Goal: Task Accomplishment & Management: Use online tool/utility

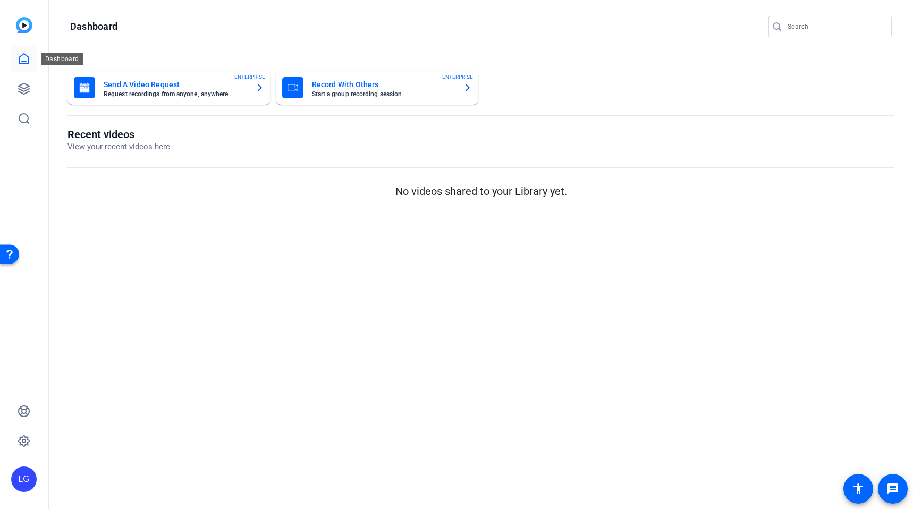
click at [29, 55] on icon at bounding box center [24, 59] width 13 height 13
click at [25, 85] on icon at bounding box center [24, 88] width 13 height 13
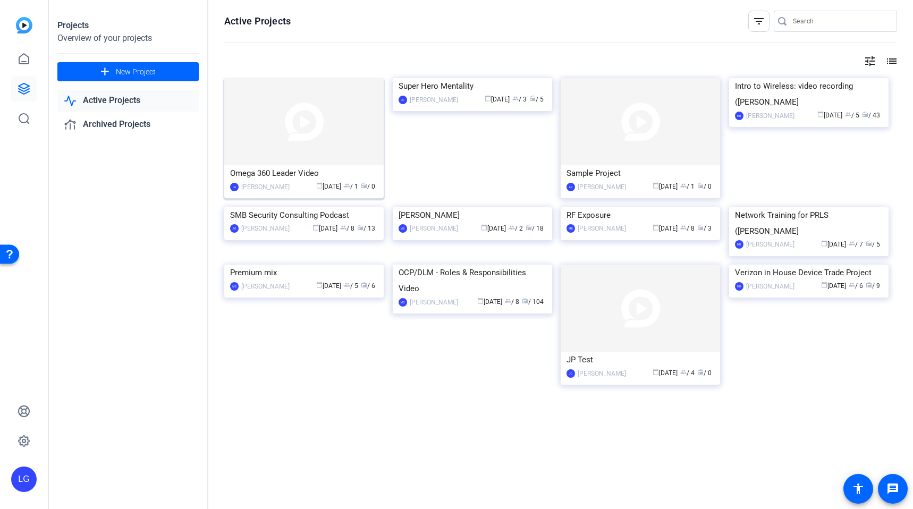
click at [321, 116] on img at bounding box center [303, 121] width 159 height 87
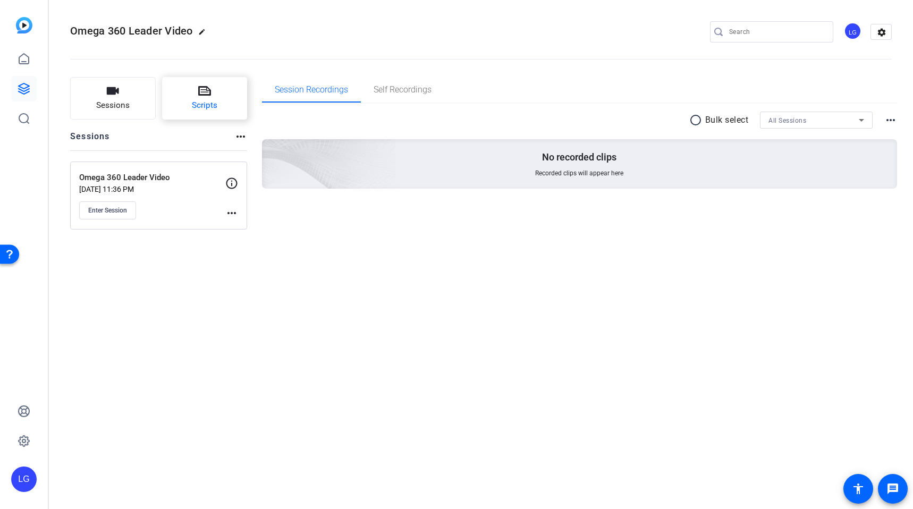
click at [205, 104] on span "Scripts" at bounding box center [205, 105] width 26 height 12
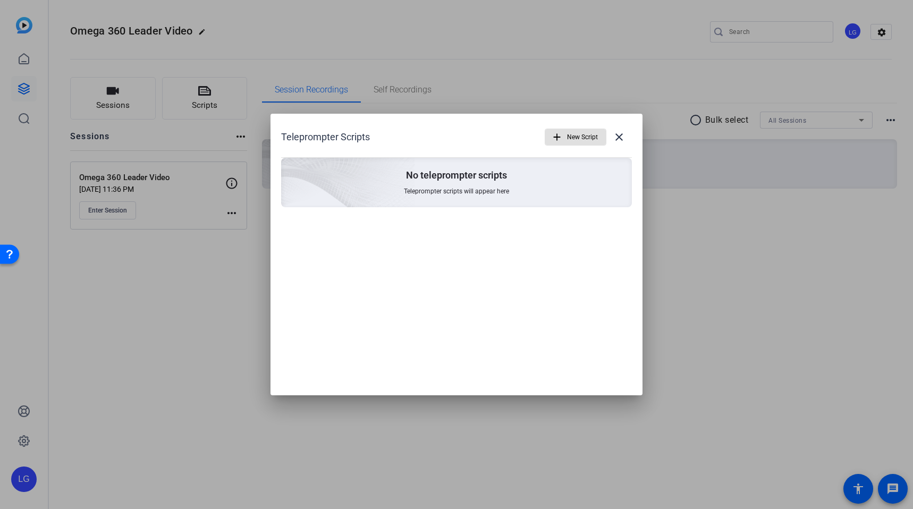
click at [571, 138] on span "New Script" at bounding box center [582, 137] width 31 height 20
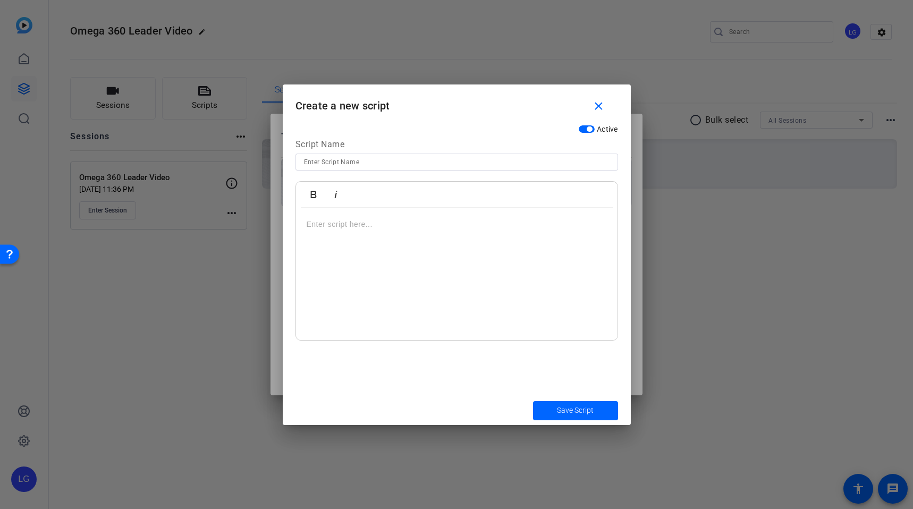
click at [391, 245] on div at bounding box center [457, 274] width 322 height 133
click at [399, 242] on div at bounding box center [457, 274] width 322 height 133
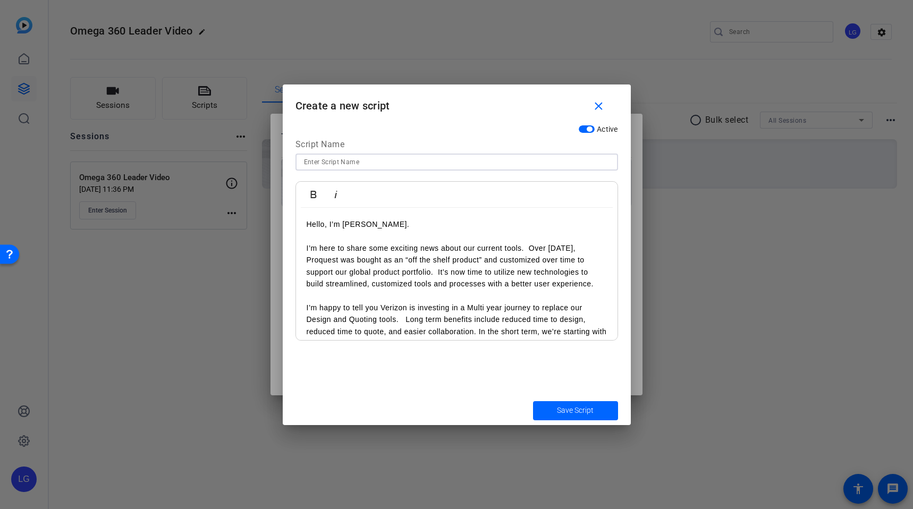
click at [347, 161] on input at bounding box center [457, 162] width 306 height 13
type input "Leadership Message"
click at [529, 245] on p "I’m here to share some exciting news about our current tools. Over 10 years ago…" at bounding box center [457, 266] width 300 height 48
click at [437, 271] on p "I’m here to share some exciting news about our current tools. Over 10 years ago…" at bounding box center [457, 266] width 300 height 48
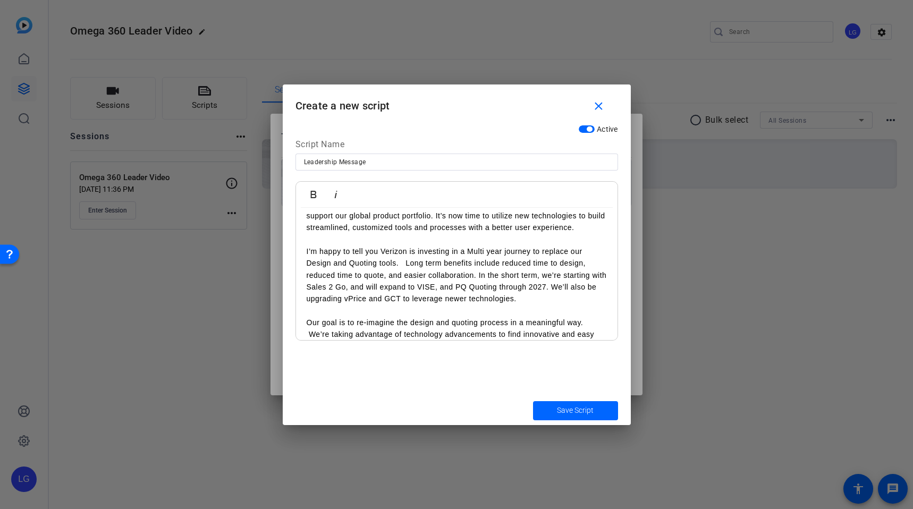
scroll to position [54, 0]
click at [407, 265] on p "I’m happy to tell you Verizon is investing in a Multi year journey to replace o…" at bounding box center [457, 278] width 300 height 60
click at [432, 260] on p "I’m happy to tell you Verizon is investing in a Multi year journey to replace o…" at bounding box center [457, 278] width 300 height 60
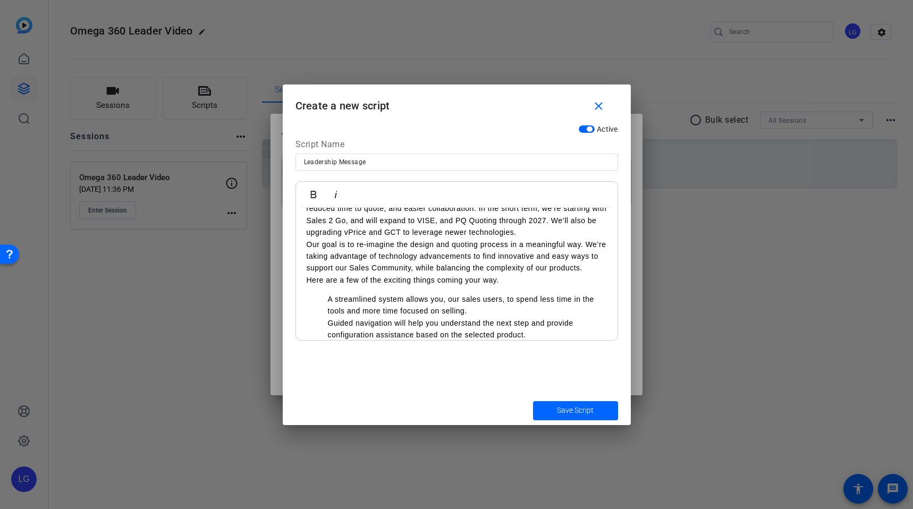
scroll to position [121, 0]
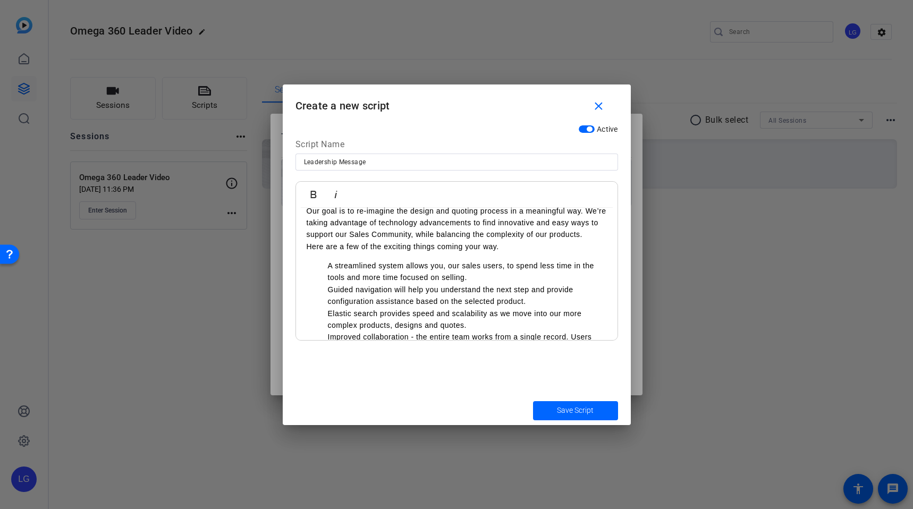
click at [326, 279] on ul "A streamlined system allows you, our sales users, to spend less time in the too…" at bounding box center [457, 313] width 300 height 107
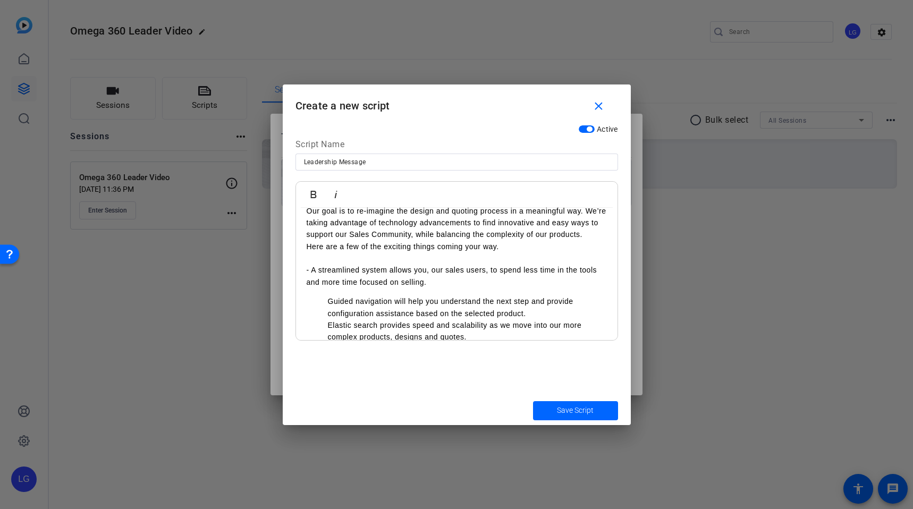
click at [329, 311] on p "Guided navigation will help you understand the next step and provide configurat…" at bounding box center [467, 308] width 279 height 24
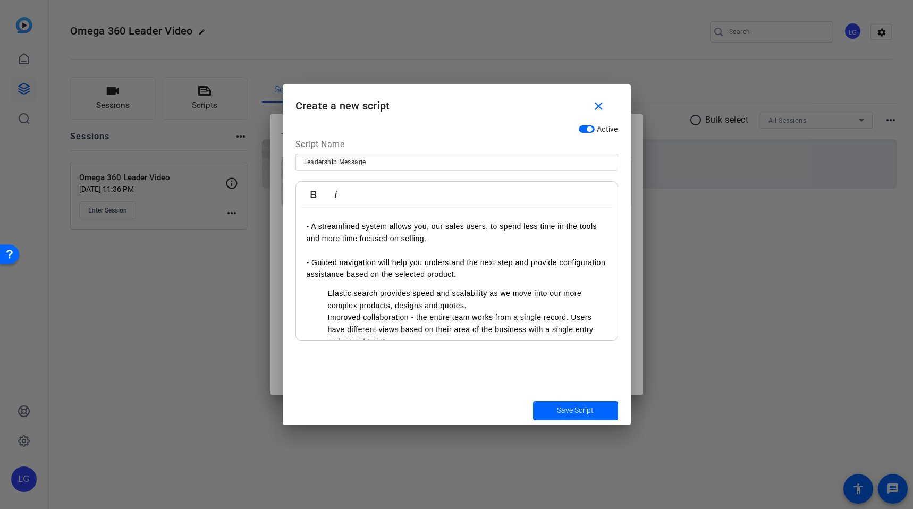
scroll to position [182, 0]
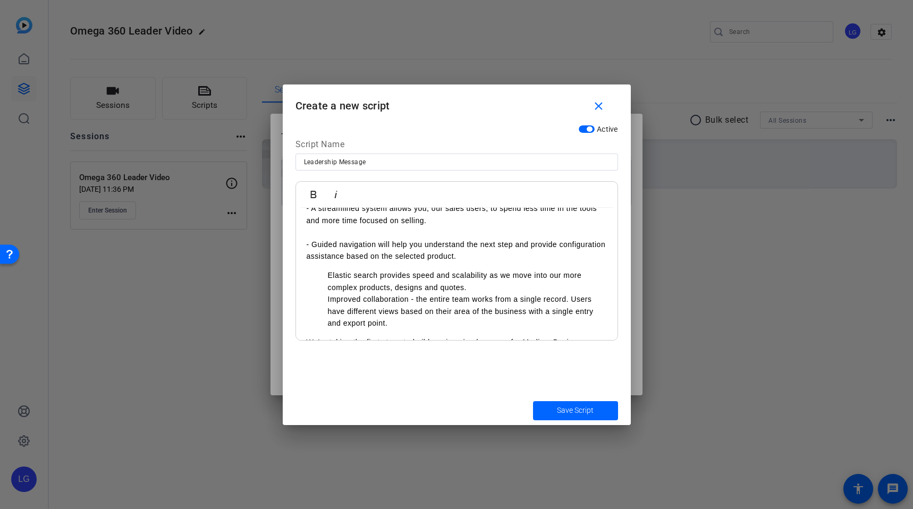
click at [325, 282] on ul "Elastic search provides speed and scalability as we move into our more complex …" at bounding box center [457, 300] width 300 height 60
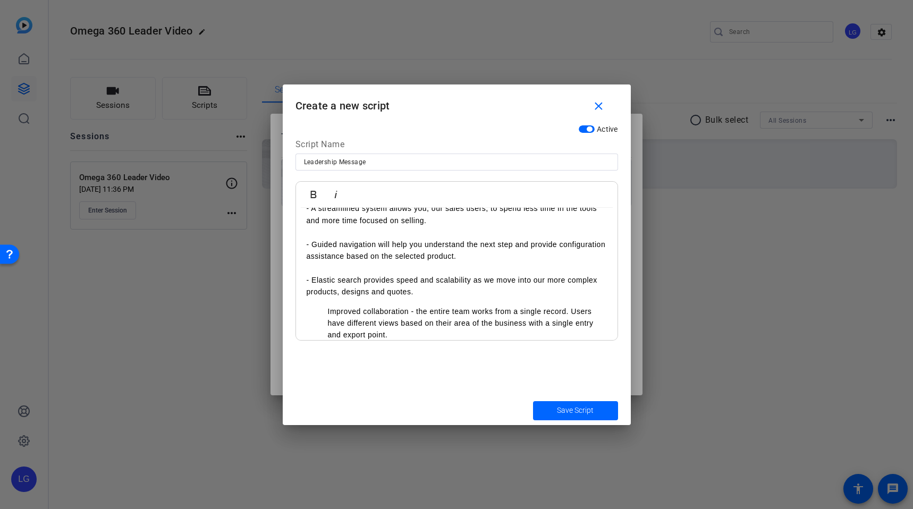
click at [327, 274] on p at bounding box center [457, 268] width 300 height 12
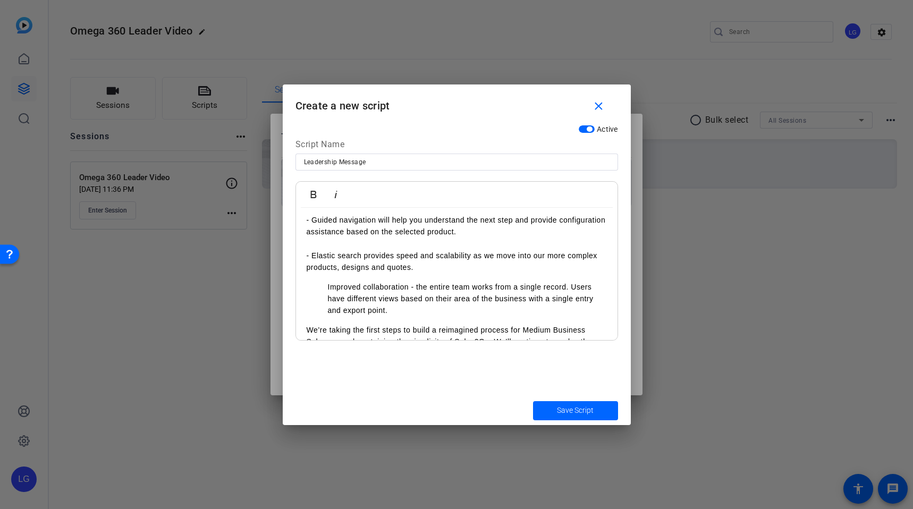
scroll to position [213, 0]
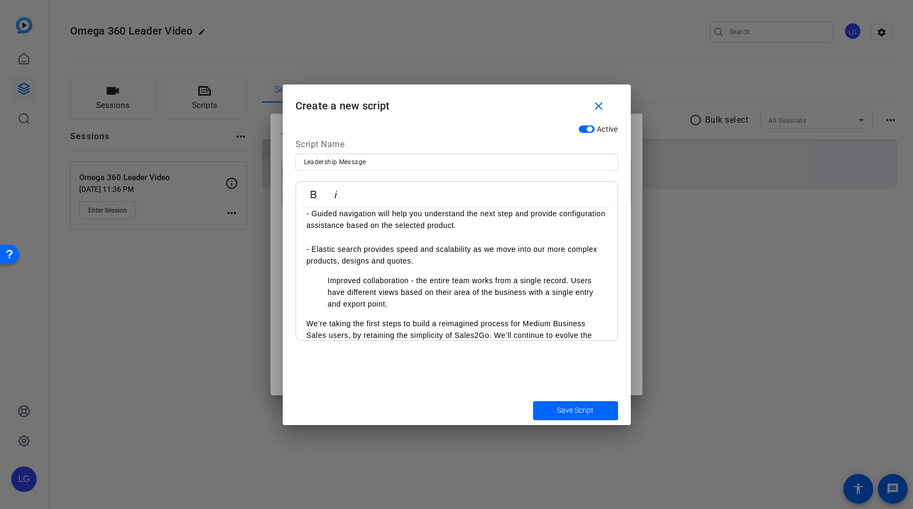
click at [328, 289] on p "Improved collaboration - the entire team works from a single record. Users have…" at bounding box center [467, 293] width 279 height 36
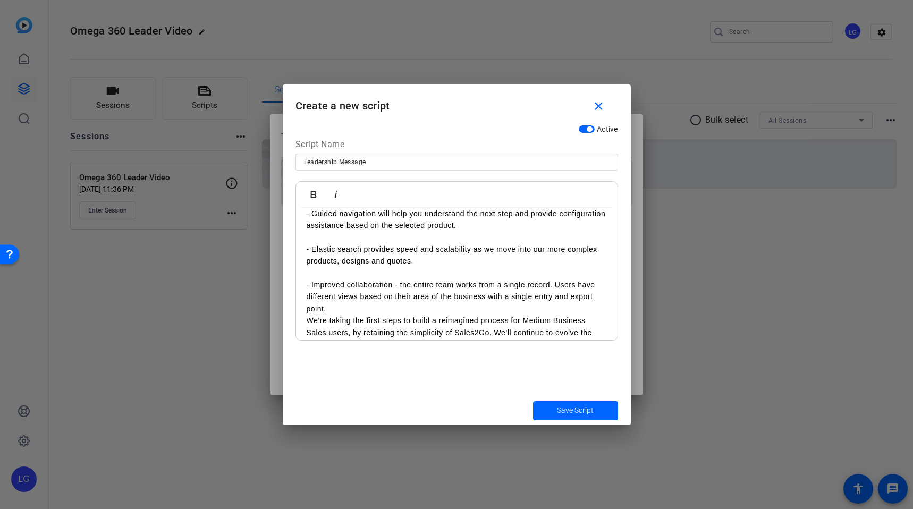
click at [342, 315] on p "- Improved collaboration - the entire team works from a single record. Users ha…" at bounding box center [457, 297] width 300 height 36
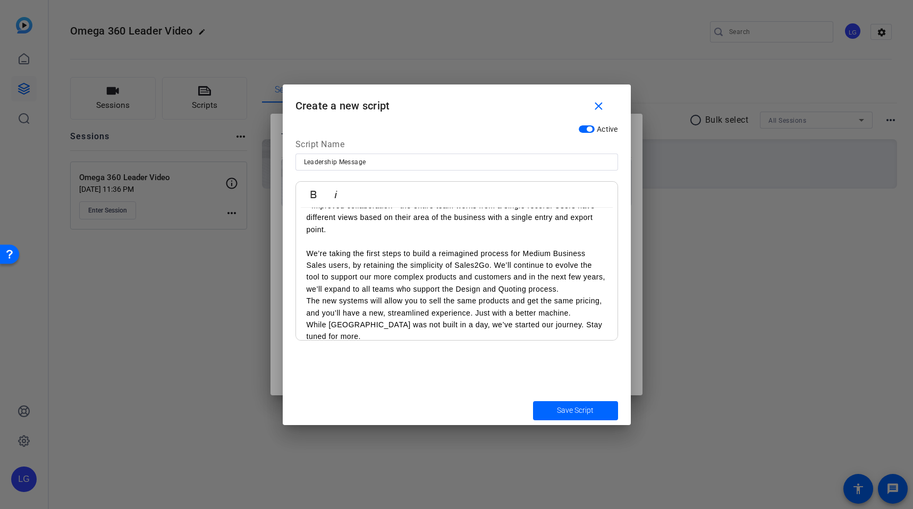
scroll to position [305, 0]
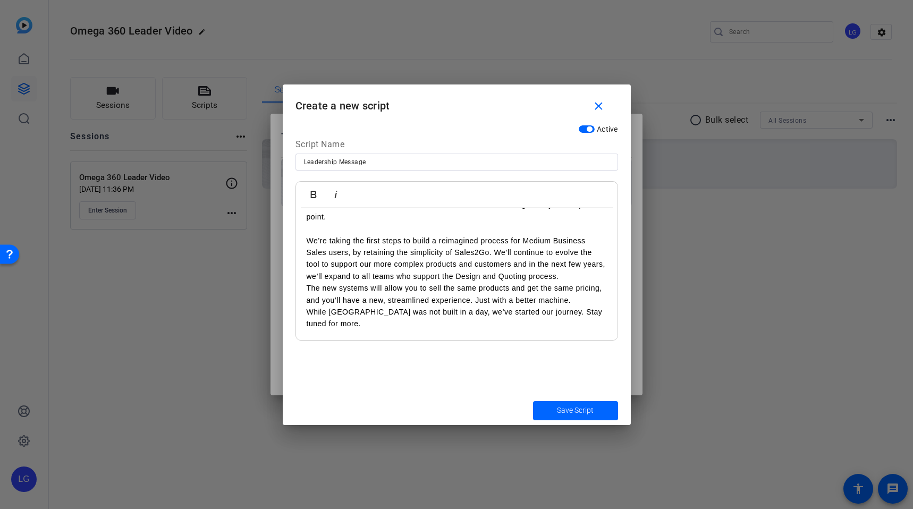
click at [307, 300] on p "The new systems will allow you to sell the same products and get the same prici…" at bounding box center [457, 294] width 300 height 24
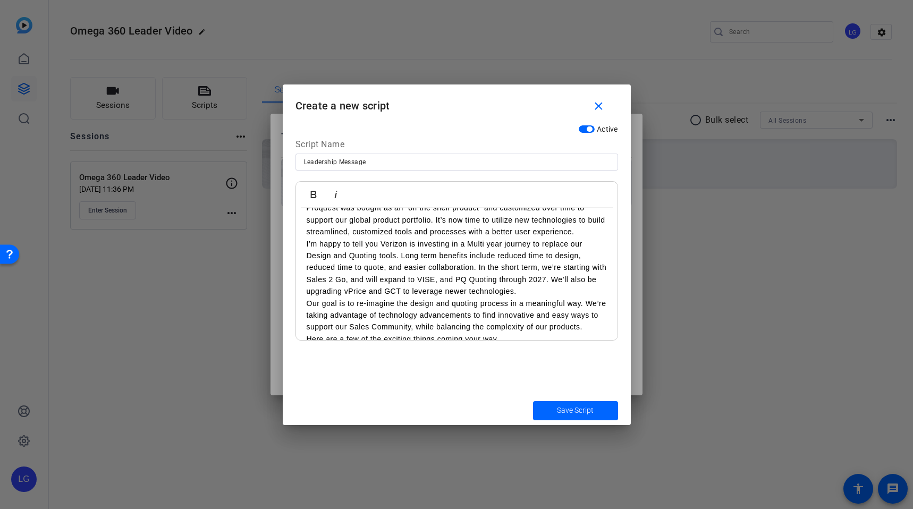
scroll to position [0, 0]
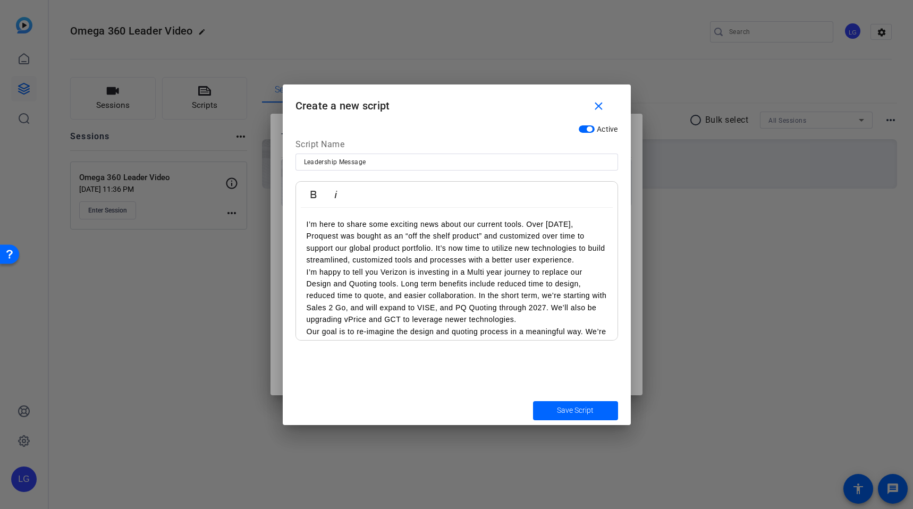
click at [303, 271] on div "I’m here to share some exciting news about our current tools. Over 10 years ago…" at bounding box center [457, 433] width 322 height 450
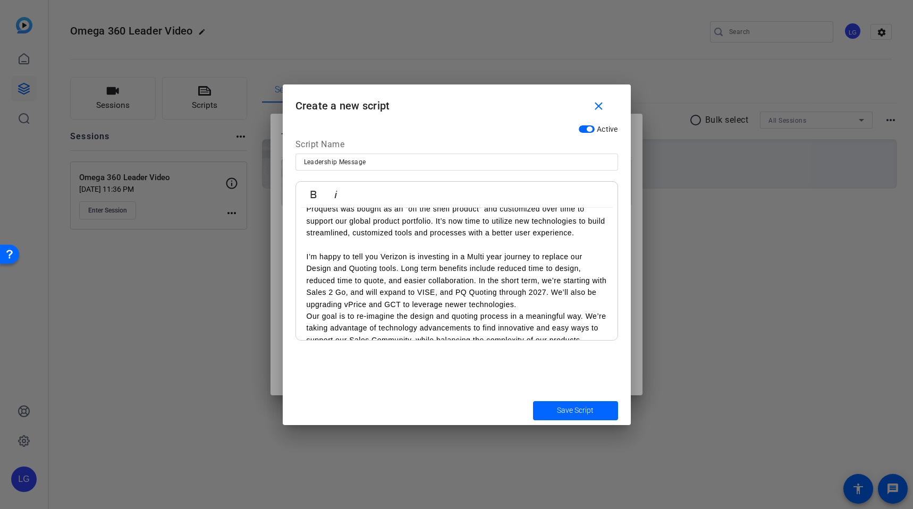
scroll to position [47, 0]
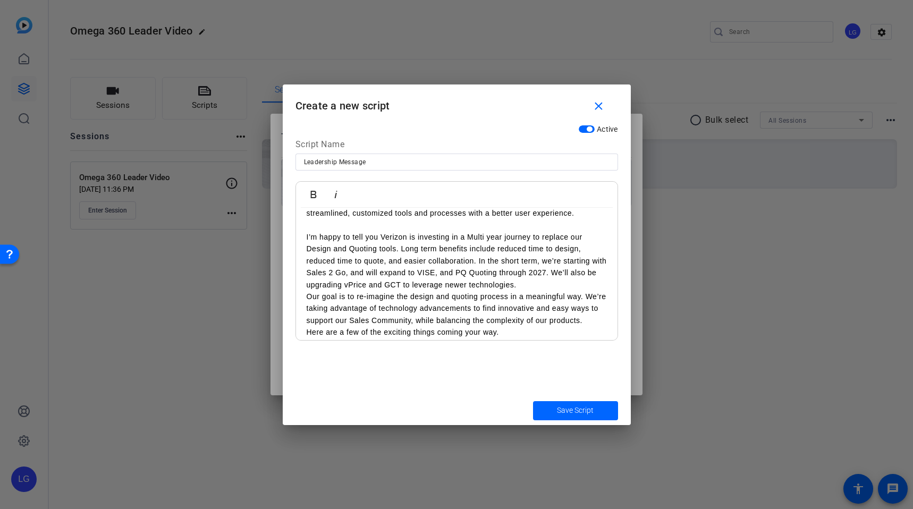
click at [309, 298] on p "Our goal is to re-imagine the design and quoting process in a meaningful way. W…" at bounding box center [457, 309] width 300 height 36
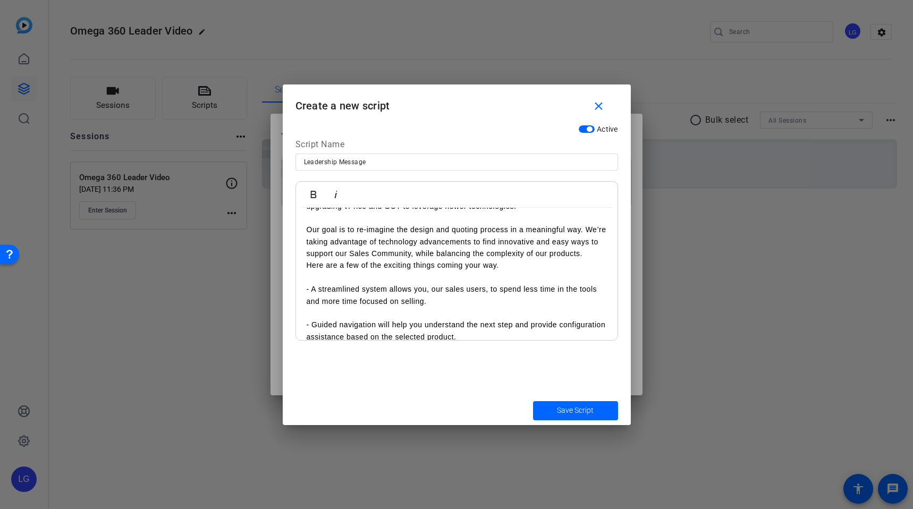
scroll to position [135, 0]
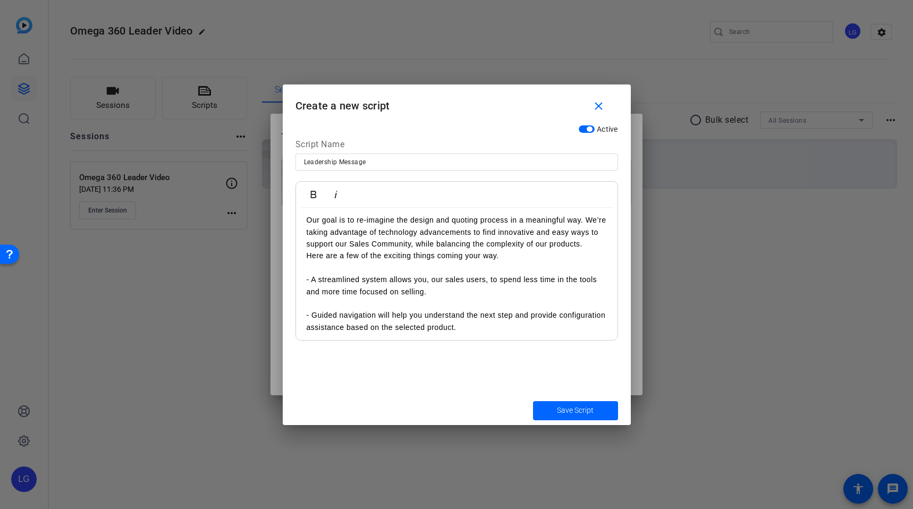
click at [304, 270] on div "I’m here to share some exciting news about our current tools. Over 10 years ago…" at bounding box center [457, 310] width 322 height 474
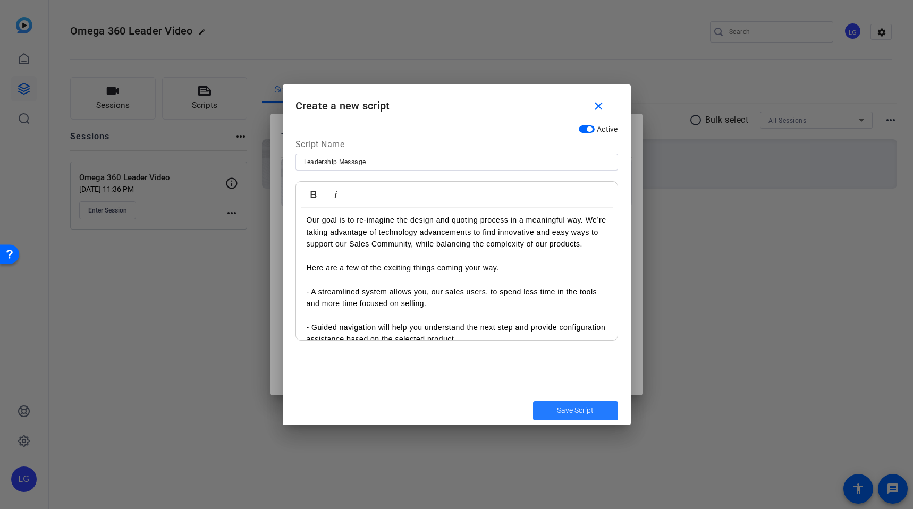
click at [583, 419] on span "submit" at bounding box center [575, 411] width 85 height 26
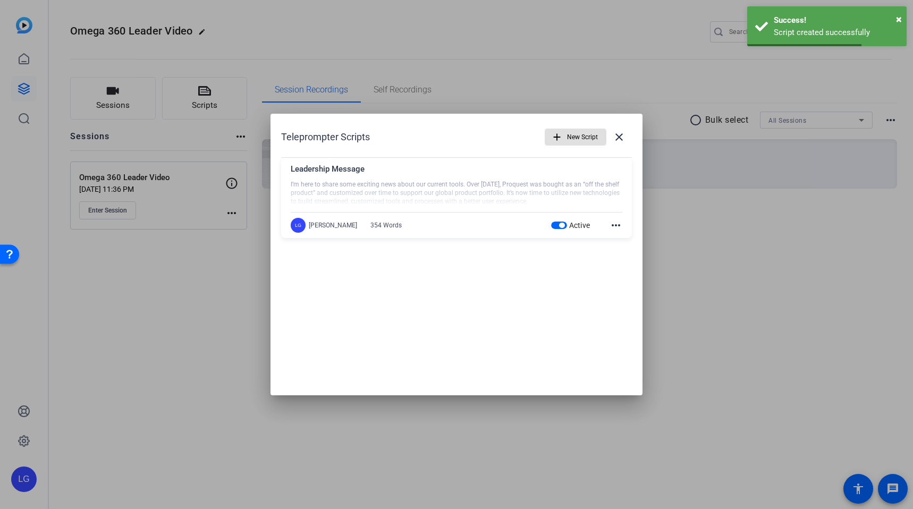
click at [461, 372] on div "Teleprompter Scripts add New Script close Leadership Message I’m here to share …" at bounding box center [457, 255] width 372 height 282
click at [615, 230] on mat-icon "more_horiz" at bounding box center [616, 225] width 13 height 13
click at [548, 324] on div at bounding box center [456, 254] width 913 height 509
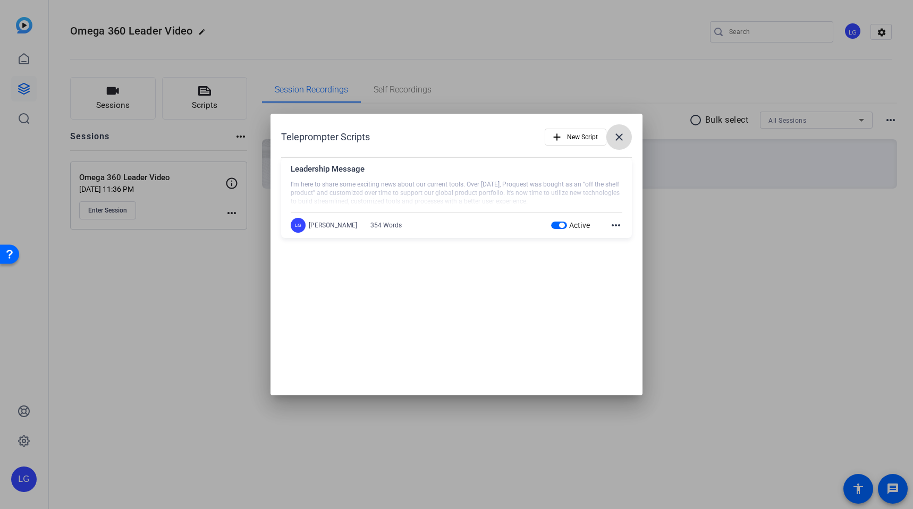
click at [620, 146] on span at bounding box center [620, 137] width 26 height 26
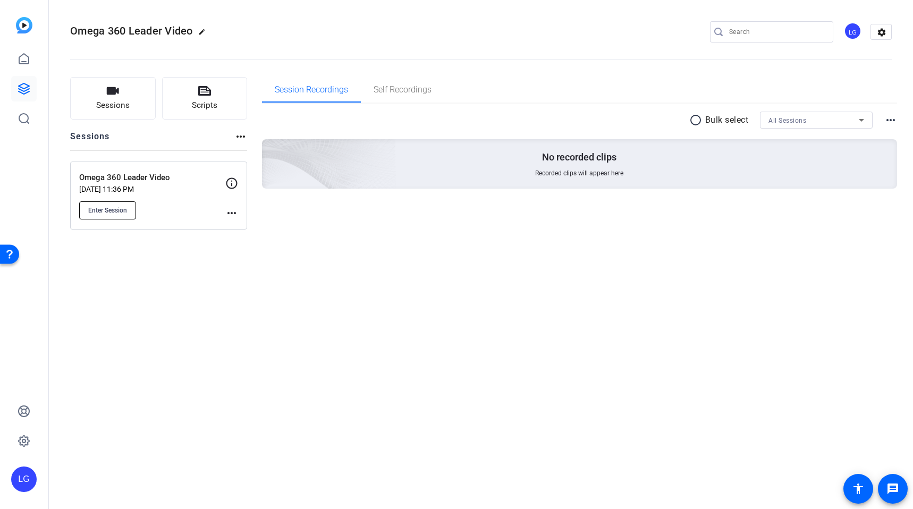
click at [103, 205] on button "Enter Session" at bounding box center [107, 210] width 57 height 18
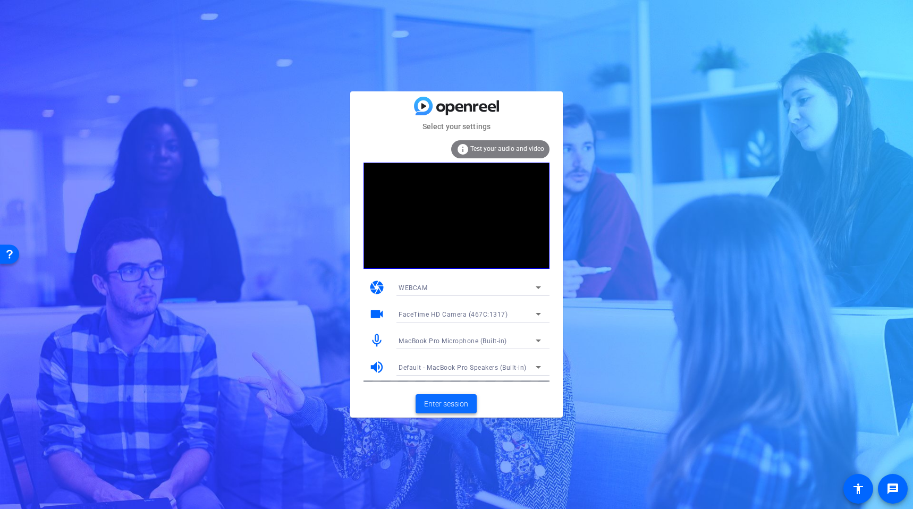
click at [454, 405] on span "Enter session" at bounding box center [446, 404] width 44 height 11
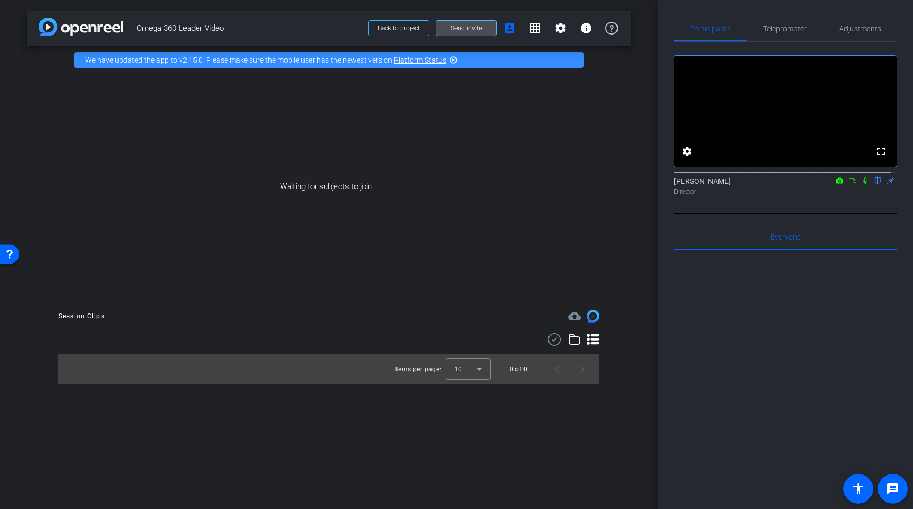
click at [454, 37] on span at bounding box center [466, 28] width 60 height 26
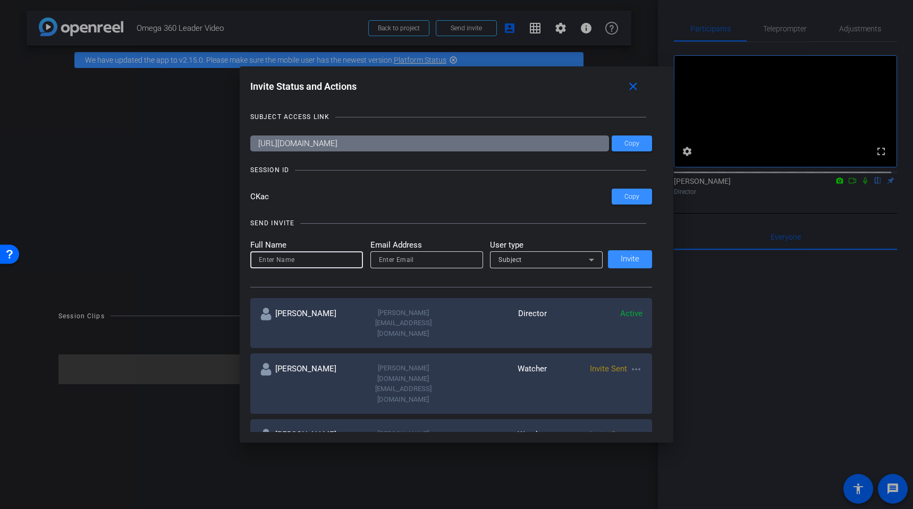
click at [313, 265] on input at bounding box center [307, 260] width 96 height 13
click at [404, 254] on input "email" at bounding box center [427, 260] width 96 height 13
click at [319, 263] on input at bounding box center [307, 260] width 96 height 13
type input "o"
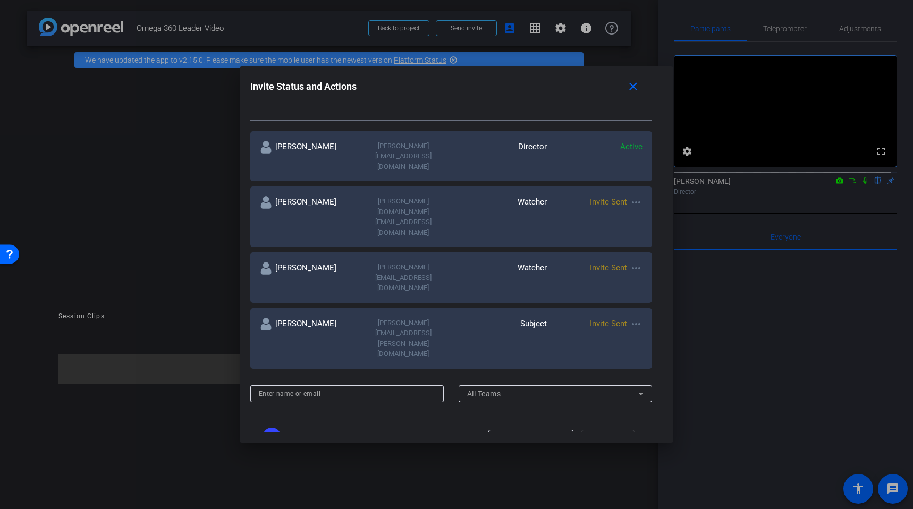
scroll to position [77, 0]
click at [531, 445] on div "Director" at bounding box center [531, 454] width 68 height 19
click at [534, 368] on div at bounding box center [456, 254] width 913 height 509
click at [541, 448] on div "Director" at bounding box center [528, 454] width 63 height 13
click at [371, 302] on div at bounding box center [456, 254] width 913 height 509
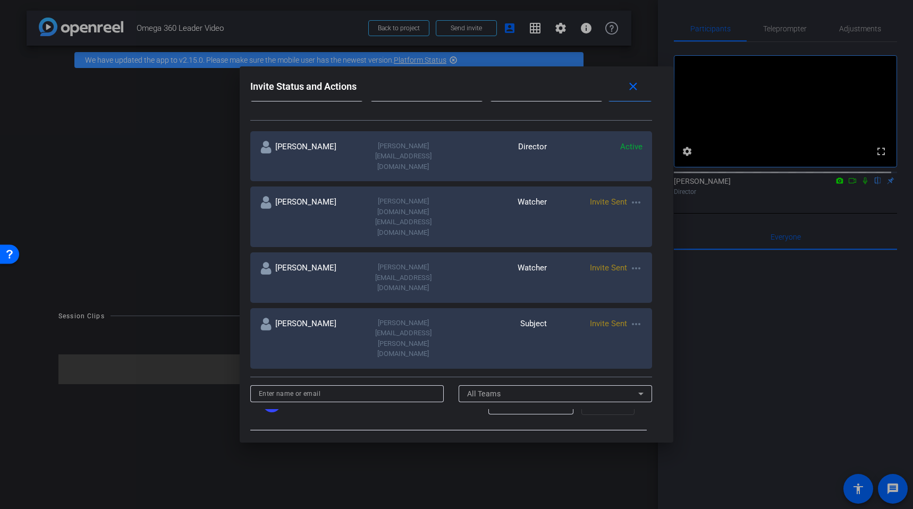
click at [371, 388] on input at bounding box center [347, 394] width 177 height 13
type input "insel"
click at [556, 427] on icon at bounding box center [562, 433] width 13 height 13
click at [551, 339] on div at bounding box center [456, 254] width 913 height 509
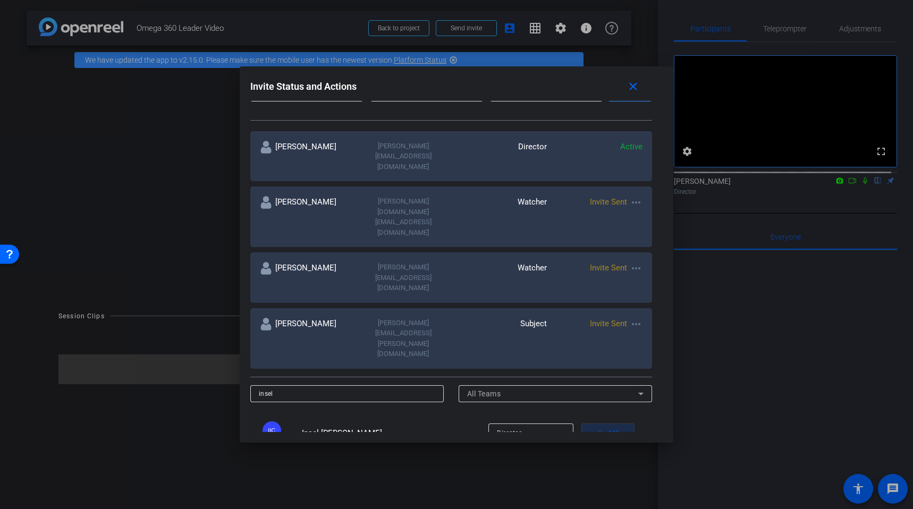
click at [608, 426] on span "Add" at bounding box center [613, 433] width 10 height 15
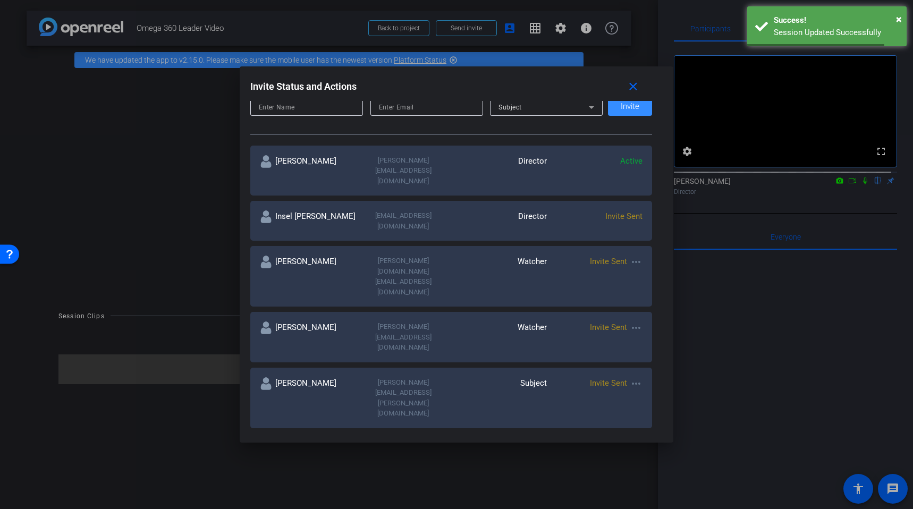
scroll to position [127, 0]
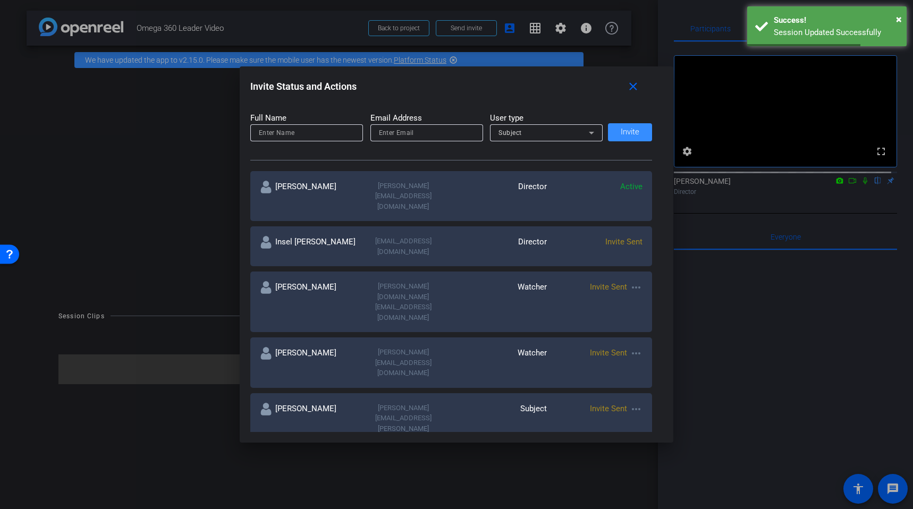
click at [536, 236] on div "Director" at bounding box center [499, 246] width 96 height 21
click at [617, 237] on span "Invite Sent" at bounding box center [623, 242] width 37 height 10
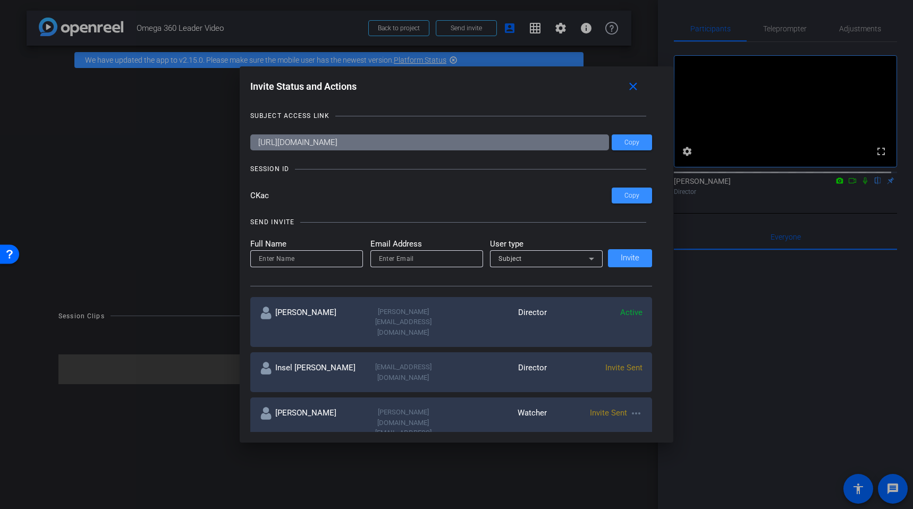
scroll to position [0, 0]
click at [630, 144] on span "Copy" at bounding box center [632, 144] width 15 height 8
drag, startPoint x: 280, startPoint y: 195, endPoint x: 244, endPoint y: 194, distance: 35.6
click at [243, 194] on div "Invite Status and Actions close SUBJECT ACCESS LINK https://capture.openreel.co…" at bounding box center [457, 254] width 434 height 376
click at [645, 89] on span at bounding box center [635, 87] width 34 height 26
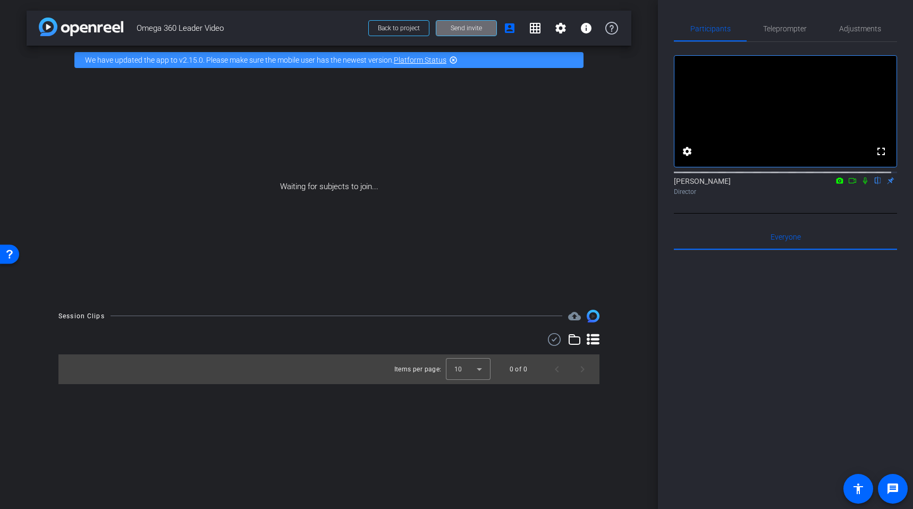
click at [474, 30] on span "Send invite" at bounding box center [466, 28] width 31 height 9
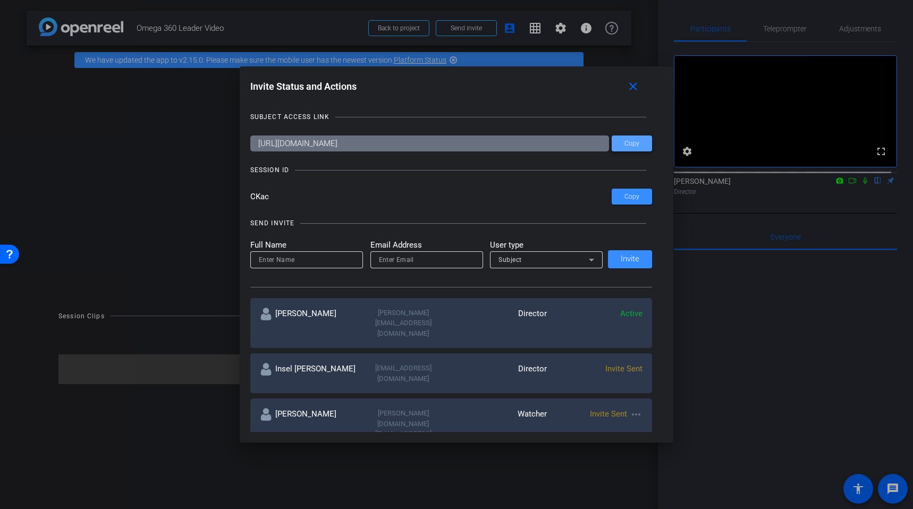
click at [635, 143] on span "Copy" at bounding box center [632, 144] width 15 height 8
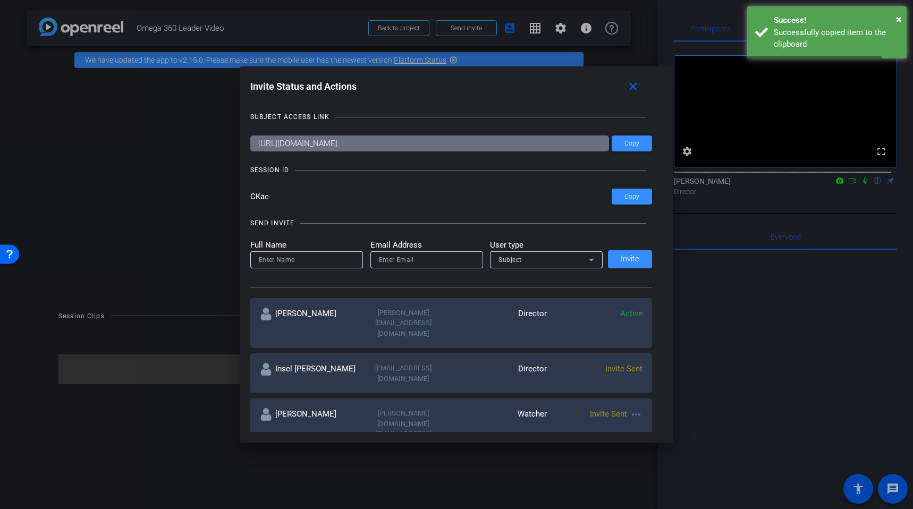
click at [209, 222] on div at bounding box center [456, 254] width 913 height 509
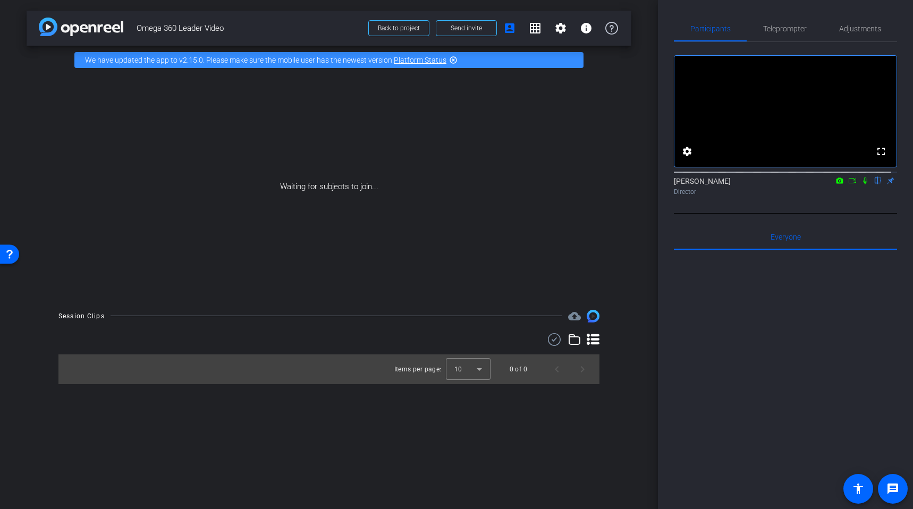
click at [861, 184] on icon at bounding box center [865, 180] width 9 height 7
click at [686, 158] on mat-icon "settings" at bounding box center [687, 151] width 13 height 13
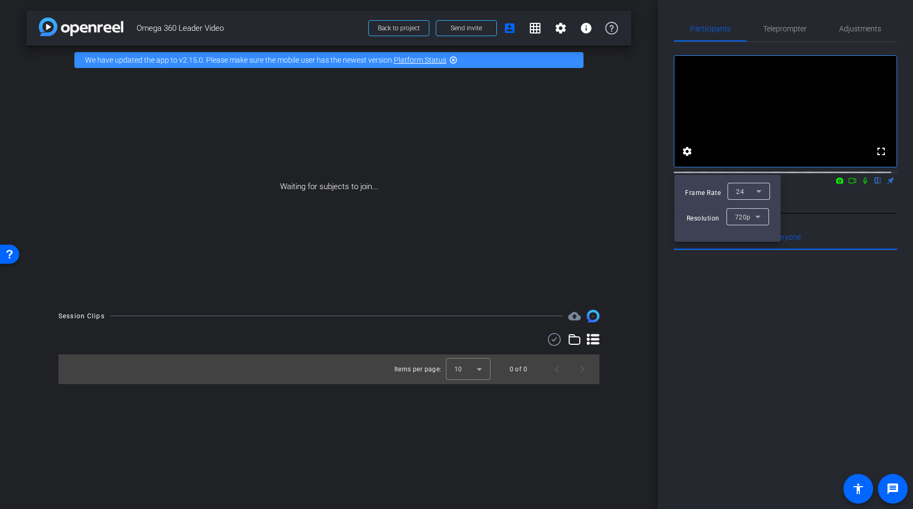
click at [812, 239] on div at bounding box center [456, 254] width 913 height 509
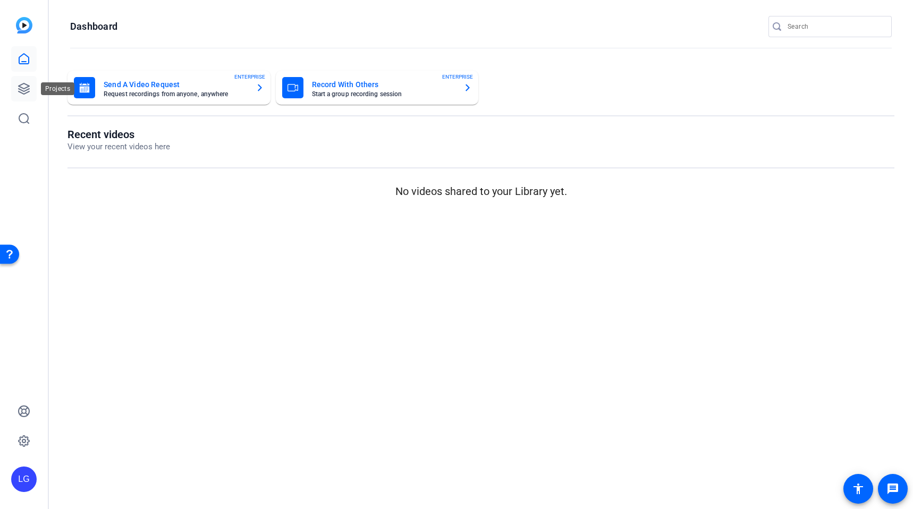
click at [30, 92] on link at bounding box center [24, 89] width 26 height 26
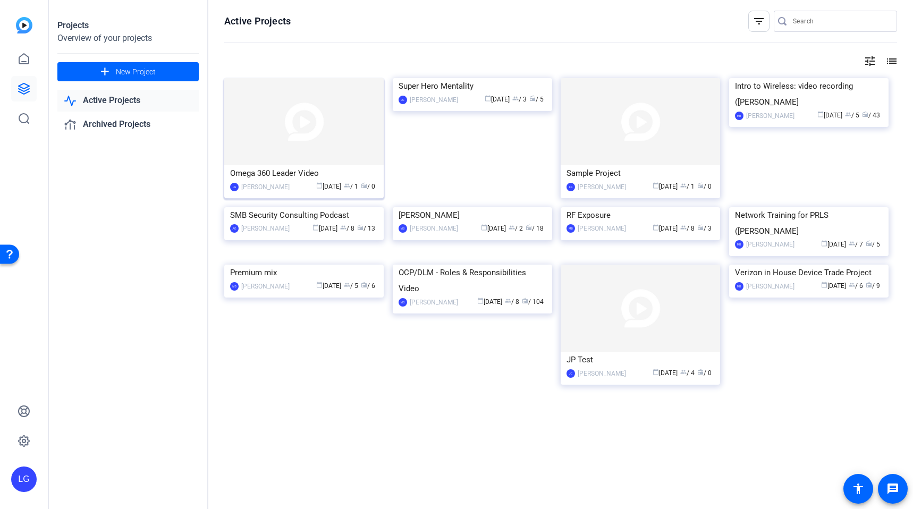
click at [297, 151] on img at bounding box center [303, 121] width 159 height 87
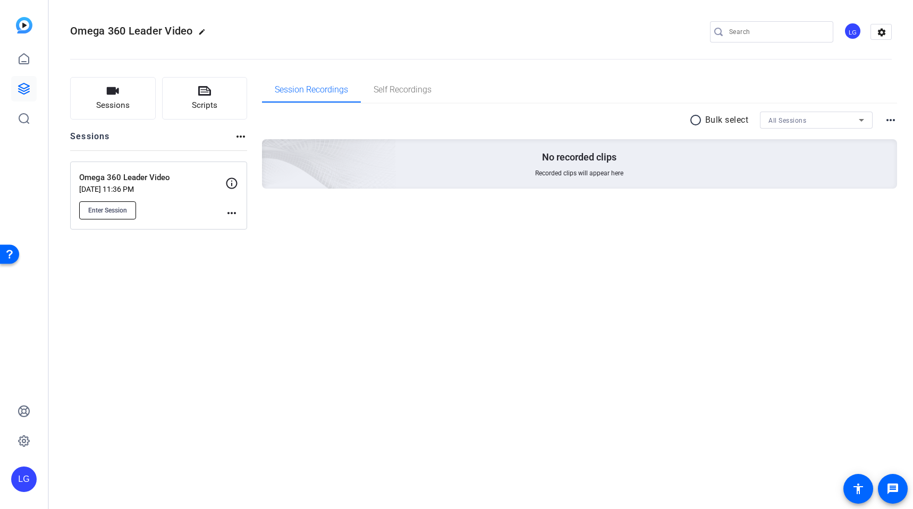
click at [120, 202] on button "Enter Session" at bounding box center [107, 210] width 57 height 18
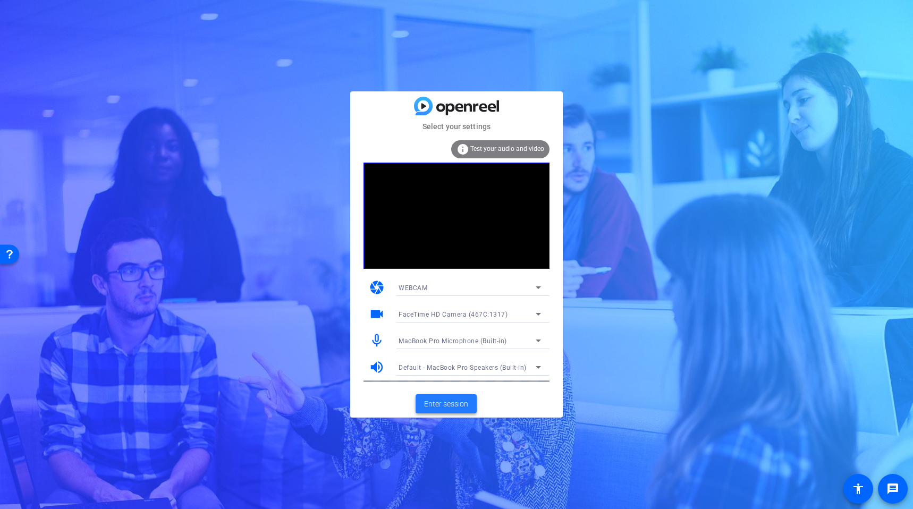
click at [448, 404] on span "Enter session" at bounding box center [446, 404] width 44 height 11
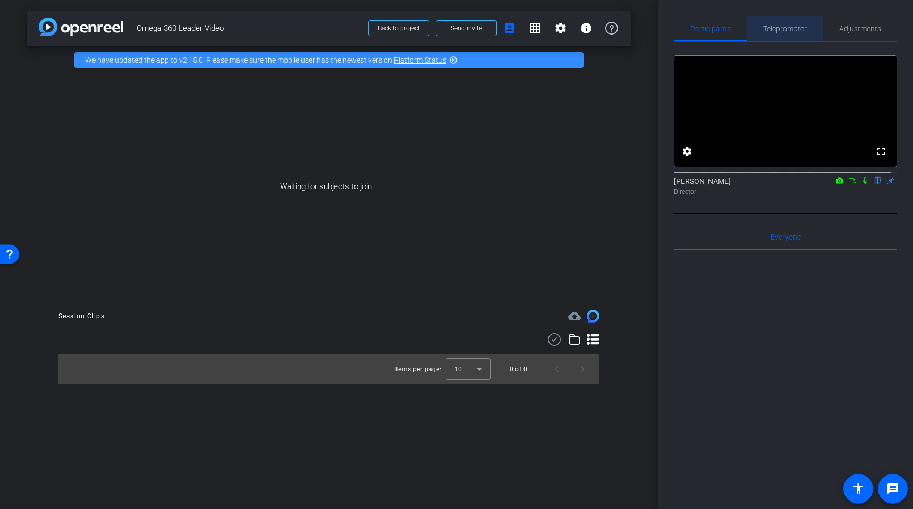
click at [781, 36] on span "Teleprompter" at bounding box center [785, 29] width 44 height 26
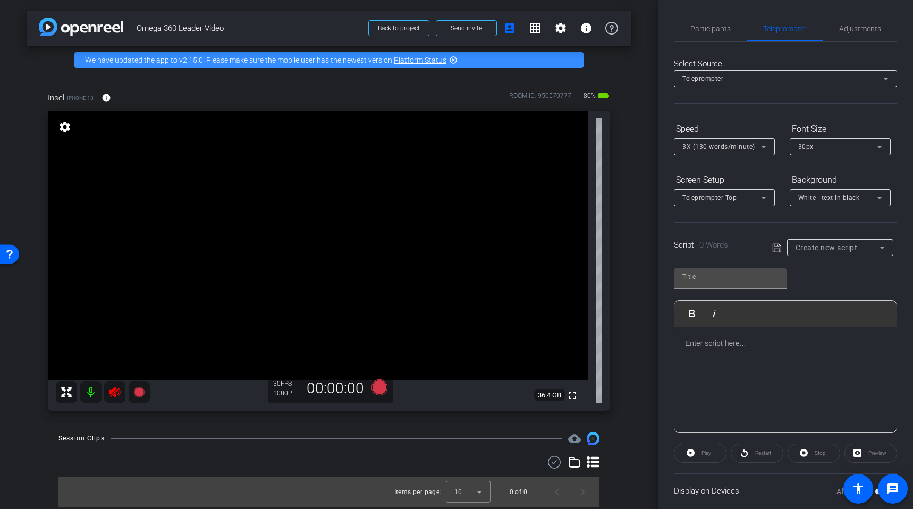
click at [108, 391] on mat-icon at bounding box center [114, 392] width 21 height 21
click at [114, 391] on div at bounding box center [103, 392] width 94 height 21
click at [114, 395] on icon at bounding box center [114, 392] width 11 height 11
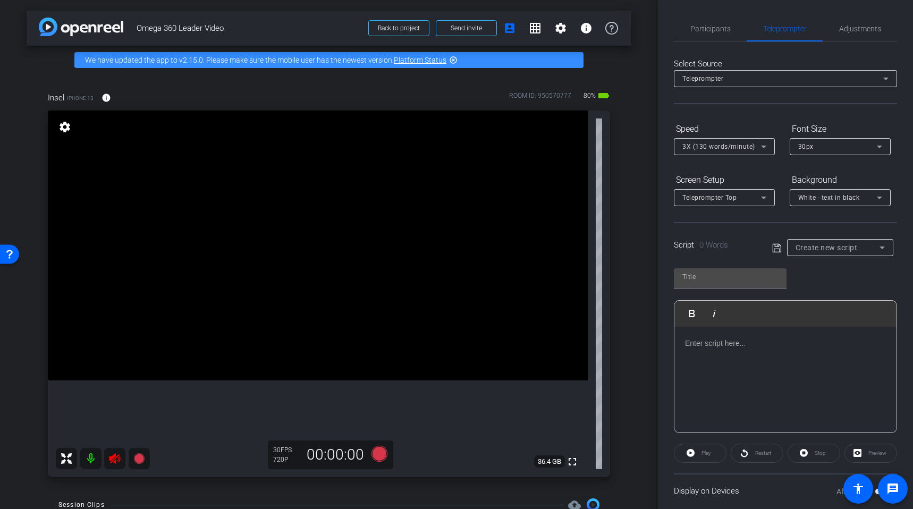
click at [115, 460] on icon at bounding box center [114, 458] width 13 height 13
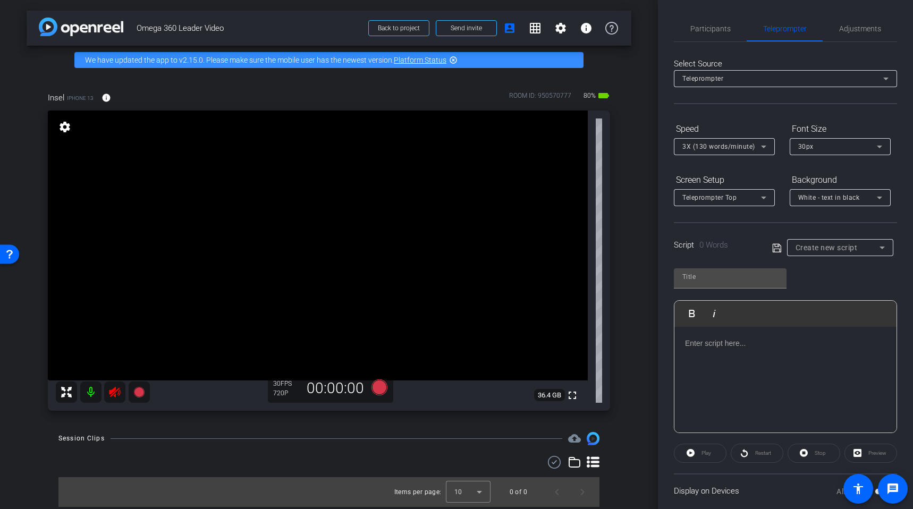
click at [114, 392] on div at bounding box center [103, 392] width 94 height 21
click at [116, 399] on div at bounding box center [103, 392] width 94 height 21
click at [111, 390] on div at bounding box center [103, 392] width 94 height 21
click at [836, 251] on span "Create new script" at bounding box center [827, 247] width 62 height 9
click at [827, 294] on mat-option "Leadership Message" at bounding box center [837, 285] width 104 height 17
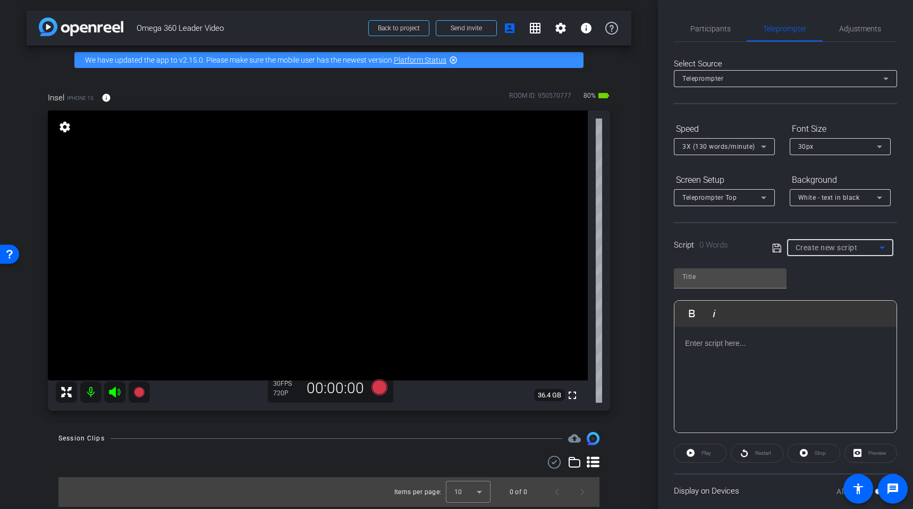
type input "Leadership Message"
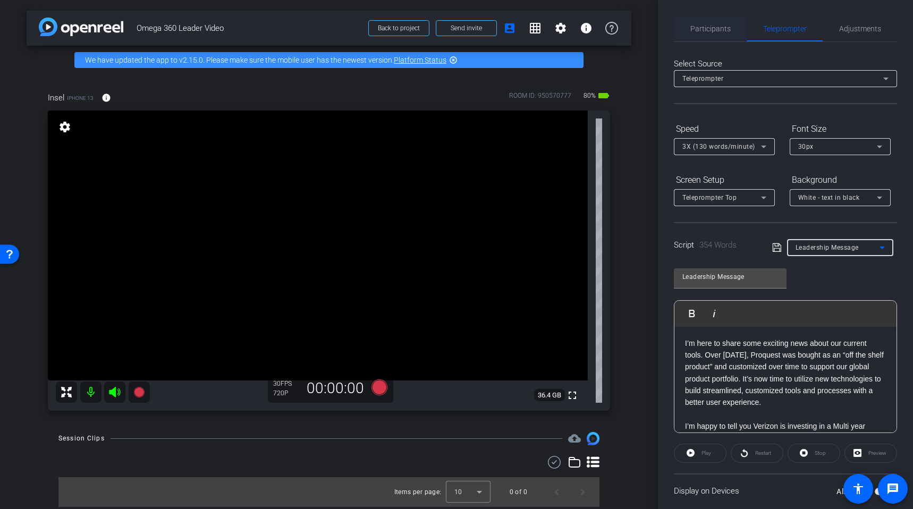
click at [711, 31] on span "Participants" at bounding box center [711, 28] width 40 height 7
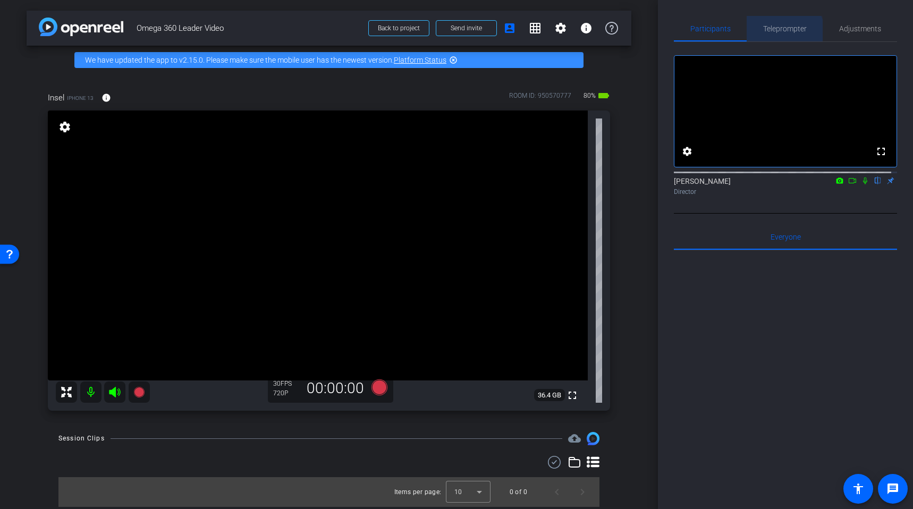
click at [770, 35] on span "Teleprompter" at bounding box center [785, 29] width 44 height 26
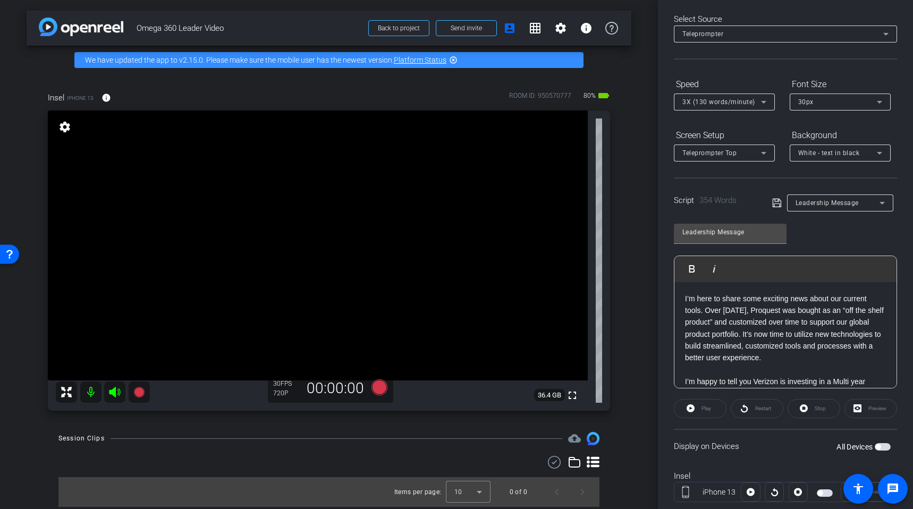
scroll to position [51, 0]
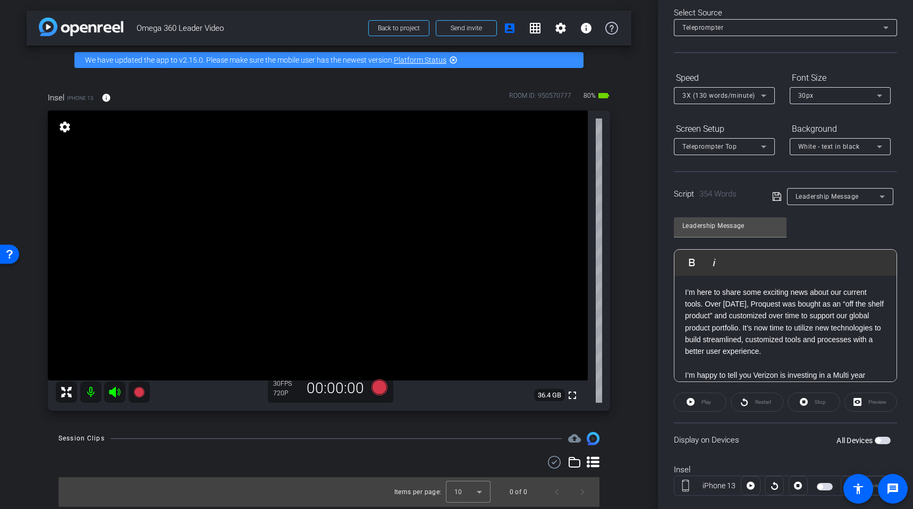
click at [860, 403] on div "Preview" at bounding box center [871, 402] width 53 height 19
click at [874, 403] on div "Preview" at bounding box center [871, 402] width 53 height 19
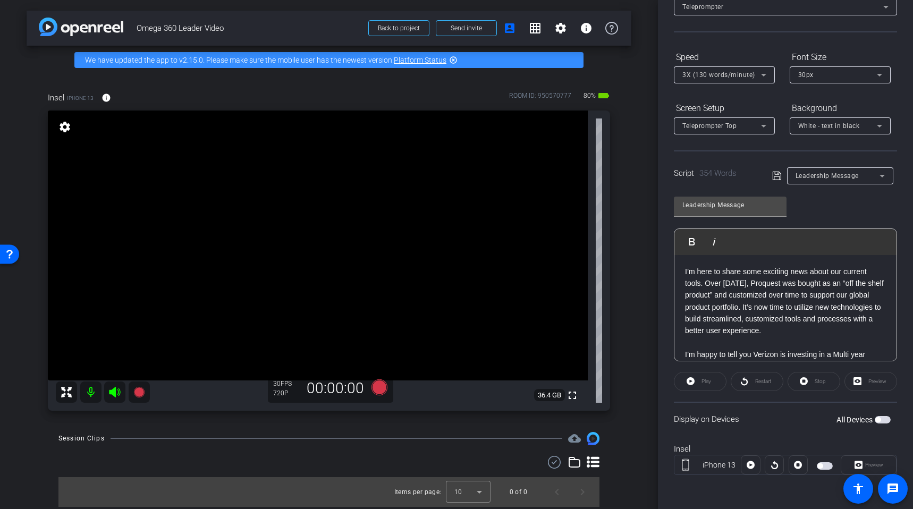
click at [875, 420] on span "button" at bounding box center [883, 419] width 16 height 7
click at [863, 461] on span "Preview" at bounding box center [873, 465] width 21 height 15
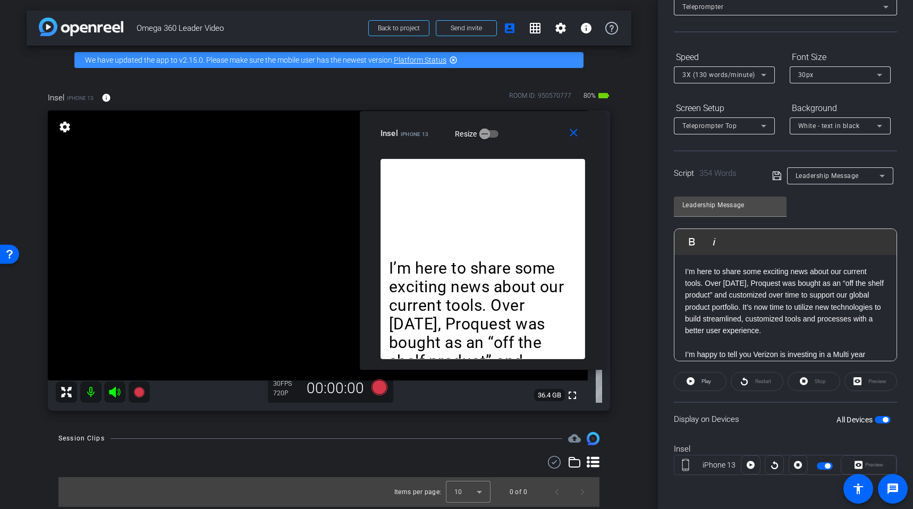
drag, startPoint x: 498, startPoint y: 142, endPoint x: 528, endPoint y: 128, distance: 34.0
click at [528, 128] on div "Insel iPhone 13 Resize" at bounding box center [487, 133] width 213 height 19
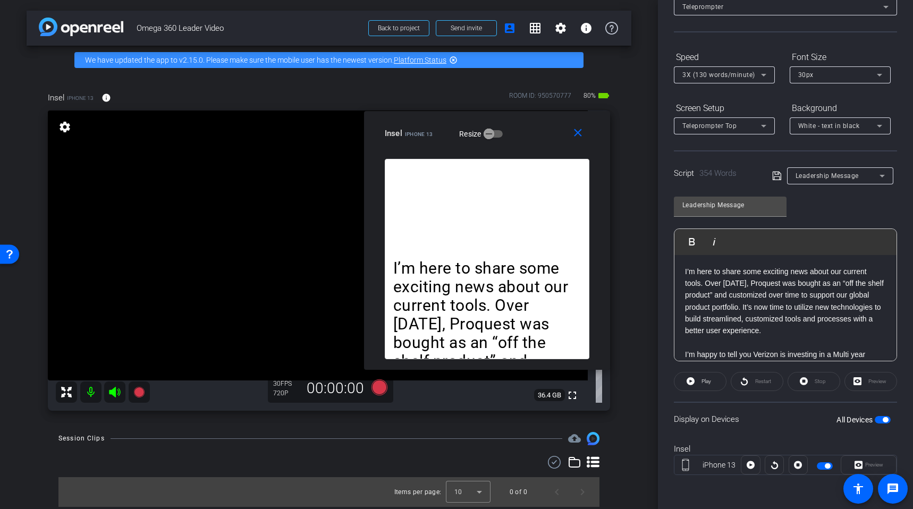
scroll to position [0, 0]
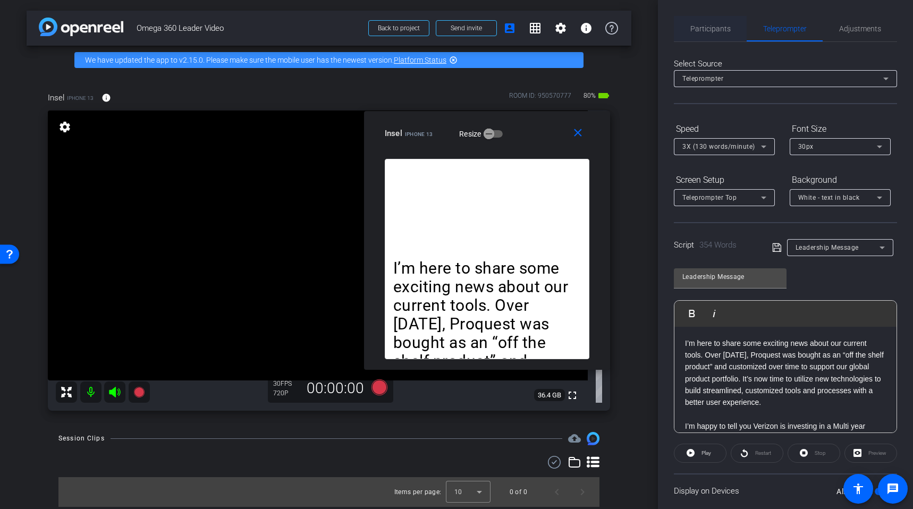
click at [712, 36] on span "Participants" at bounding box center [711, 29] width 40 height 26
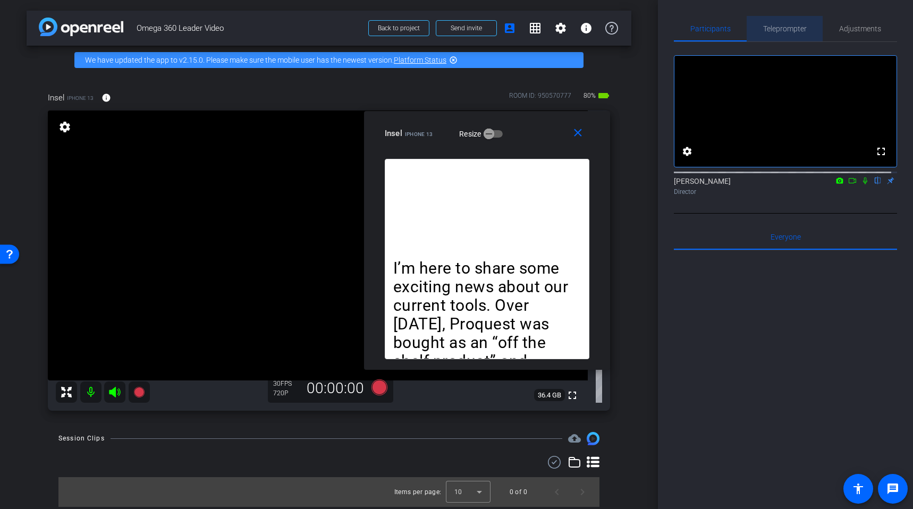
click at [783, 35] on span "Teleprompter" at bounding box center [785, 29] width 44 height 26
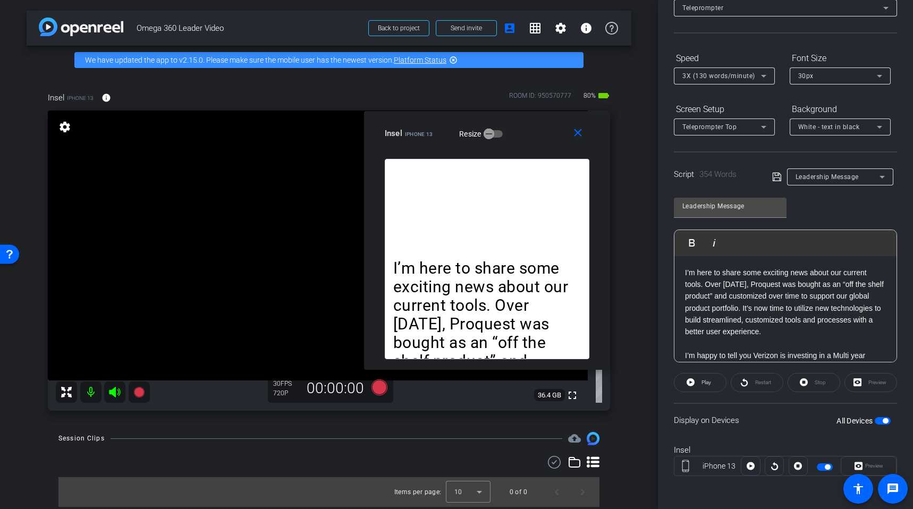
scroll to position [71, 0]
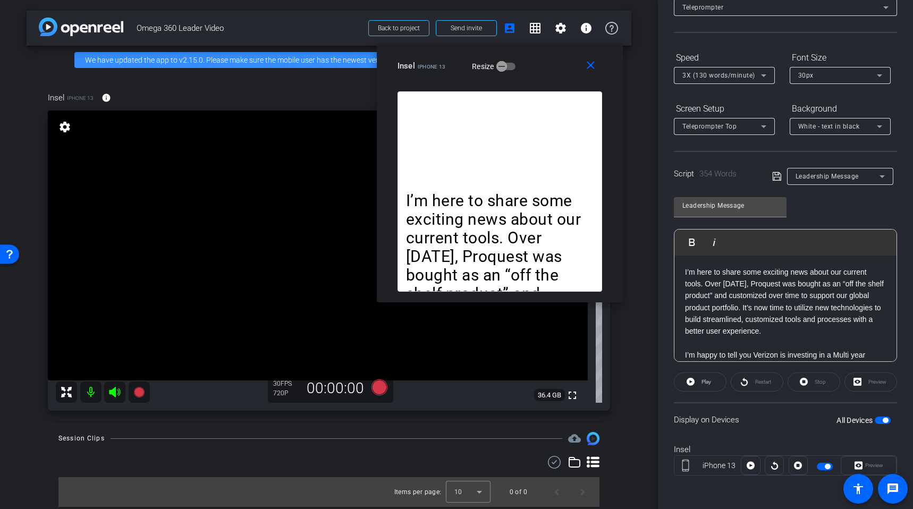
drag, startPoint x: 521, startPoint y: 121, endPoint x: 537, endPoint y: 58, distance: 65.2
click at [535, 59] on div "Insel iPhone 13 Resize" at bounding box center [504, 65] width 213 height 19
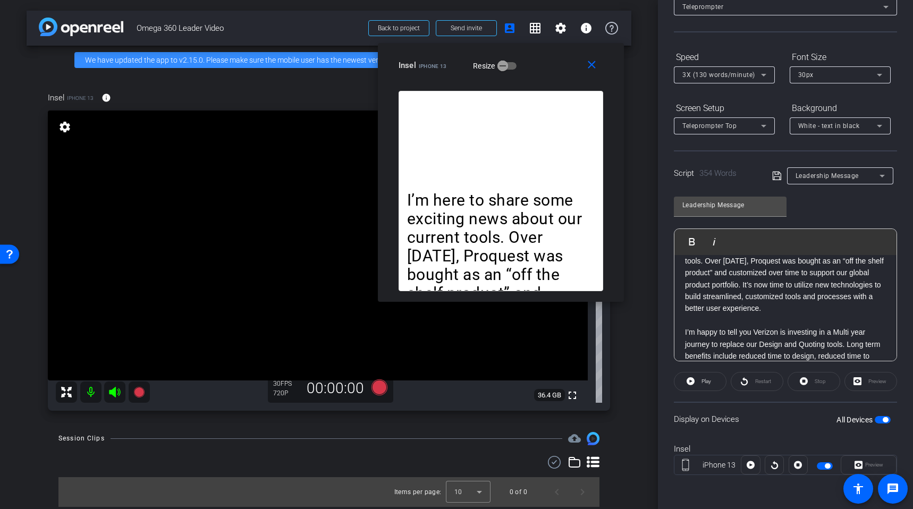
scroll to position [0, 0]
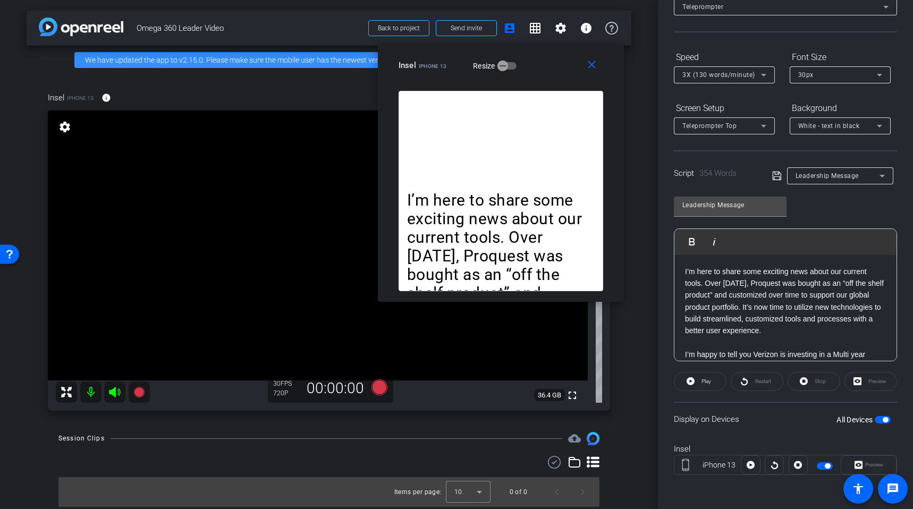
click at [423, 257] on p "I’m here to share some exciting news about our current tools. Over [DATE], Proq…" at bounding box center [501, 321] width 188 height 261
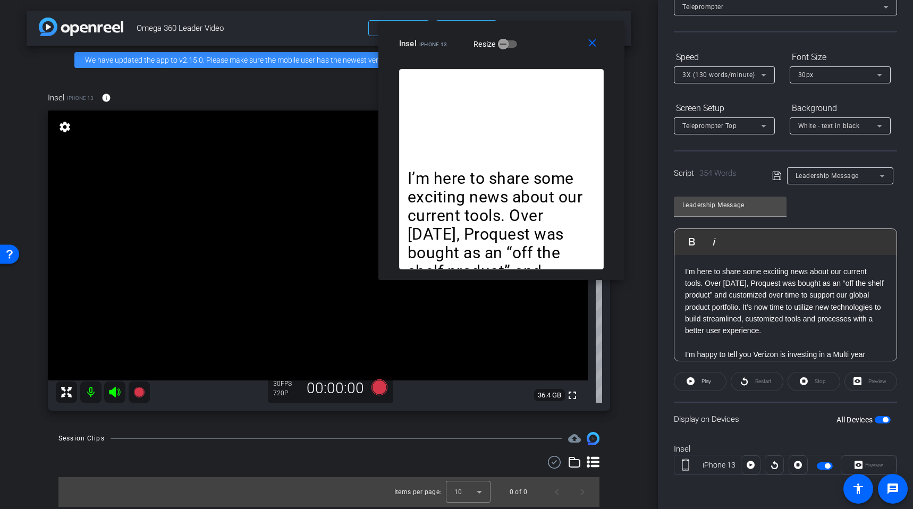
drag, startPoint x: 539, startPoint y: 70, endPoint x: 543, endPoint y: 50, distance: 20.1
click at [543, 50] on div "Insel iPhone 13 Resize" at bounding box center [505, 43] width 213 height 19
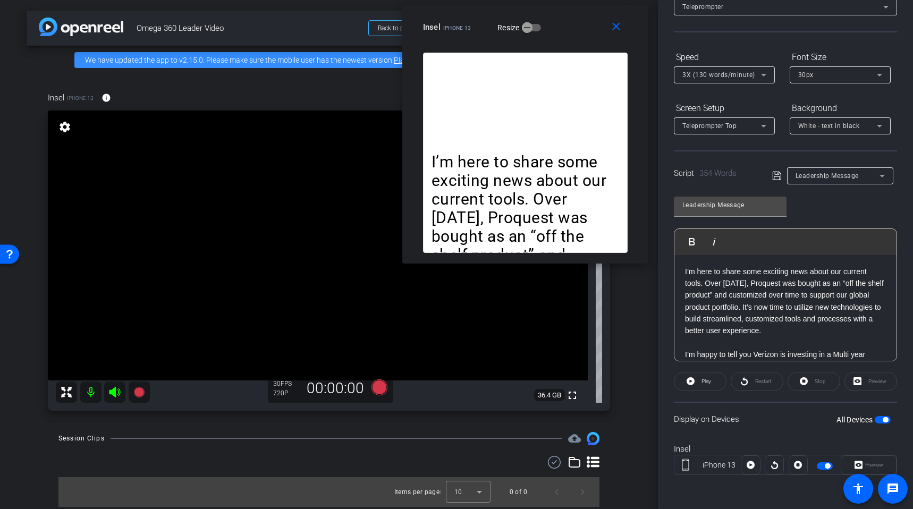
drag, startPoint x: 533, startPoint y: 38, endPoint x: 553, endPoint y: 19, distance: 27.8
click at [553, 19] on div "Insel iPhone 13 Resize" at bounding box center [529, 27] width 213 height 19
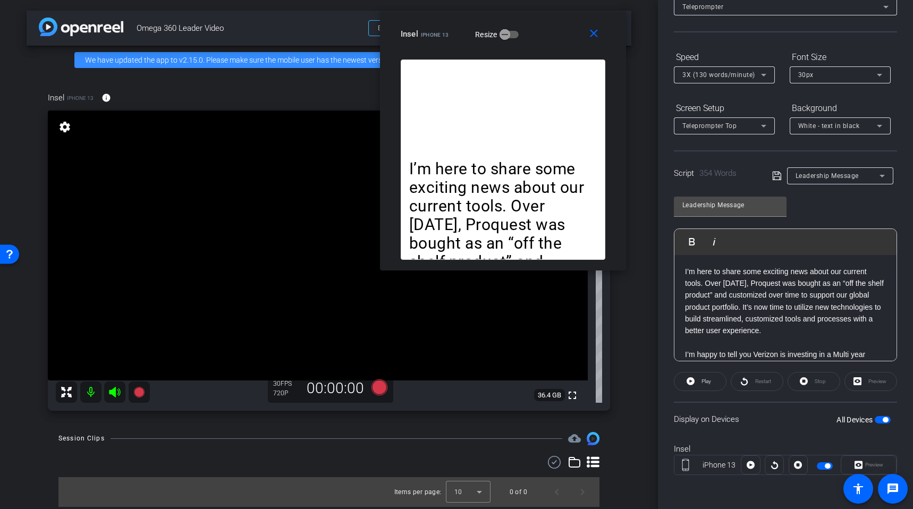
drag, startPoint x: 645, startPoint y: 262, endPoint x: 622, endPoint y: 269, distance: 23.9
click at [622, 269] on div "I’m here to share some exciting news about our current tools. Over [DATE], Proq…" at bounding box center [503, 165] width 246 height 211
click at [748, 466] on icon at bounding box center [751, 465] width 8 height 8
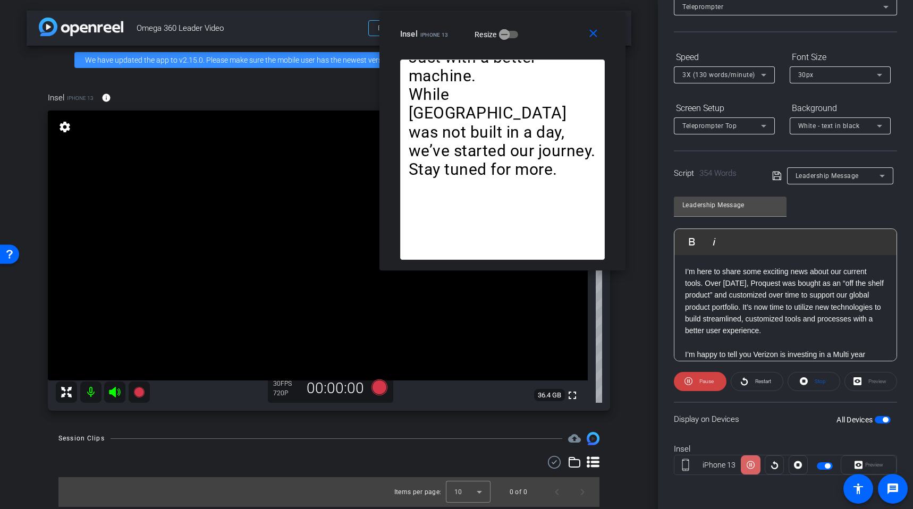
click at [747, 466] on icon at bounding box center [751, 465] width 8 height 16
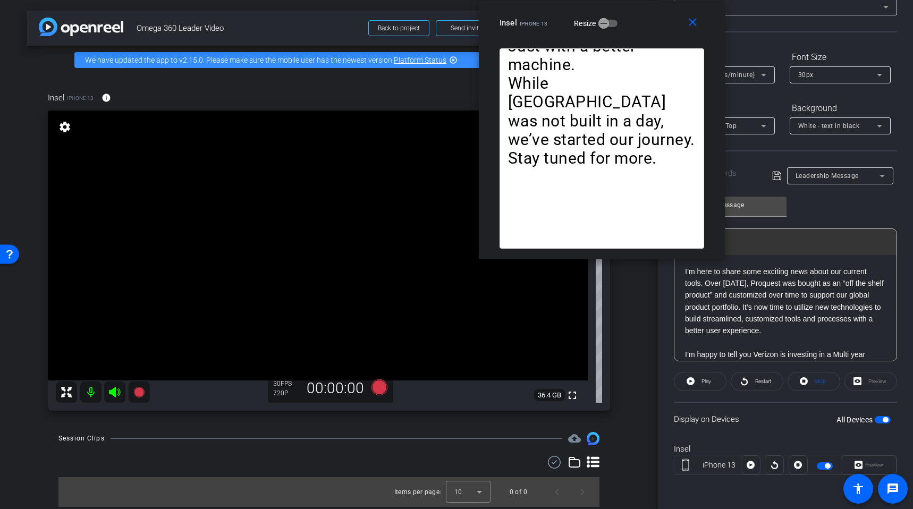
drag, startPoint x: 540, startPoint y: 29, endPoint x: 645, endPoint y: 11, distance: 106.7
click at [644, 11] on div "close Insel iPhone 13 Resize" at bounding box center [602, 25] width 246 height 48
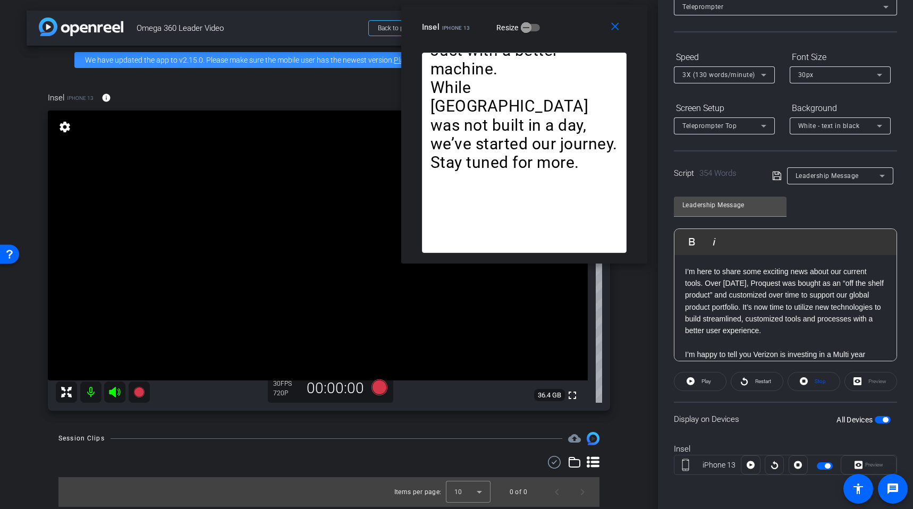
drag, startPoint x: 636, startPoint y: 21, endPoint x: 533, endPoint y: 33, distance: 104.3
click at [533, 33] on div "Insel iPhone 13 Resize" at bounding box center [528, 27] width 213 height 19
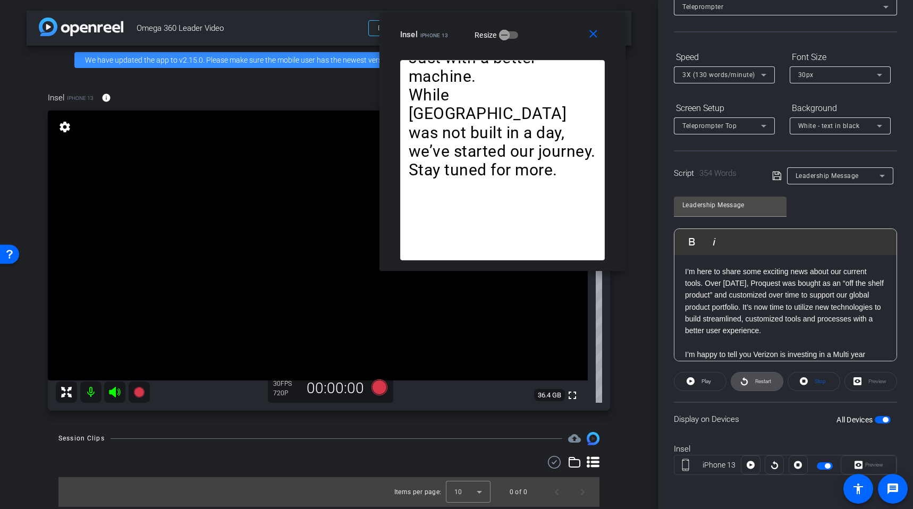
click at [755, 377] on span "Restart" at bounding box center [762, 381] width 19 height 15
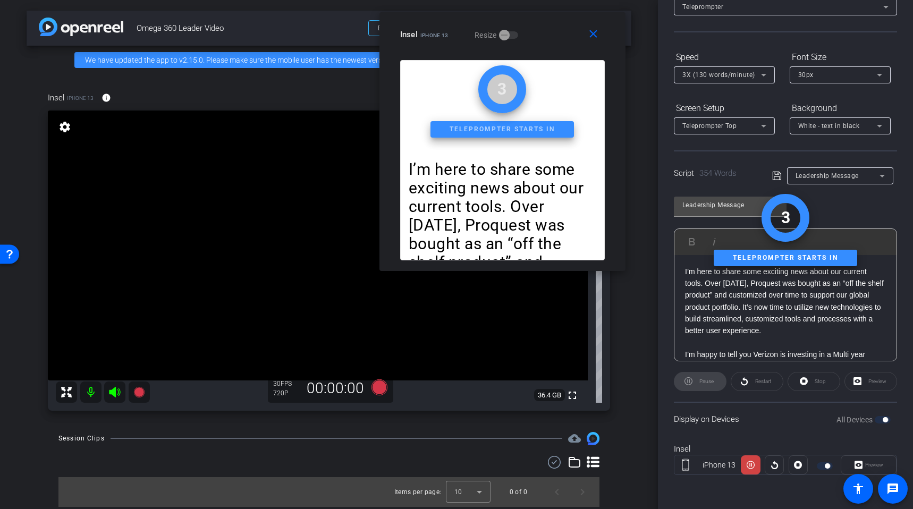
click at [541, 137] on div "Teleprompter starts in" at bounding box center [503, 129] width 144 height 16
click at [788, 223] on div "2" at bounding box center [786, 218] width 48 height 48
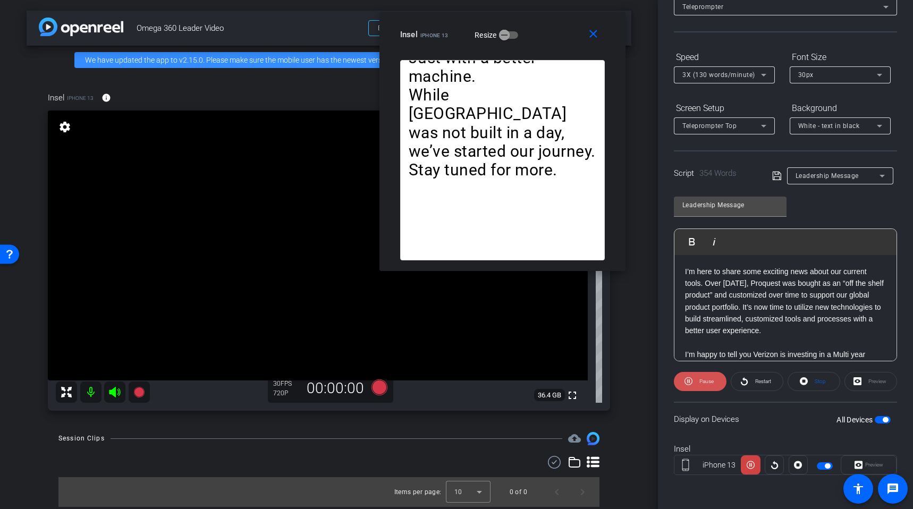
click at [692, 380] on span at bounding box center [700, 382] width 53 height 26
click at [730, 72] on span "3X (130 words/minute)" at bounding box center [719, 74] width 73 height 7
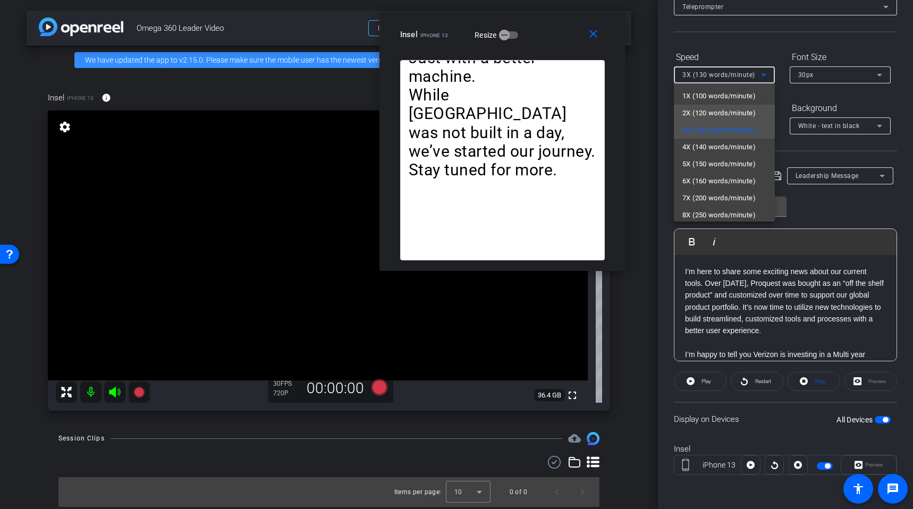
click at [733, 114] on span "2X (120 words/minute)" at bounding box center [719, 113] width 73 height 13
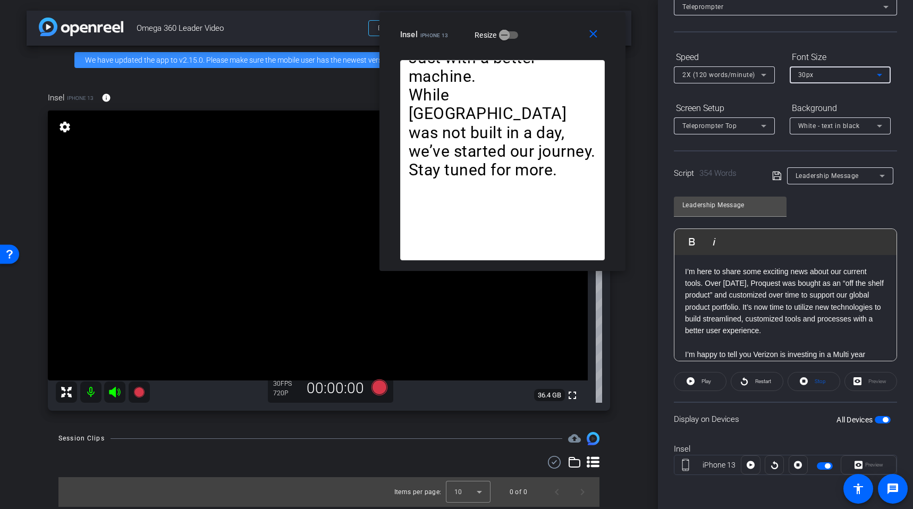
click at [843, 68] on div "30px" at bounding box center [837, 74] width 79 height 13
click at [823, 132] on mat-option "40px" at bounding box center [840, 130] width 101 height 17
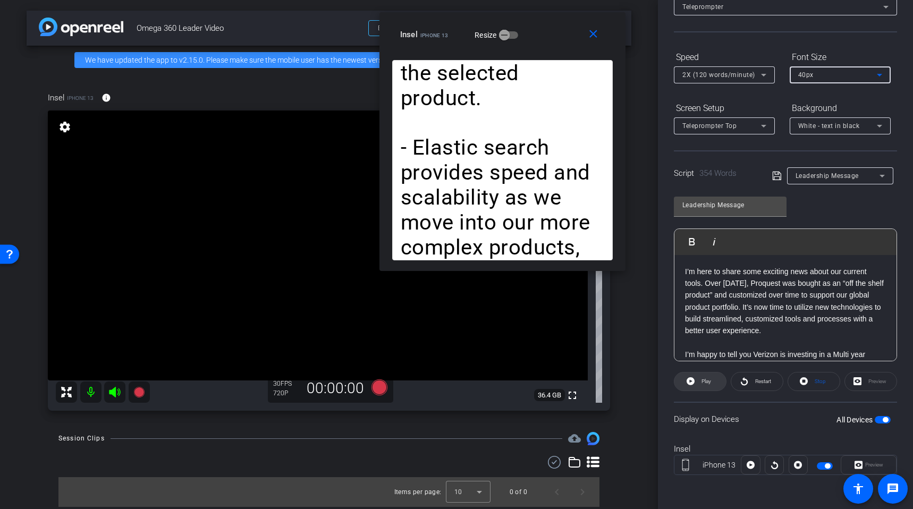
click at [692, 378] on icon at bounding box center [691, 381] width 8 height 8
click at [675, 376] on span at bounding box center [700, 382] width 53 height 26
click at [65, 132] on mat-icon "settings" at bounding box center [64, 127] width 15 height 13
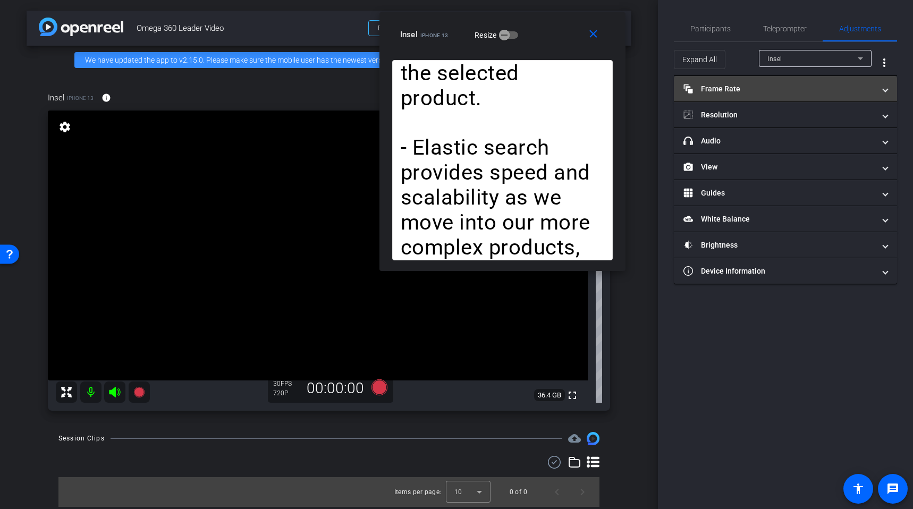
click at [714, 95] on mat-expansion-panel-header "Frame Rate Frame Rate" at bounding box center [785, 89] width 223 height 26
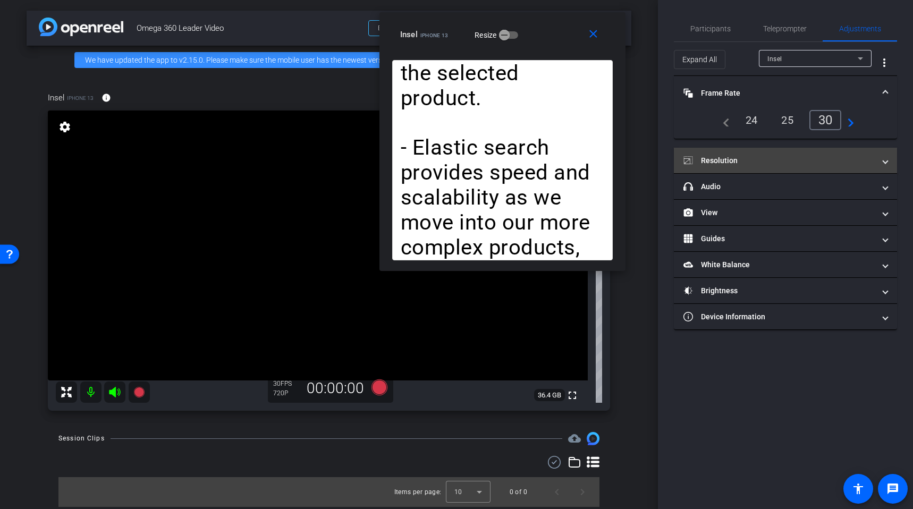
click at [753, 162] on mat-panel-title "Resolution" at bounding box center [779, 160] width 191 height 11
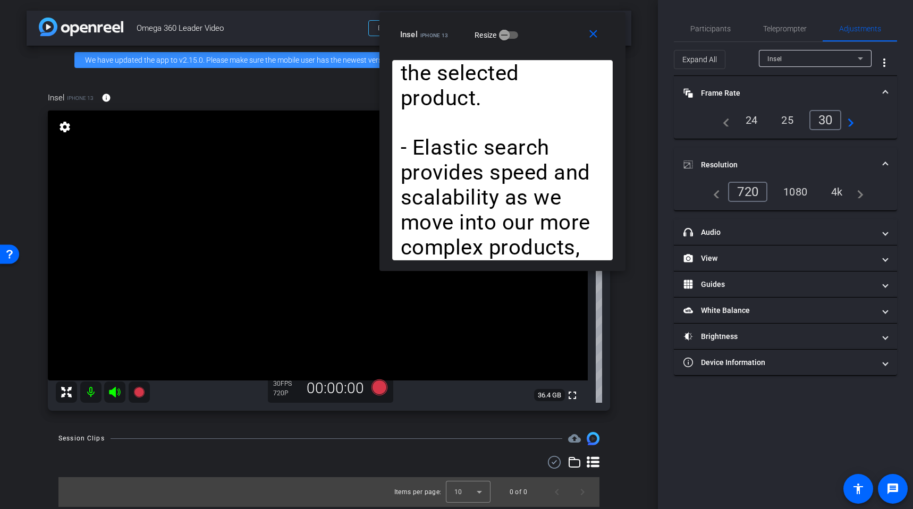
click at [836, 190] on div "4k" at bounding box center [837, 192] width 28 height 18
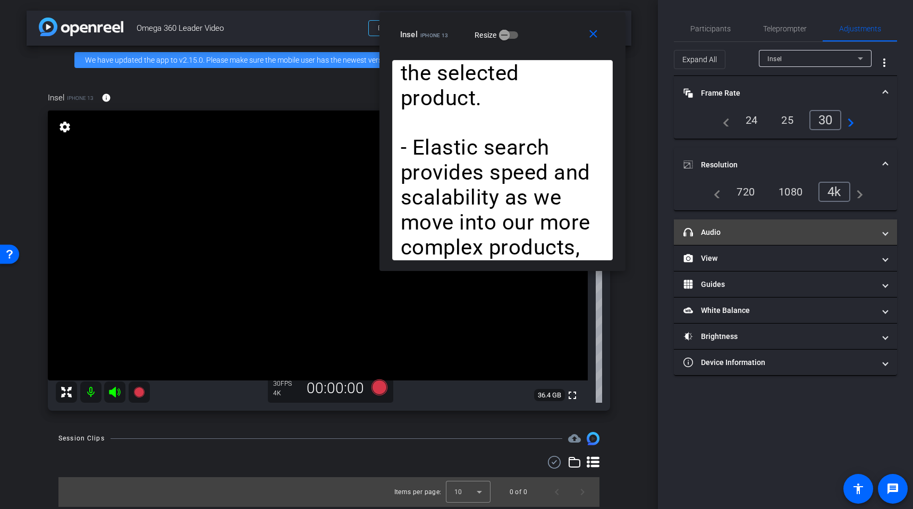
click at [777, 234] on mat-panel-title "headphone icon Audio" at bounding box center [779, 232] width 191 height 11
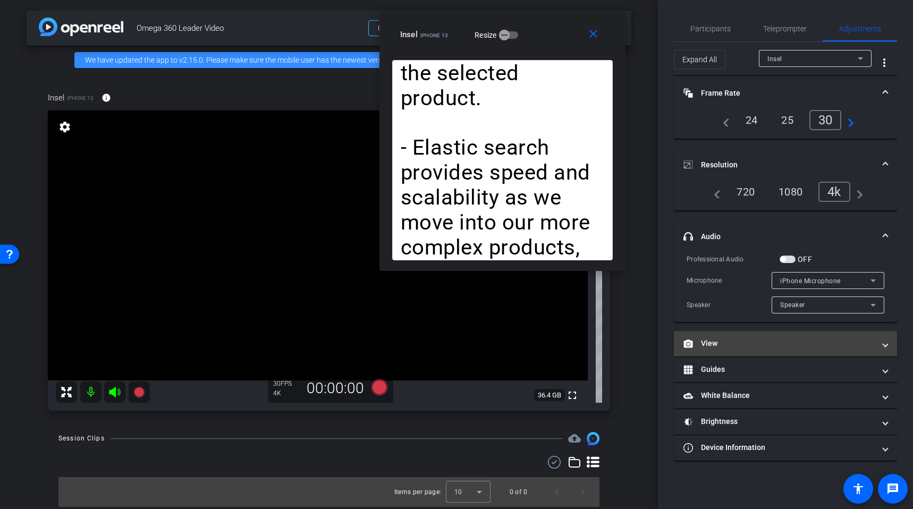
click at [764, 342] on mat-panel-title "View" at bounding box center [779, 343] width 191 height 11
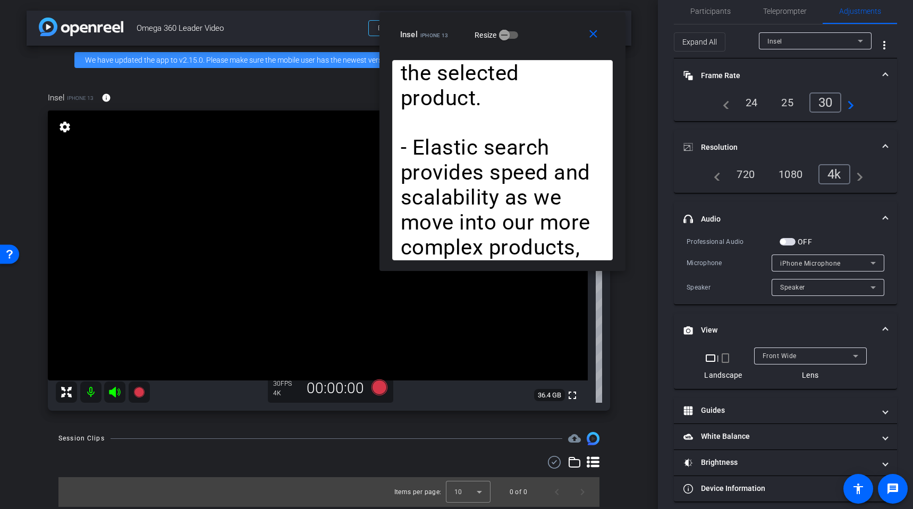
scroll to position [26, 0]
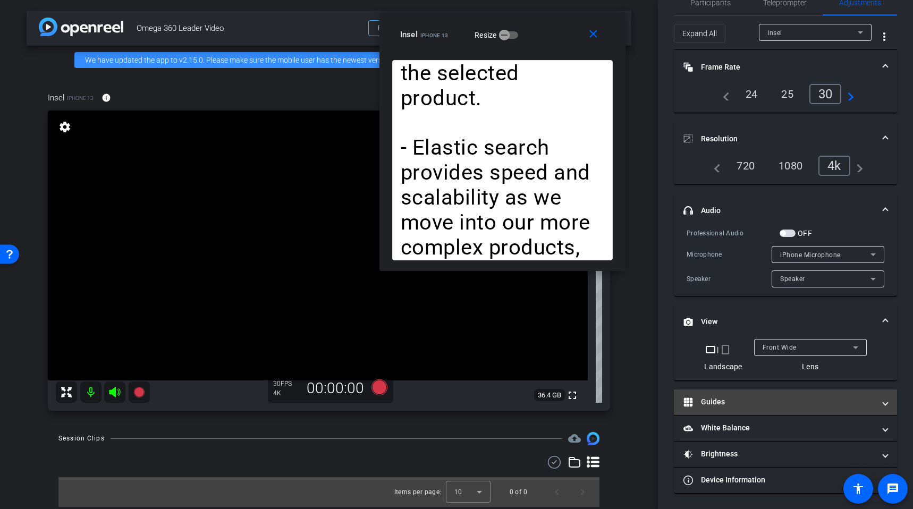
click at [757, 402] on mat-panel-title "Guides" at bounding box center [779, 402] width 191 height 11
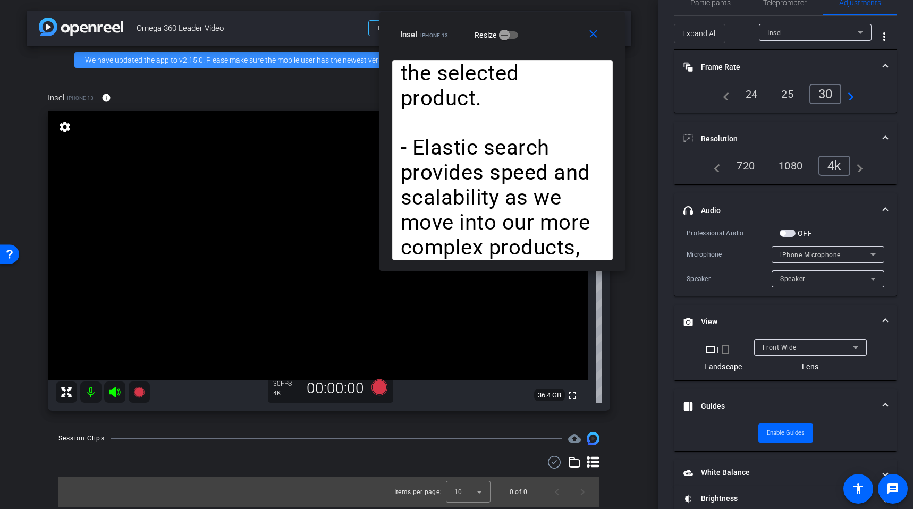
scroll to position [71, 0]
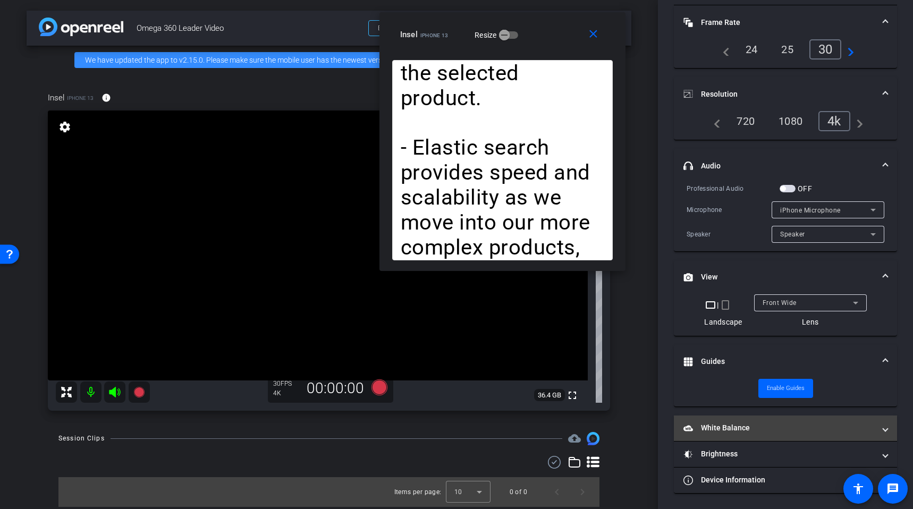
click at [771, 439] on mat-expansion-panel-header "White Balance White Balance" at bounding box center [785, 429] width 223 height 26
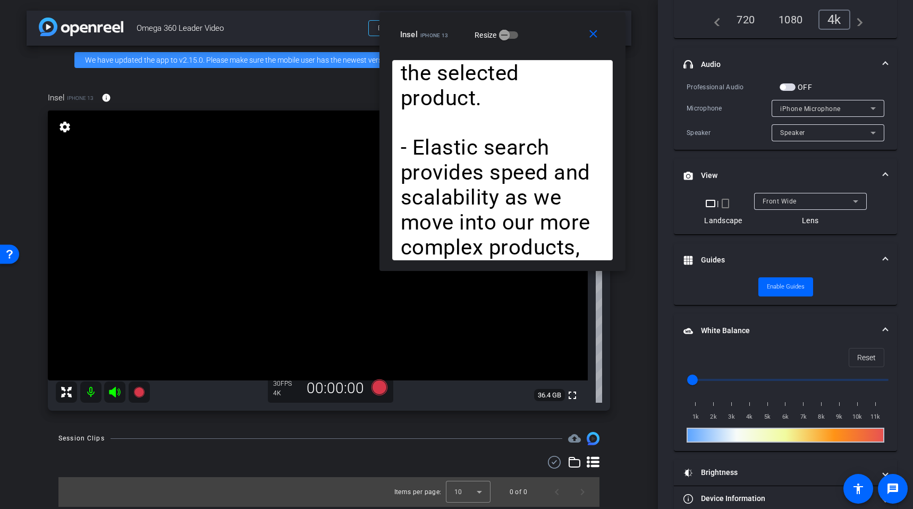
scroll to position [191, 0]
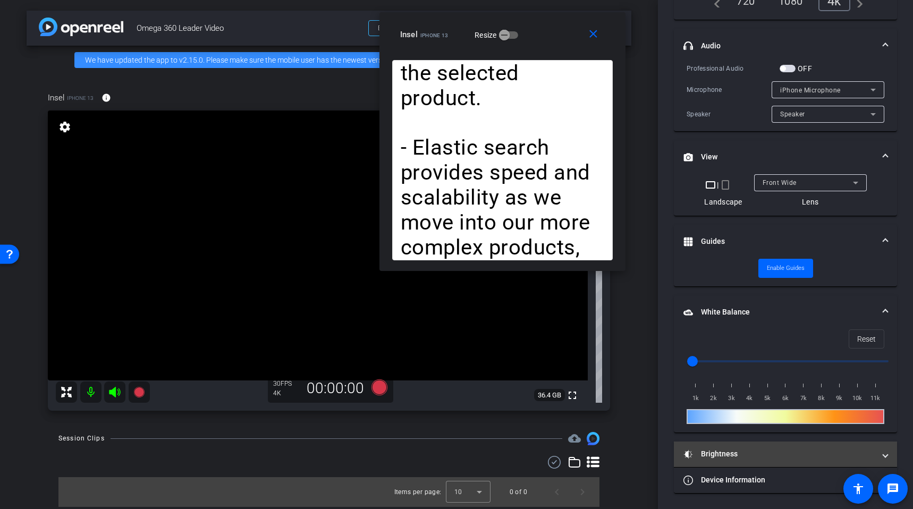
click at [761, 451] on mat-panel-title "Brightness" at bounding box center [779, 454] width 191 height 11
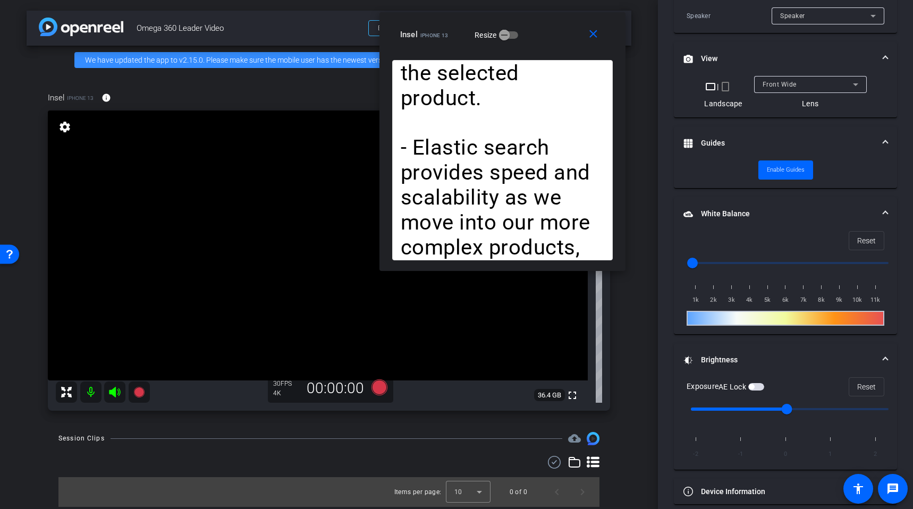
scroll to position [301, 0]
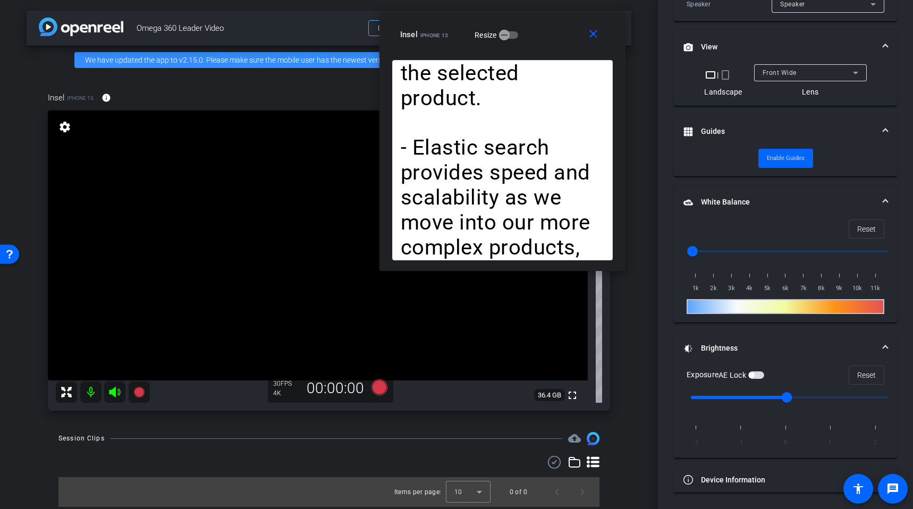
click at [262, 312] on video at bounding box center [318, 246] width 540 height 270
click at [729, 351] on mat-panel-title "Brightness" at bounding box center [779, 348] width 191 height 11
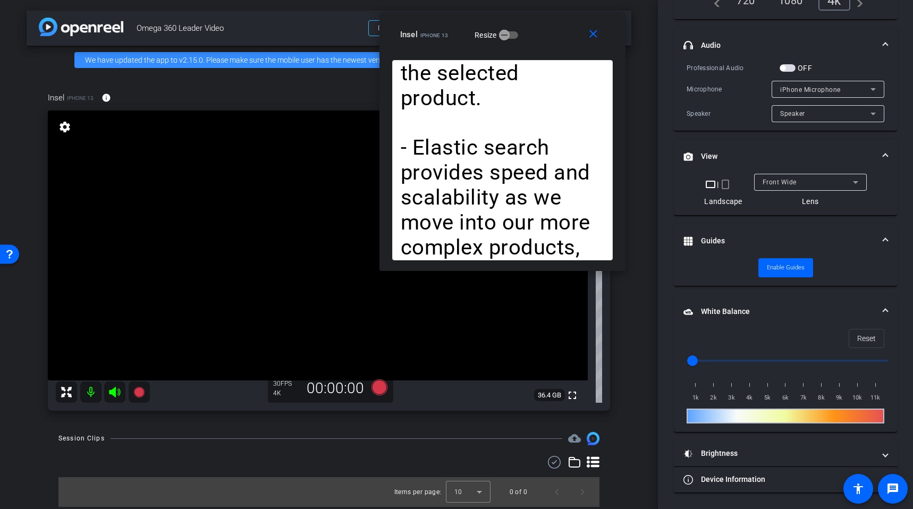
scroll to position [191, 0]
click at [244, 314] on video at bounding box center [318, 246] width 540 height 270
click at [275, 290] on video at bounding box center [318, 246] width 540 height 270
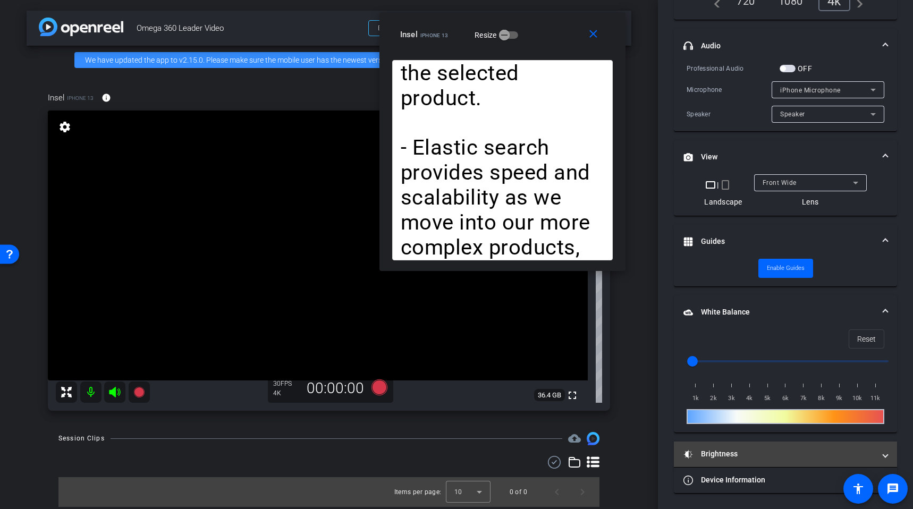
click at [754, 449] on mat-panel-title "Brightness" at bounding box center [779, 454] width 191 height 11
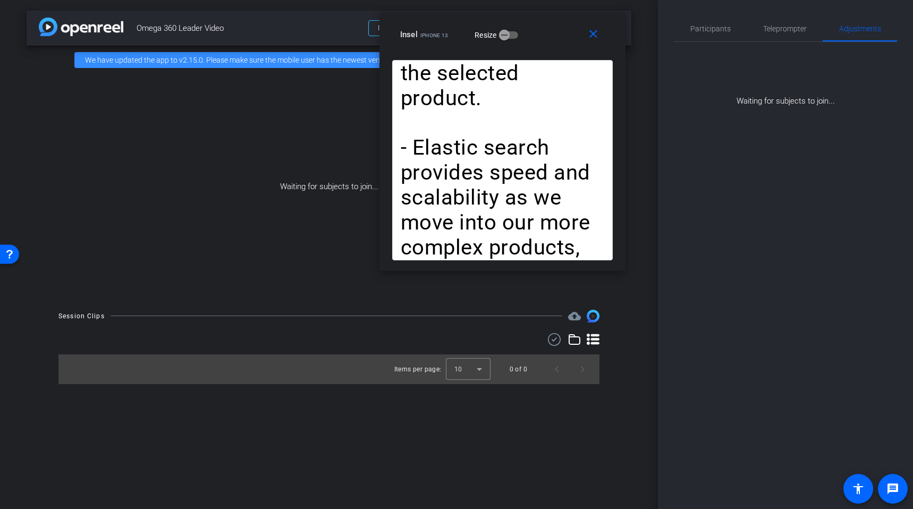
scroll to position [0, 0]
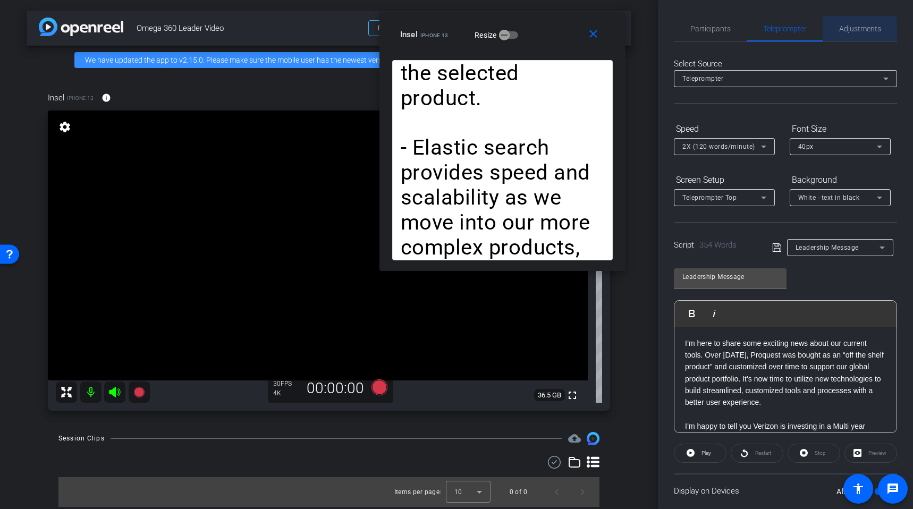
click at [855, 30] on span "Adjustments" at bounding box center [860, 28] width 42 height 7
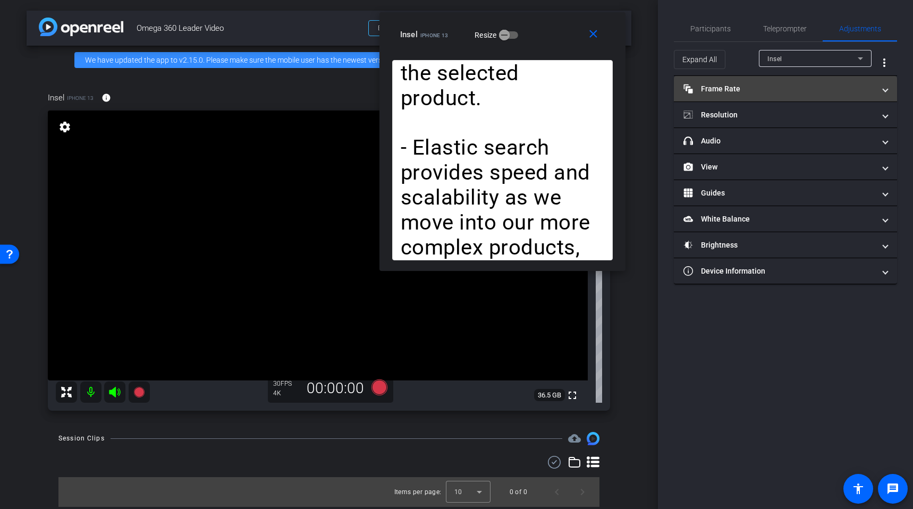
click at [762, 83] on mat-panel-title "Frame Rate Frame Rate" at bounding box center [779, 88] width 191 height 11
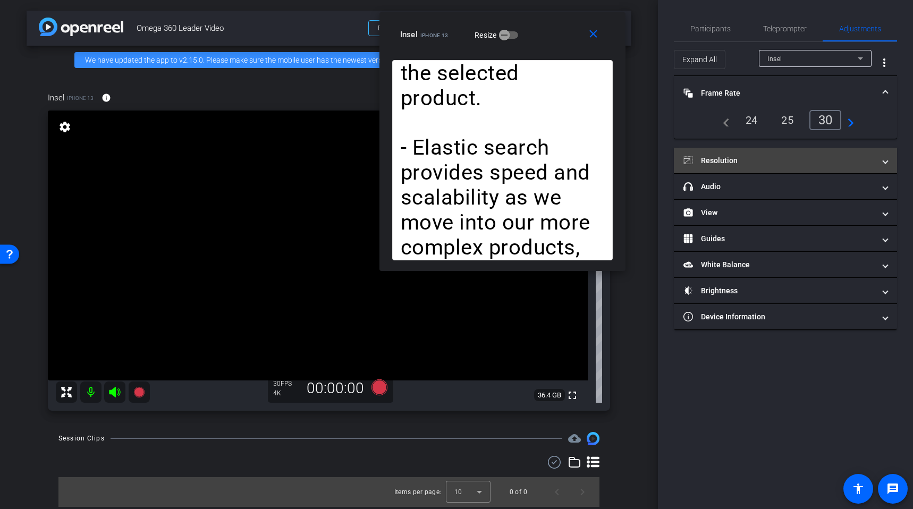
click at [760, 165] on mat-panel-title "Resolution" at bounding box center [779, 160] width 191 height 11
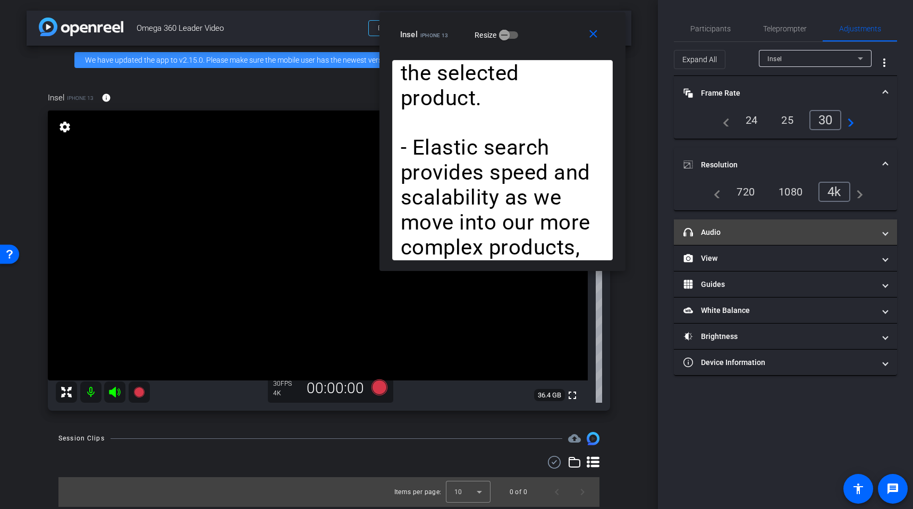
click at [754, 237] on mat-panel-title "headphone icon Audio" at bounding box center [779, 232] width 191 height 11
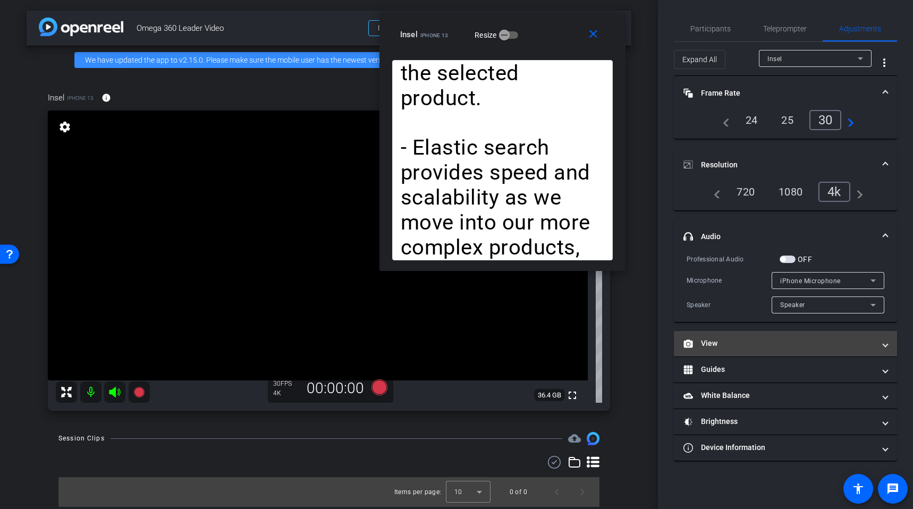
click at [758, 349] on mat-expansion-panel-header "View" at bounding box center [785, 344] width 223 height 26
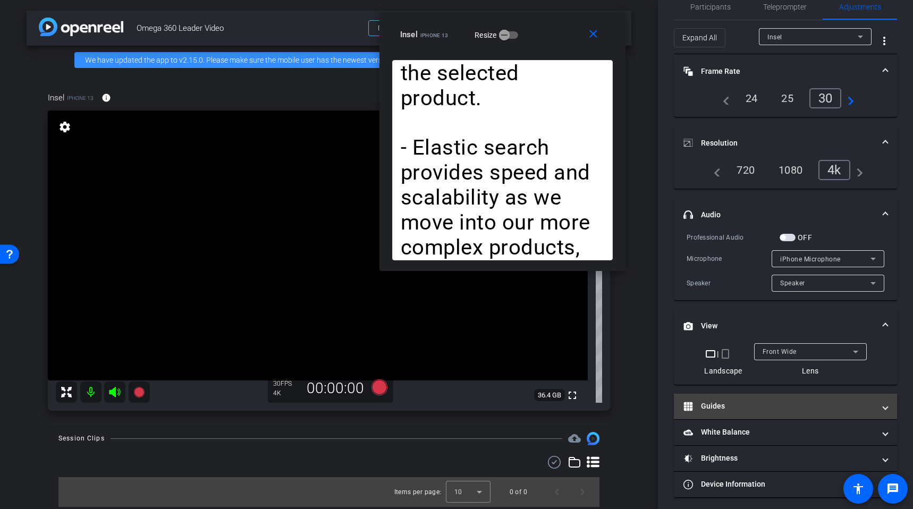
click at [757, 412] on mat-expansion-panel-header "Guides" at bounding box center [785, 407] width 223 height 26
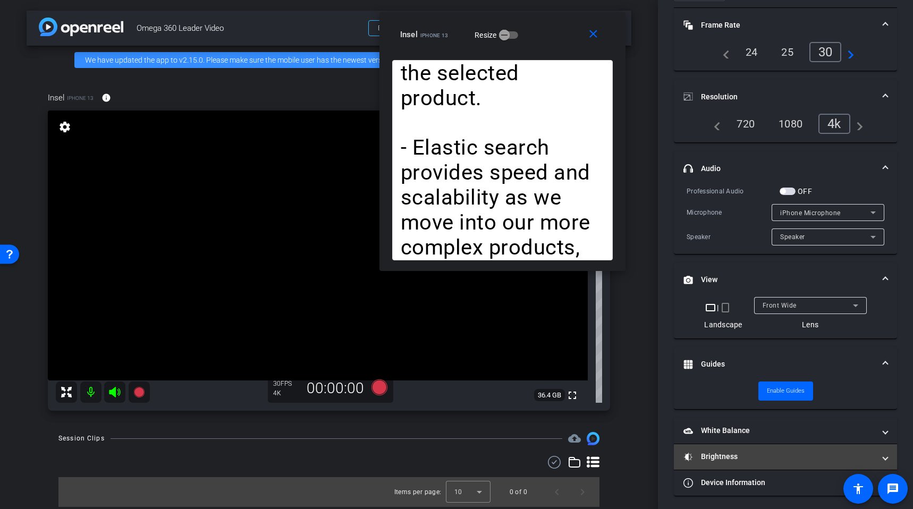
click at [757, 445] on mat-expansion-panel-header "Brightness" at bounding box center [785, 457] width 223 height 26
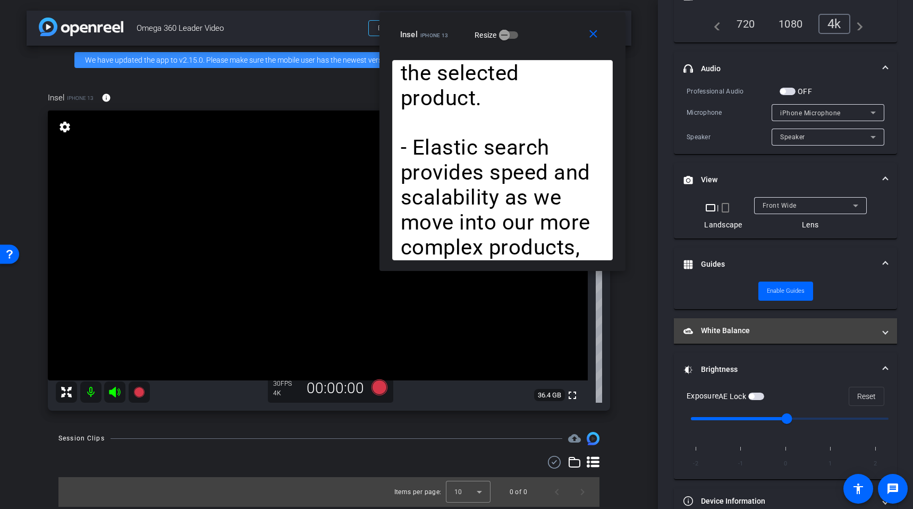
scroll to position [189, 0]
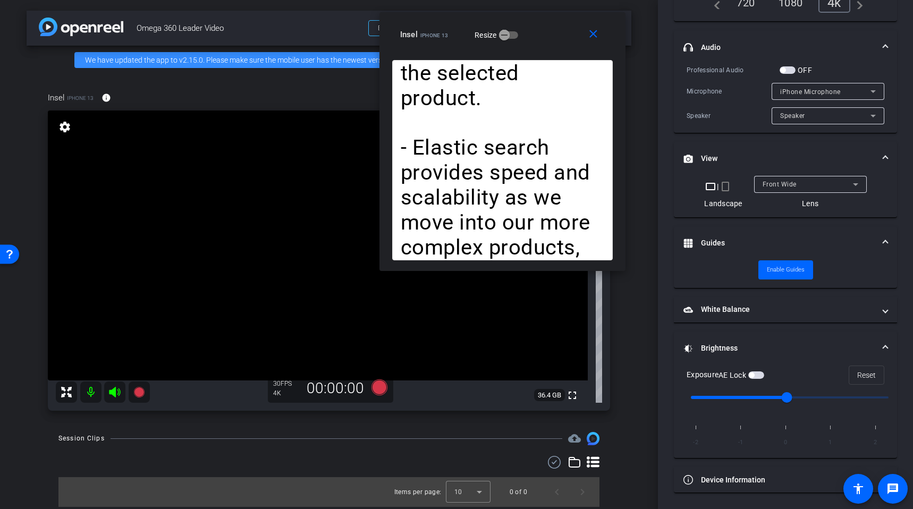
click at [754, 375] on span "button" at bounding box center [751, 375] width 5 height 5
click at [223, 305] on video at bounding box center [318, 246] width 540 height 270
click at [257, 285] on video at bounding box center [318, 246] width 540 height 270
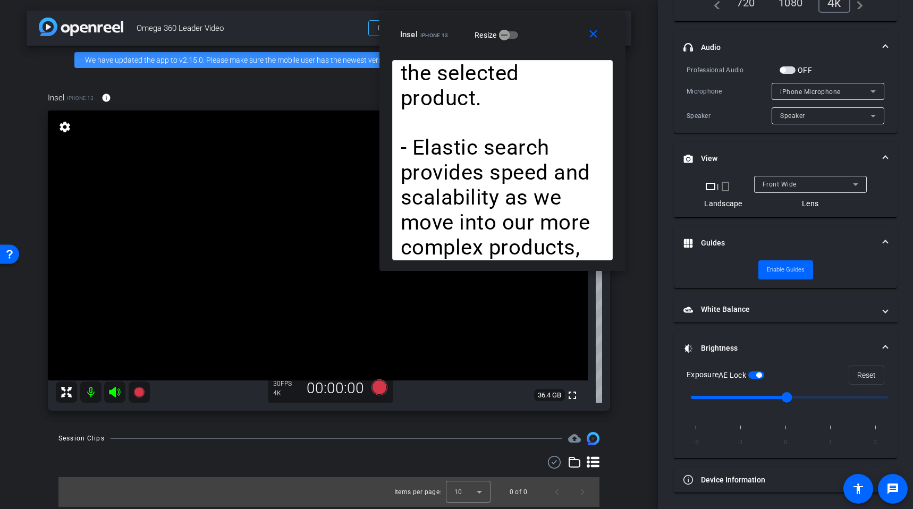
click at [257, 285] on video at bounding box center [318, 246] width 540 height 270
click at [761, 375] on span "button" at bounding box center [758, 375] width 5 height 5
click at [764, 375] on span "button" at bounding box center [756, 375] width 16 height 7
drag, startPoint x: 180, startPoint y: 217, endPoint x: 202, endPoint y: 232, distance: 26.1
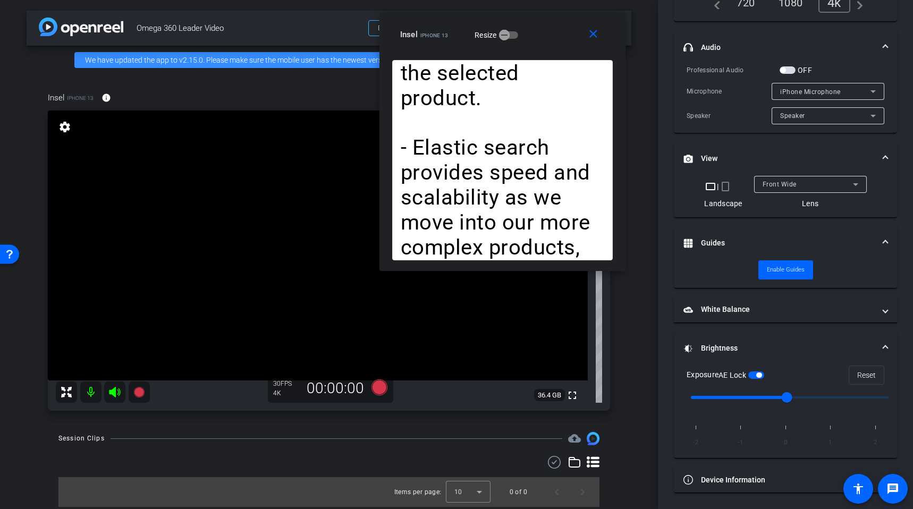
click at [180, 217] on video at bounding box center [318, 246] width 540 height 270
click at [215, 241] on video at bounding box center [318, 246] width 540 height 270
click at [235, 255] on video at bounding box center [318, 246] width 540 height 270
click at [239, 255] on video at bounding box center [318, 246] width 540 height 270
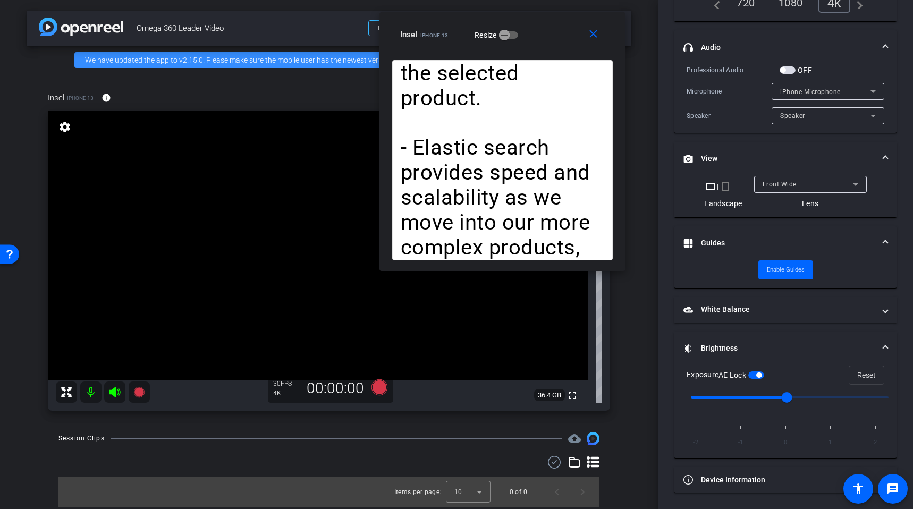
click at [239, 255] on video at bounding box center [318, 246] width 540 height 270
click at [66, 125] on mat-icon "settings" at bounding box center [64, 127] width 15 height 13
click at [758, 375] on span "button" at bounding box center [758, 375] width 5 height 5
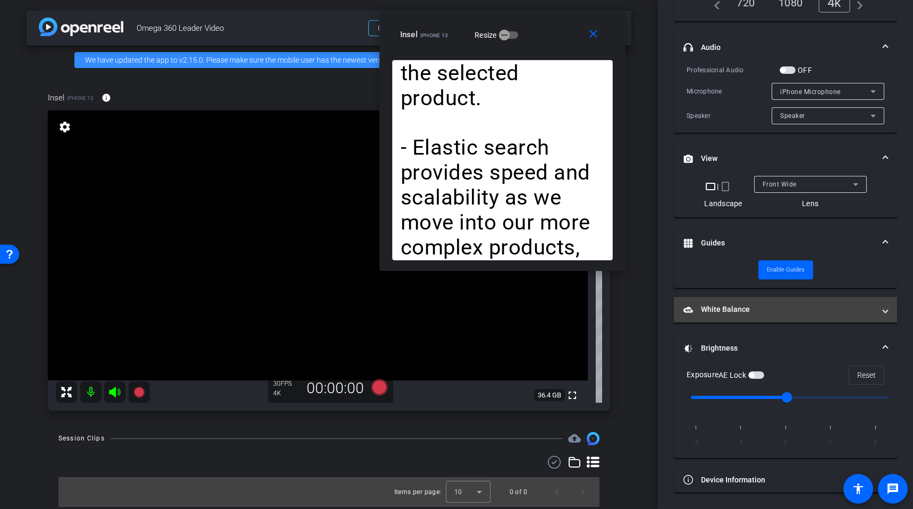
click at [763, 308] on mat-panel-title "White Balance White Balance" at bounding box center [779, 309] width 191 height 11
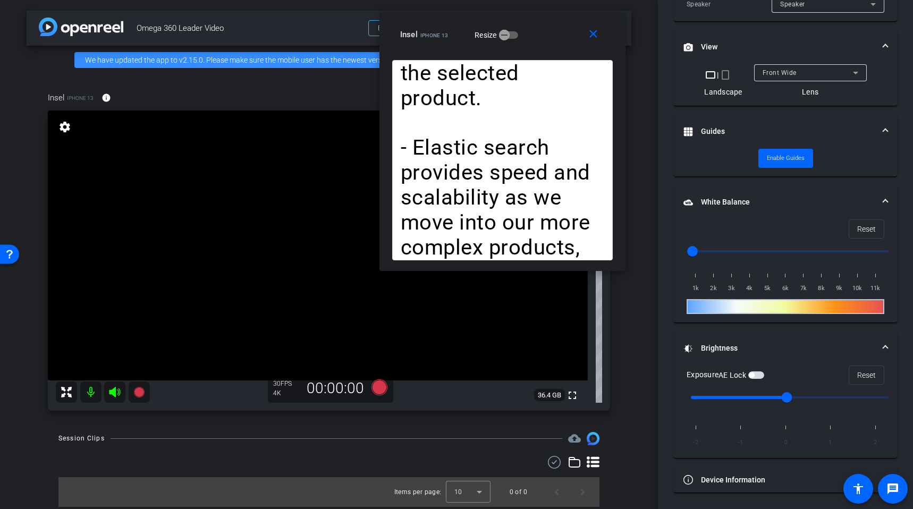
scroll to position [299, 0]
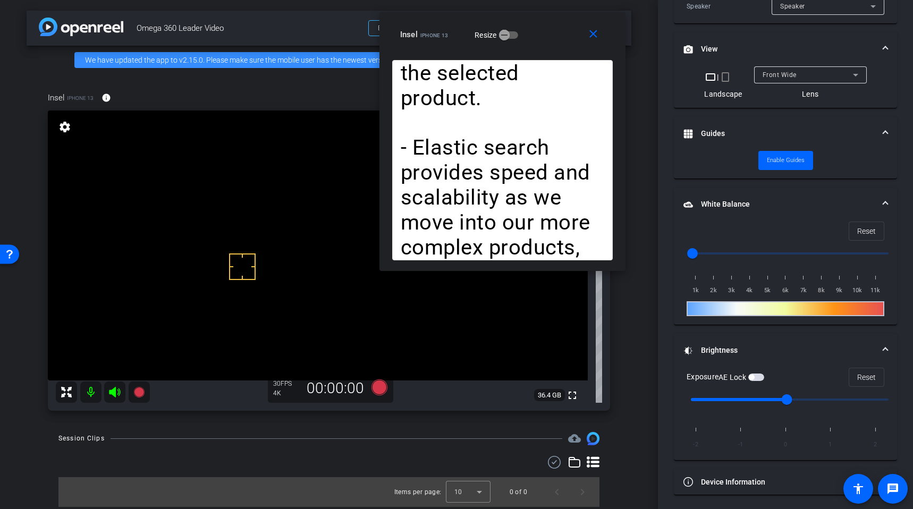
click at [245, 272] on div at bounding box center [242, 267] width 27 height 27
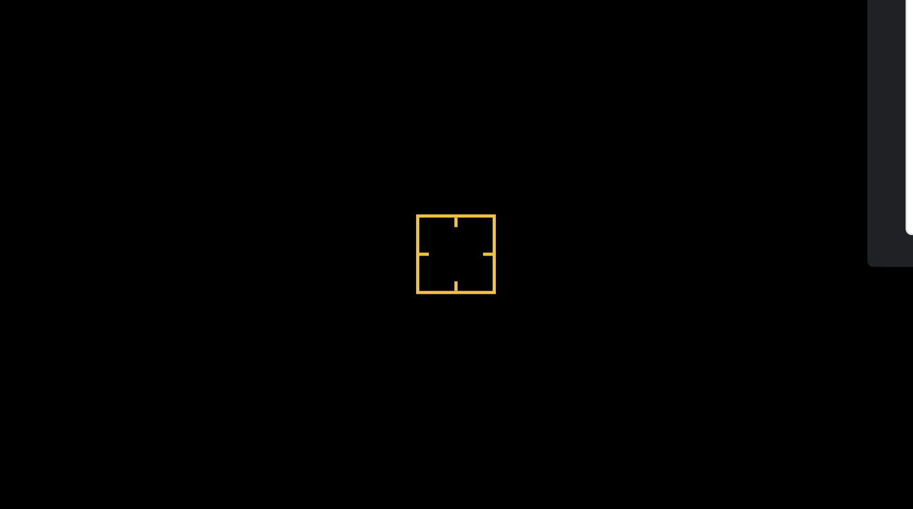
click at [170, 270] on video at bounding box center [318, 246] width 540 height 270
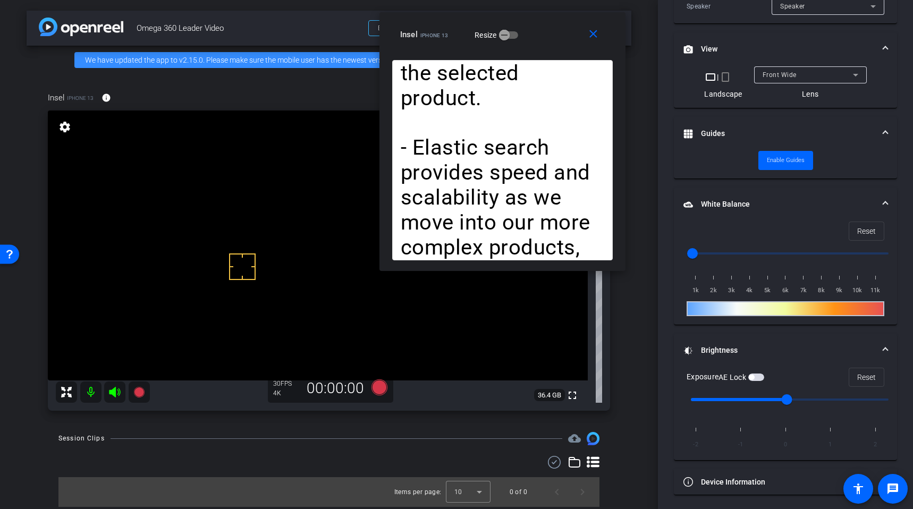
click at [238, 264] on div at bounding box center [242, 267] width 27 height 27
drag, startPoint x: 238, startPoint y: 264, endPoint x: 259, endPoint y: 265, distance: 20.8
click at [259, 265] on div "fullscreen settings 36.4 GB" at bounding box center [329, 261] width 562 height 300
click at [265, 265] on video at bounding box center [318, 246] width 540 height 270
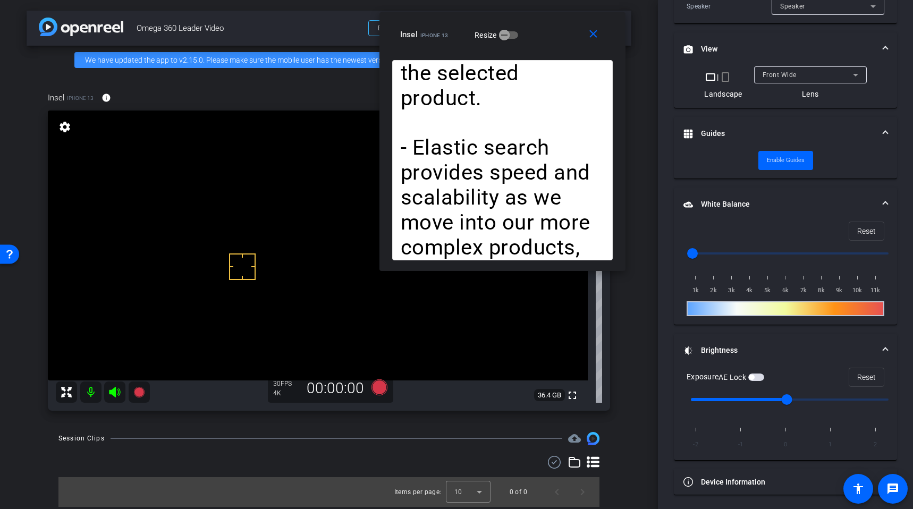
click at [265, 265] on video at bounding box center [318, 246] width 540 height 270
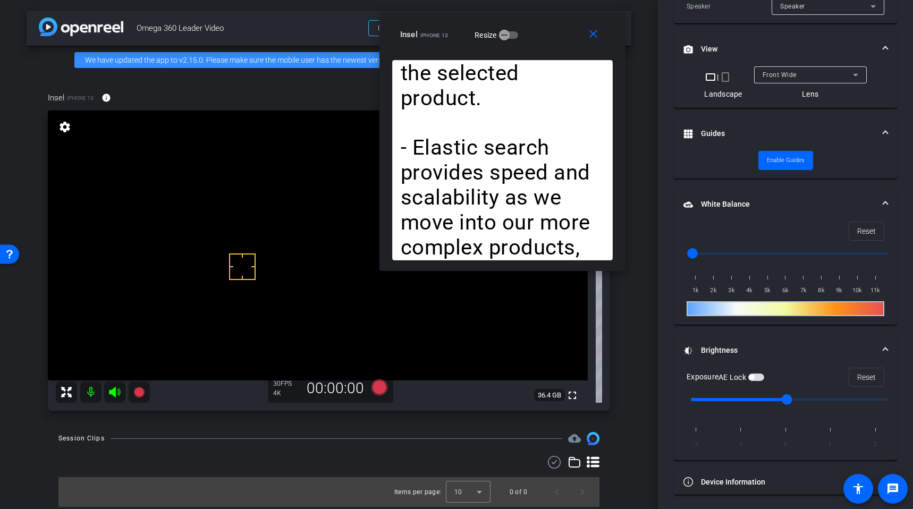
click at [242, 265] on div at bounding box center [242, 267] width 27 height 27
click at [242, 228] on video at bounding box center [318, 246] width 540 height 270
click at [254, 237] on video at bounding box center [318, 246] width 540 height 270
click at [296, 237] on video at bounding box center [318, 246] width 540 height 270
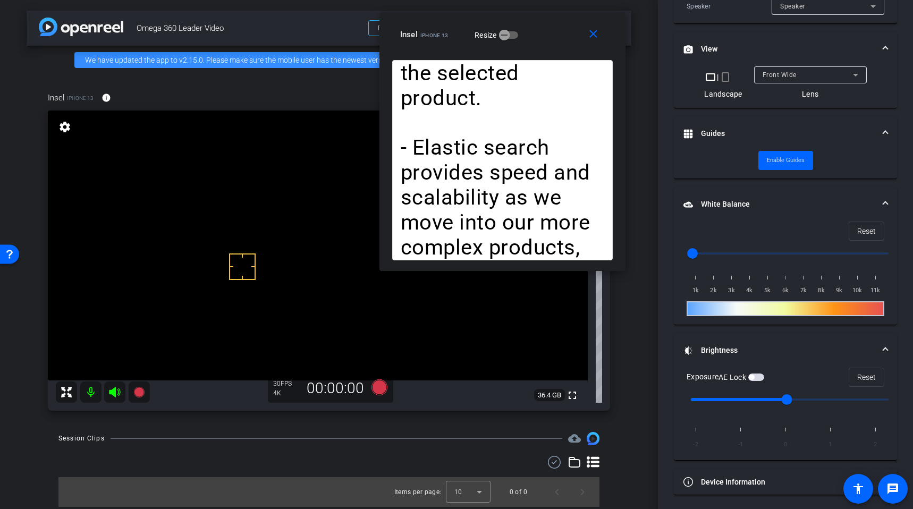
click at [230, 255] on span at bounding box center [230, 255] width 0 height 0
click at [248, 265] on div at bounding box center [242, 267] width 27 height 27
click at [250, 249] on div at bounding box center [250, 248] width 27 height 27
click at [761, 378] on span "button" at bounding box center [756, 377] width 16 height 7
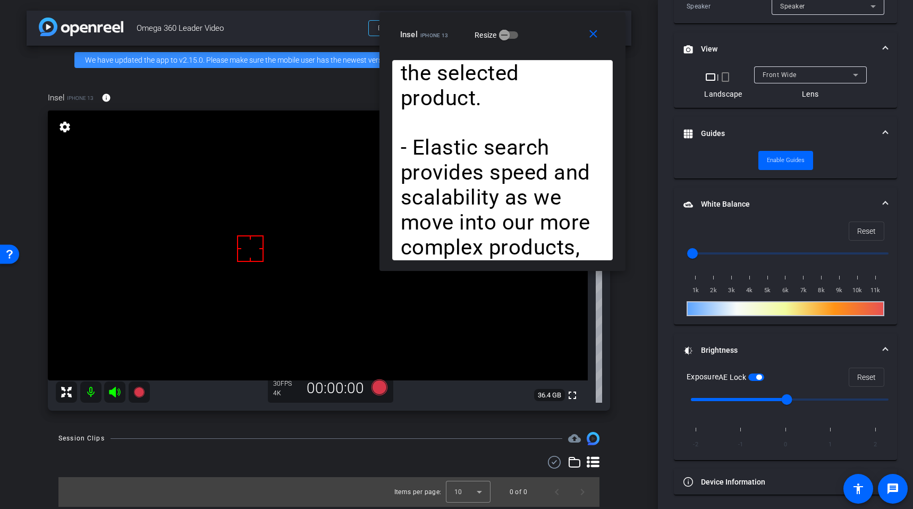
drag, startPoint x: 251, startPoint y: 249, endPoint x: 277, endPoint y: 255, distance: 27.2
click at [277, 254] on div "fullscreen settings 36.4 GB" at bounding box center [329, 261] width 562 height 300
click at [277, 255] on video at bounding box center [318, 246] width 540 height 270
click at [285, 254] on video at bounding box center [318, 246] width 540 height 270
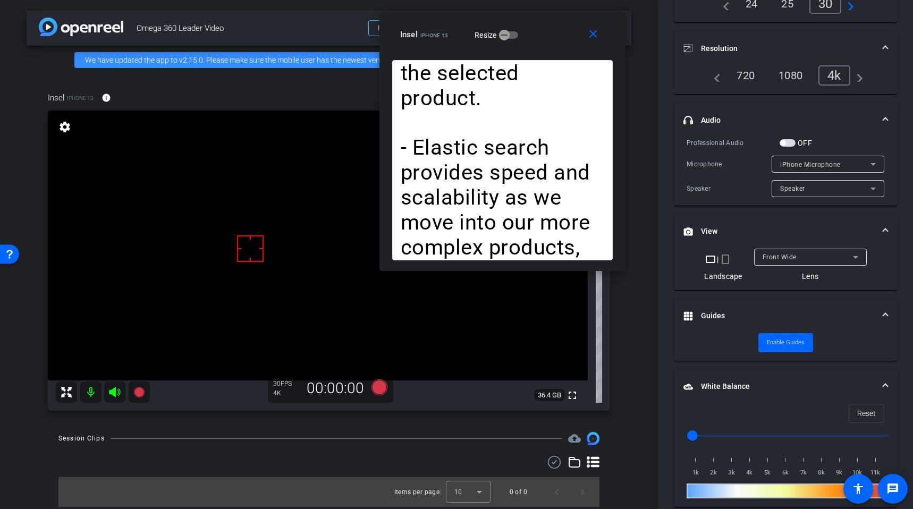
scroll to position [0, 0]
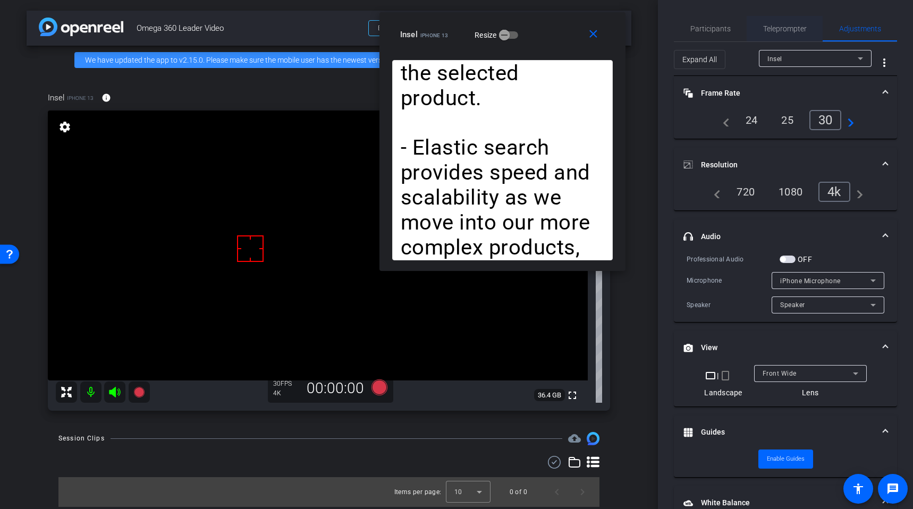
click at [779, 25] on span "Teleprompter" at bounding box center [785, 28] width 44 height 7
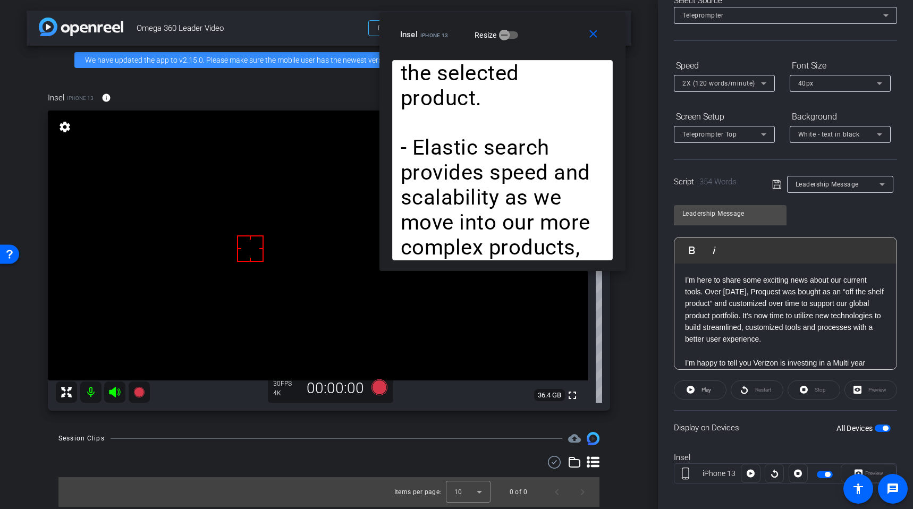
scroll to position [72, 0]
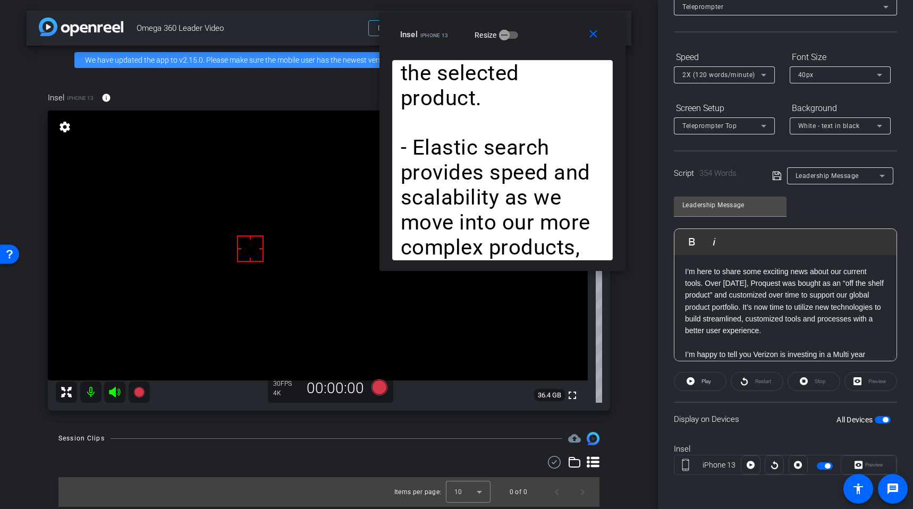
click at [769, 467] on div at bounding box center [774, 465] width 19 height 19
click at [770, 462] on div at bounding box center [774, 465] width 19 height 19
click at [757, 387] on div "Restart" at bounding box center [757, 381] width 53 height 19
click at [770, 469] on div at bounding box center [774, 465] width 19 height 19
click at [142, 390] on icon at bounding box center [138, 392] width 11 height 11
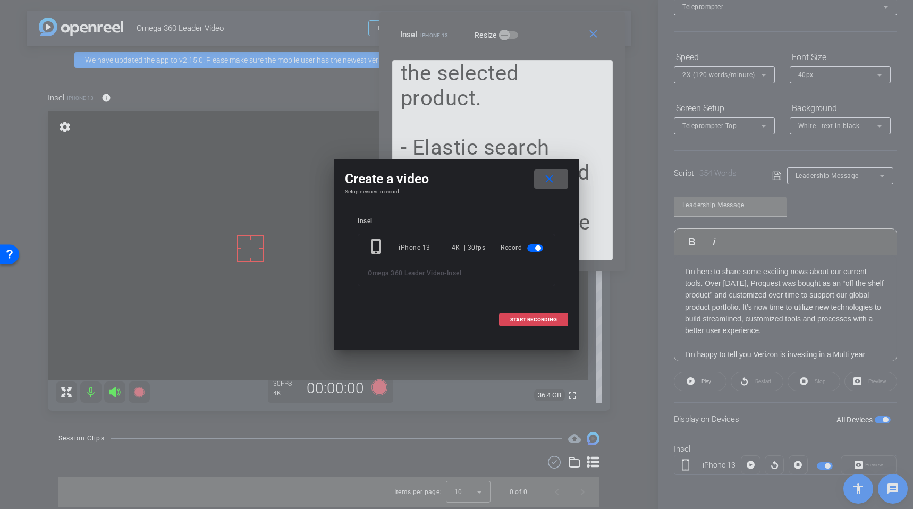
click at [524, 321] on span "START RECORDING" at bounding box center [533, 319] width 47 height 5
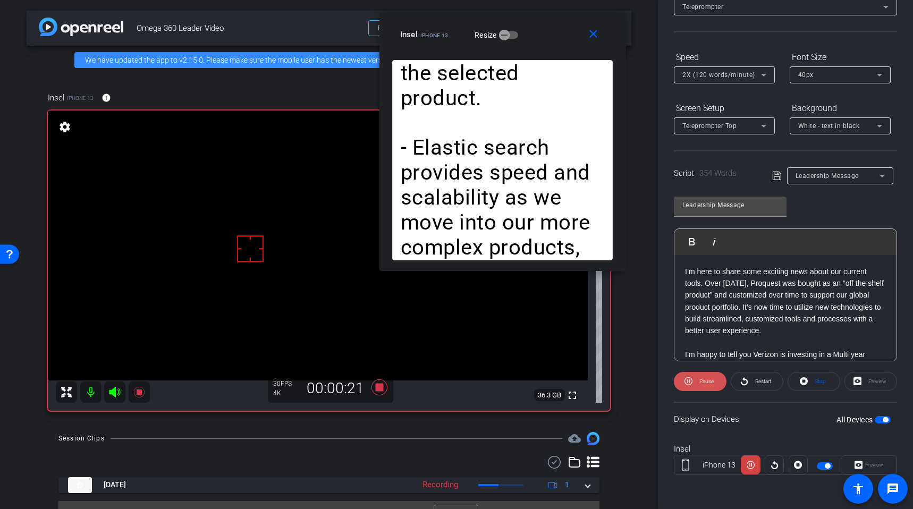
click at [702, 383] on span "Pause" at bounding box center [707, 381] width 14 height 6
click at [377, 386] on icon at bounding box center [380, 388] width 16 height 16
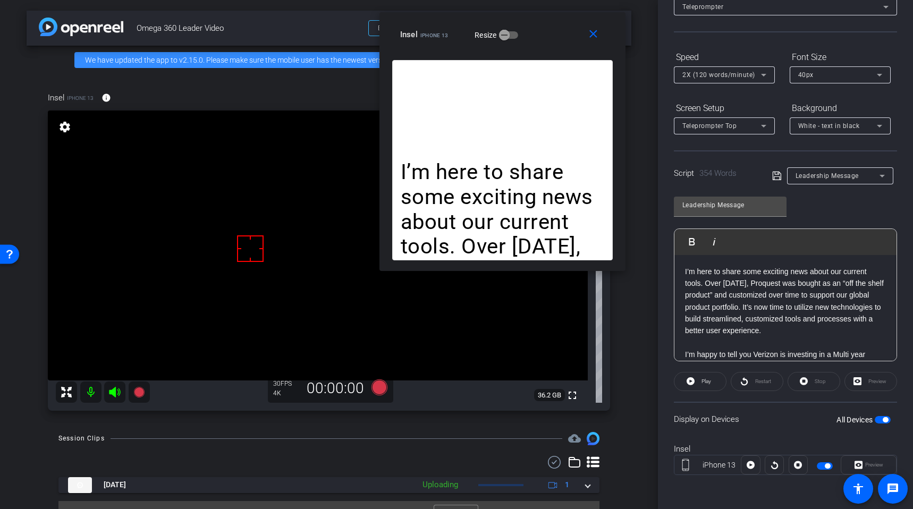
scroll to position [22, 0]
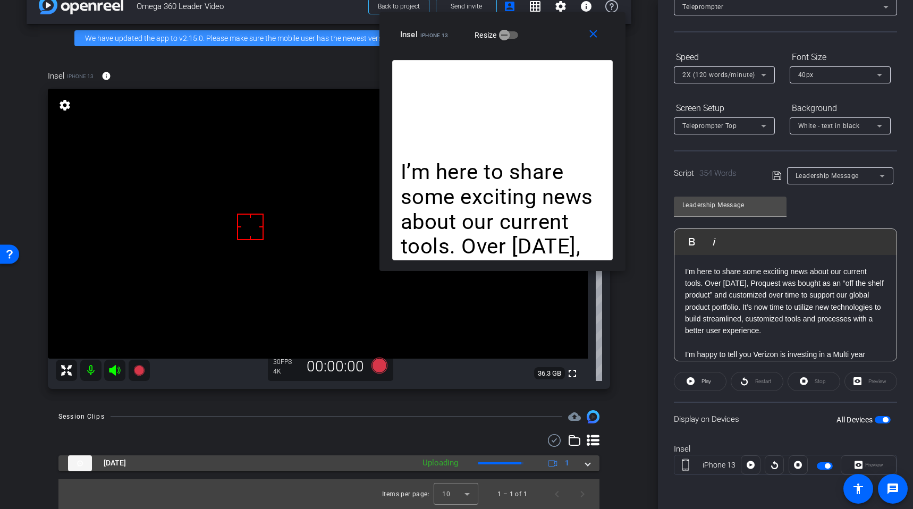
click at [586, 465] on span at bounding box center [588, 463] width 4 height 11
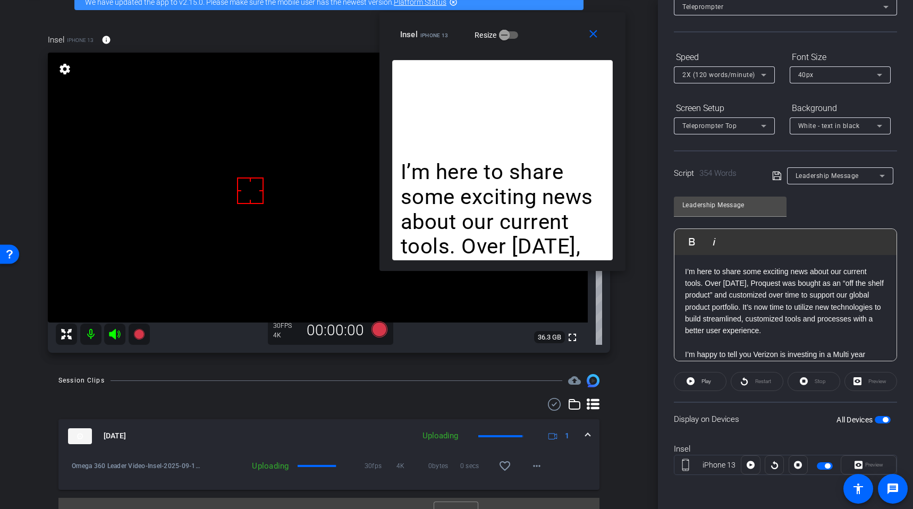
scroll to position [77, 0]
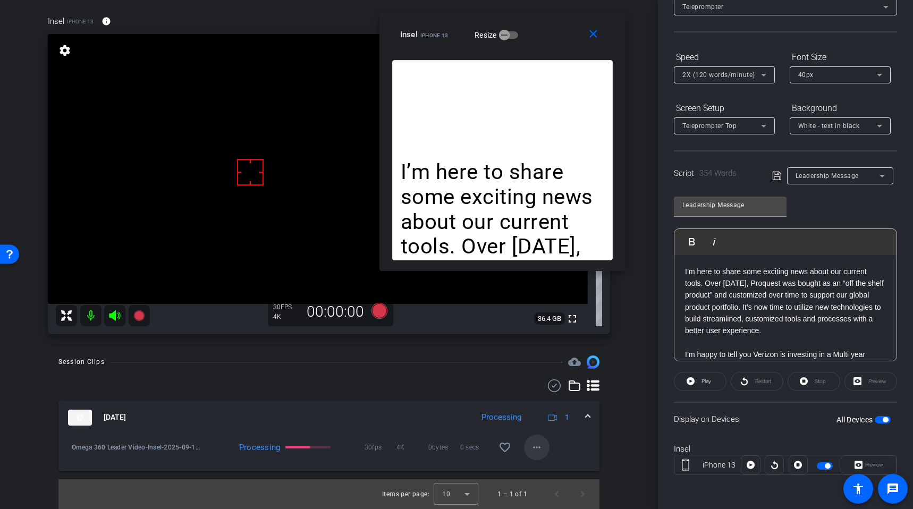
click at [533, 444] on mat-icon "more_horiz" at bounding box center [537, 447] width 13 height 13
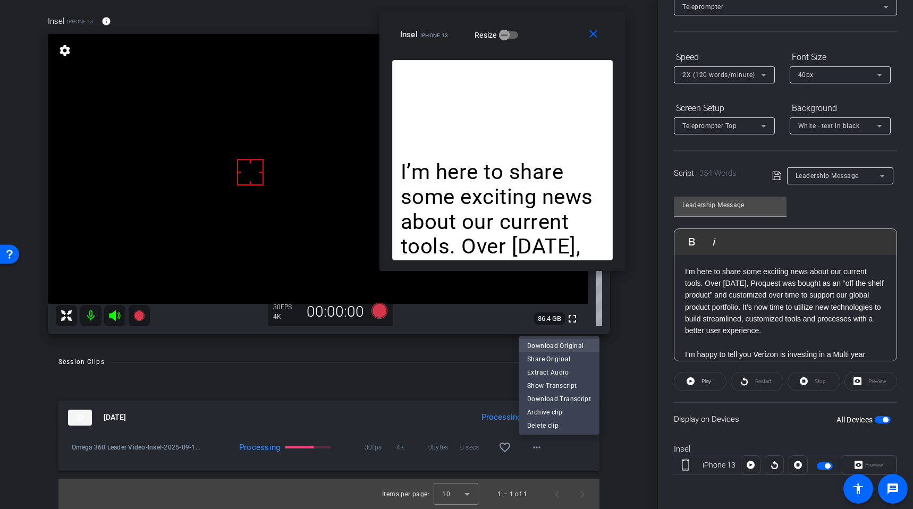
click at [561, 346] on span "Download Original" at bounding box center [559, 345] width 64 height 13
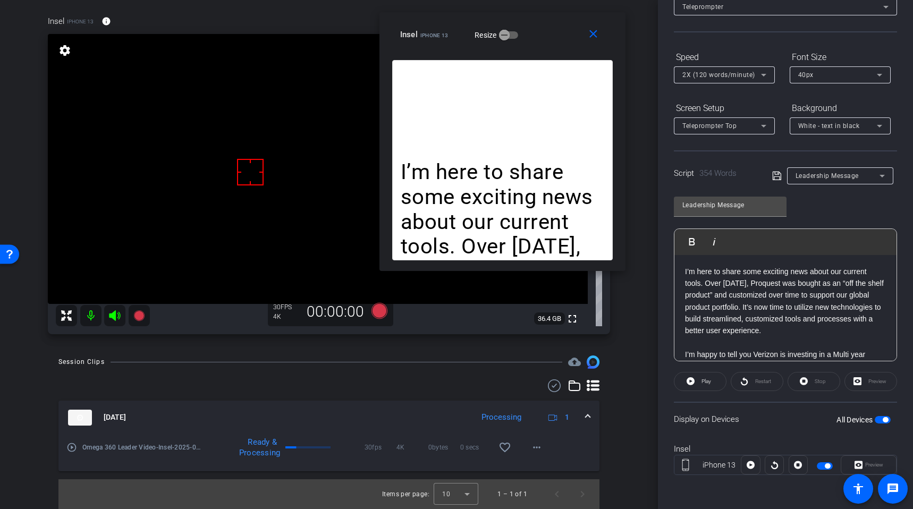
scroll to position [0, 0]
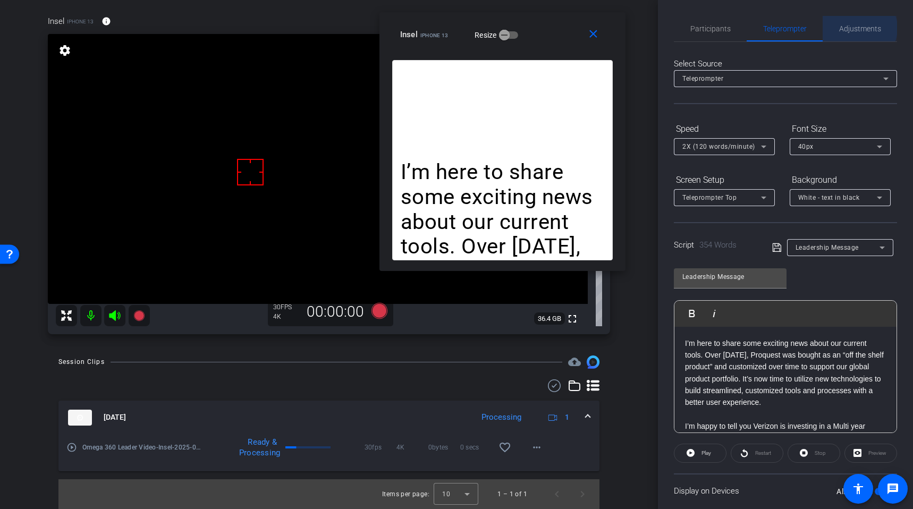
click at [854, 28] on span "Adjustments" at bounding box center [860, 28] width 42 height 7
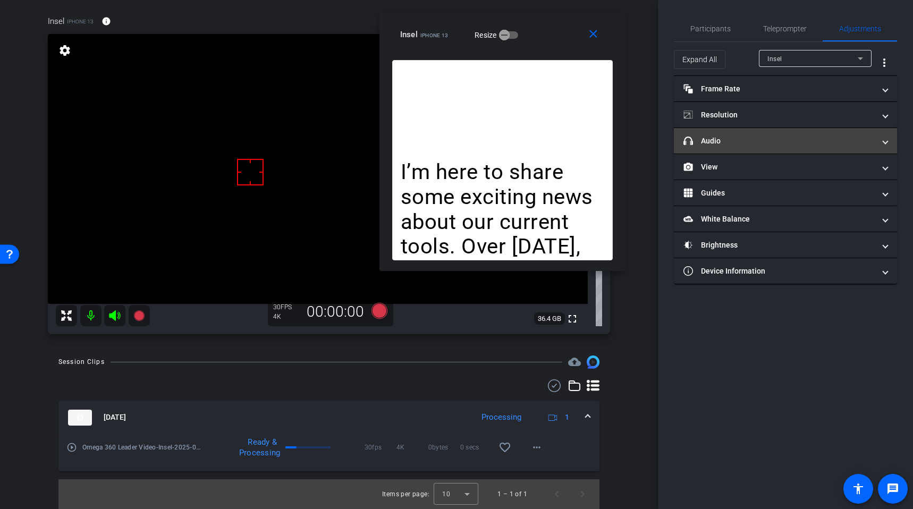
click at [742, 146] on mat-panel-title "headphone icon Audio" at bounding box center [779, 141] width 191 height 11
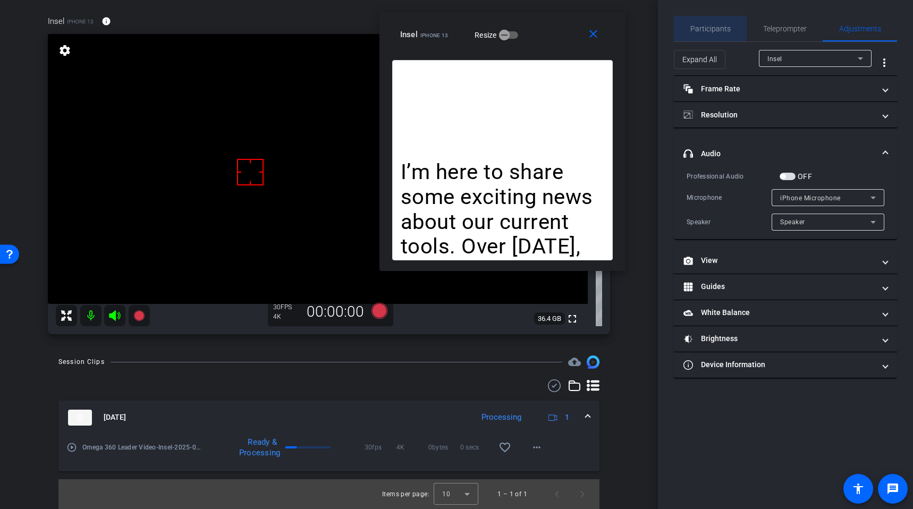
click at [704, 26] on span "Participants" at bounding box center [711, 28] width 40 height 7
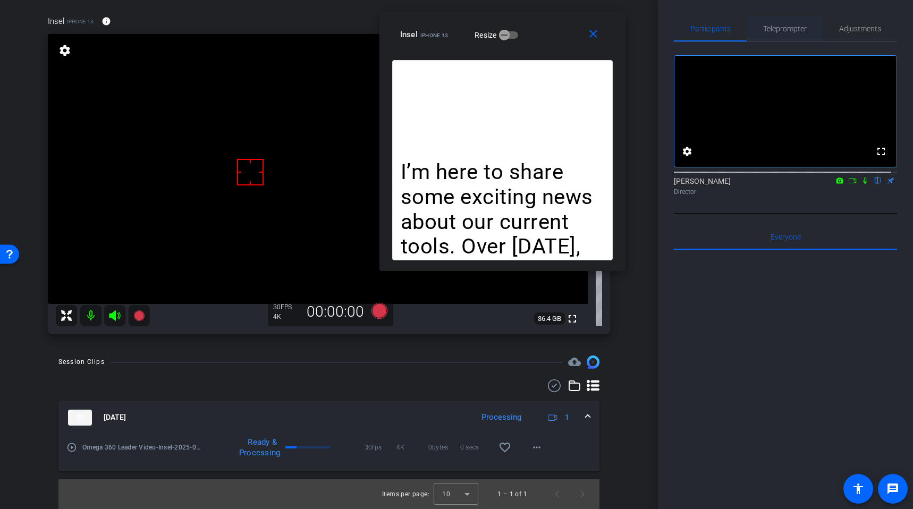
click at [768, 31] on span "Teleprompter" at bounding box center [785, 28] width 44 height 7
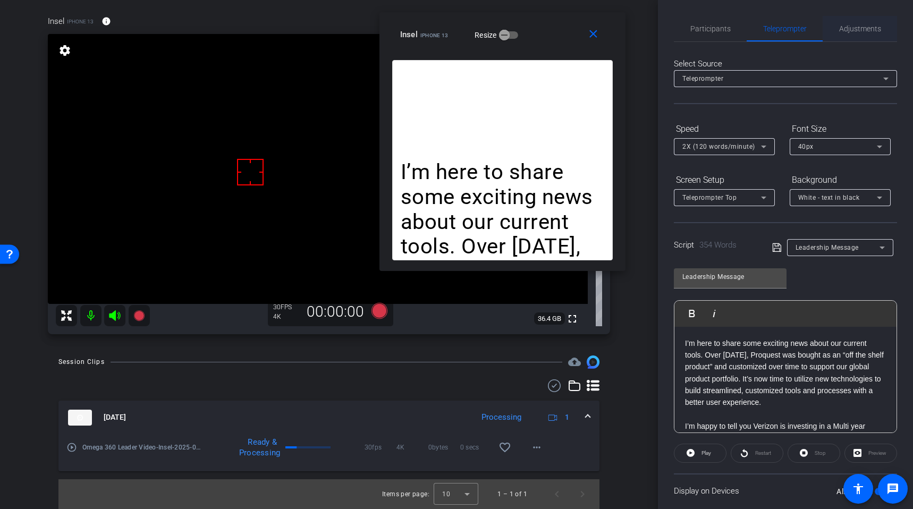
click at [843, 36] on span "Adjustments" at bounding box center [860, 29] width 42 height 26
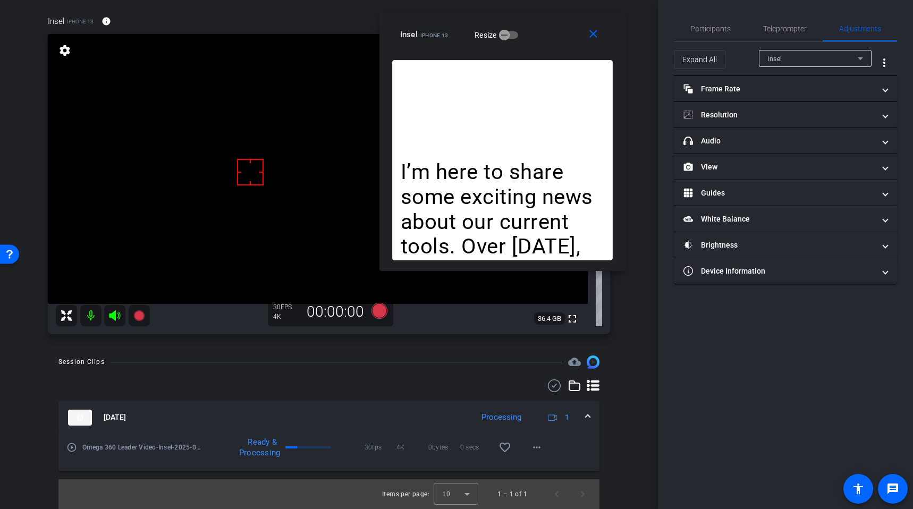
click at [785, 62] on div "Insel" at bounding box center [813, 58] width 90 height 13
click at [767, 15] on div at bounding box center [456, 254] width 913 height 509
click at [769, 30] on span "Teleprompter" at bounding box center [785, 28] width 44 height 7
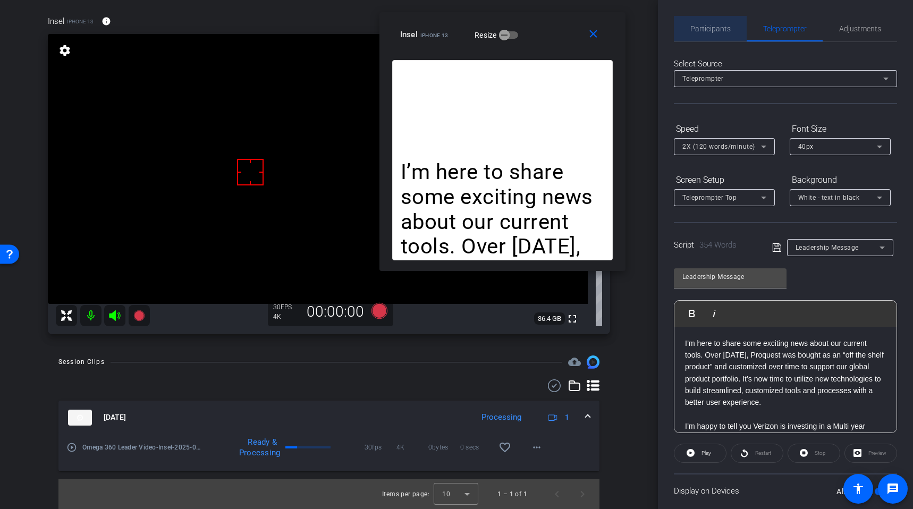
click at [716, 30] on span "Participants" at bounding box center [711, 28] width 40 height 7
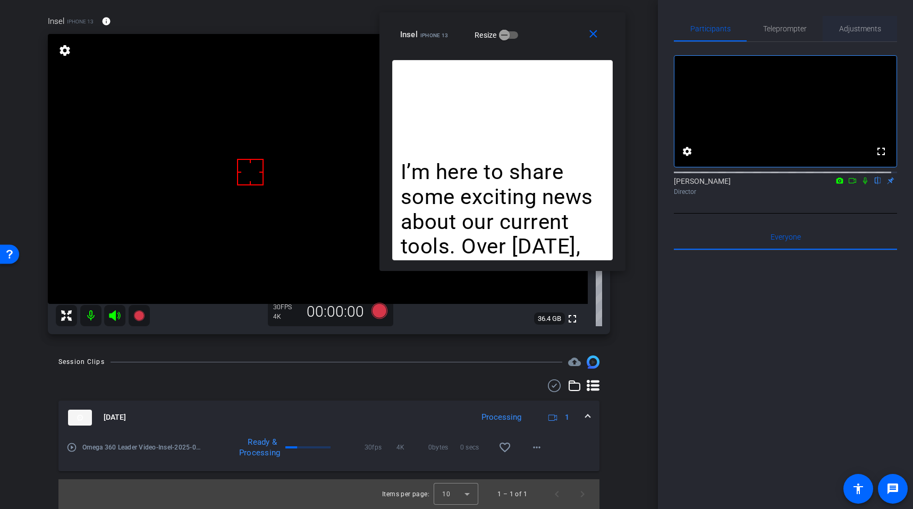
click at [862, 27] on span "Adjustments" at bounding box center [860, 28] width 42 height 7
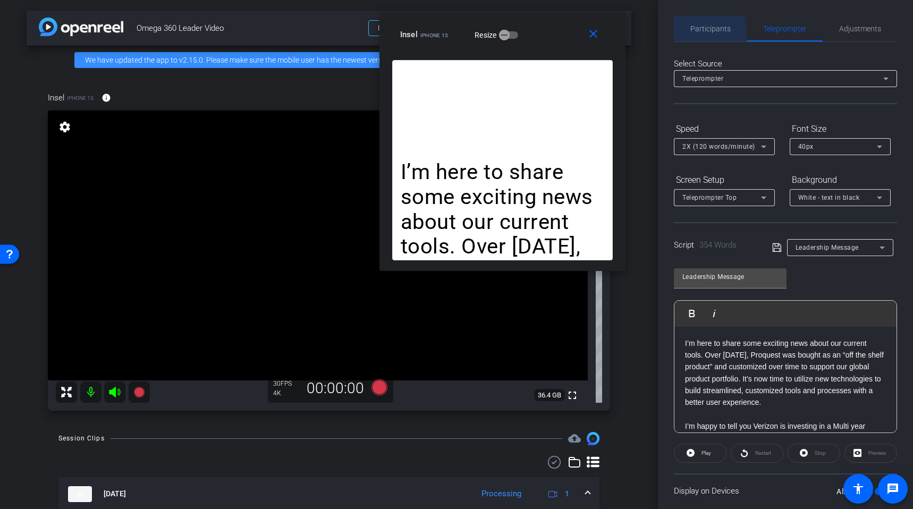
click at [694, 31] on span "Participants" at bounding box center [711, 28] width 40 height 7
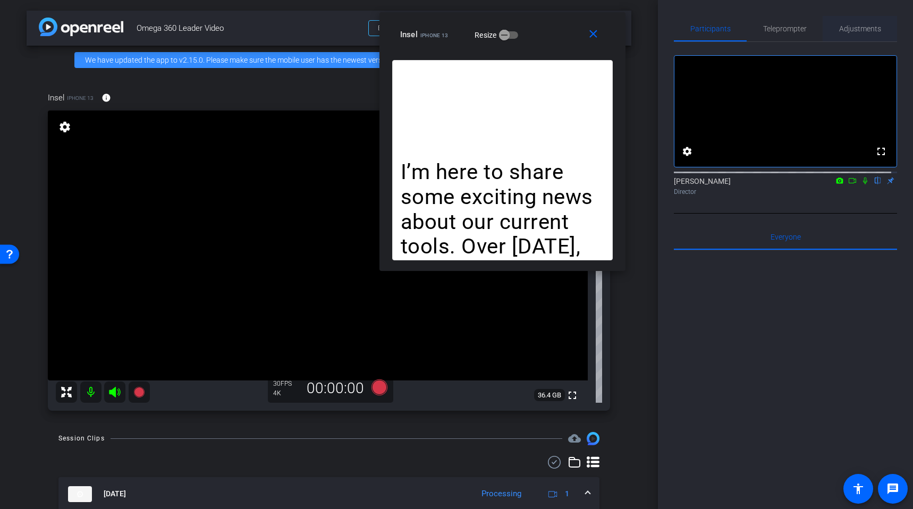
click at [841, 32] on span "Adjustments" at bounding box center [860, 28] width 42 height 7
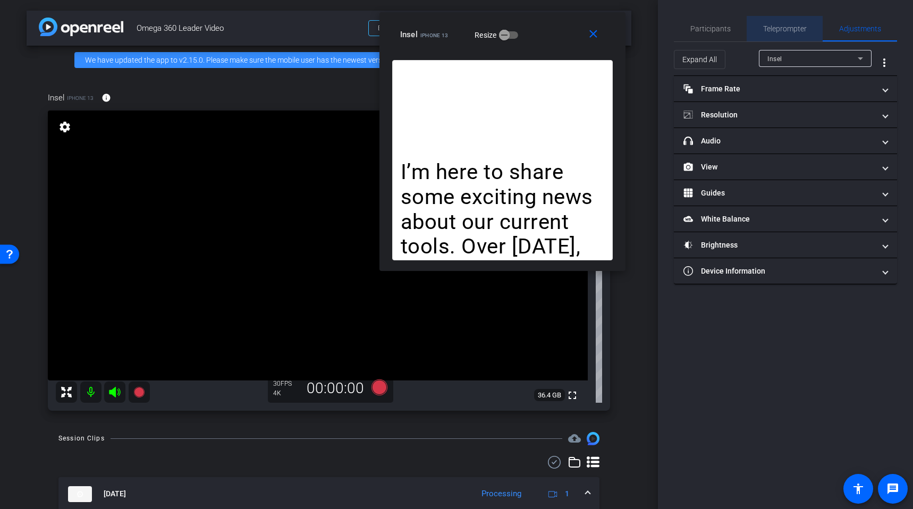
click at [794, 27] on span "Teleprompter" at bounding box center [785, 28] width 44 height 7
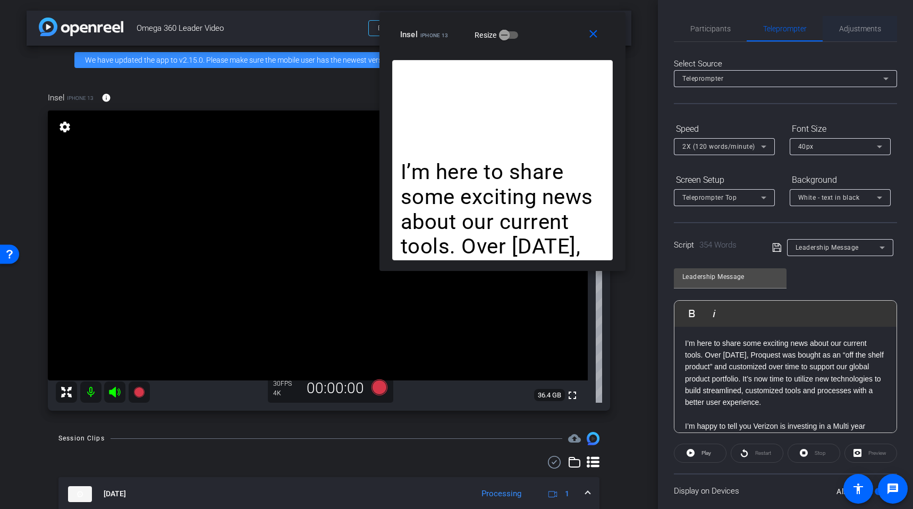
click at [873, 29] on span "Adjustments" at bounding box center [860, 28] width 42 height 7
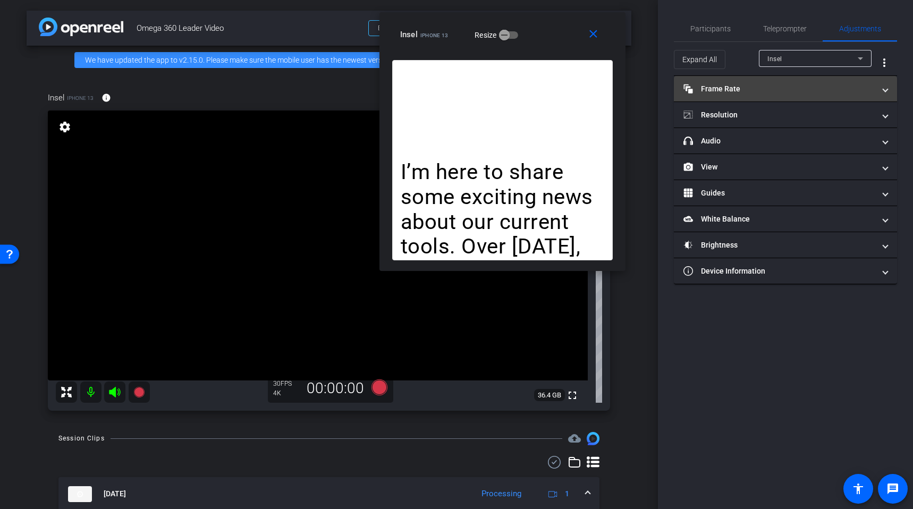
click at [791, 90] on mat-panel-title "Frame Rate Frame Rate" at bounding box center [779, 88] width 191 height 11
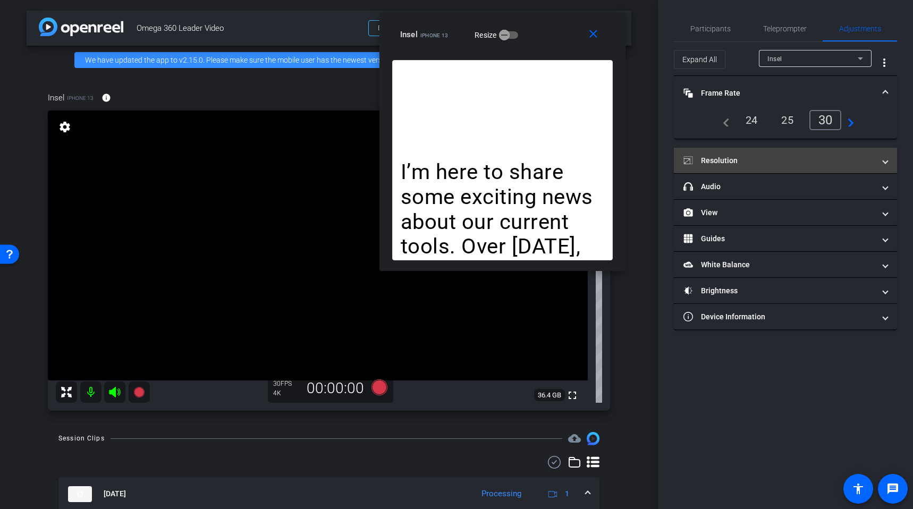
click at [753, 162] on mat-panel-title "Resolution" at bounding box center [779, 160] width 191 height 11
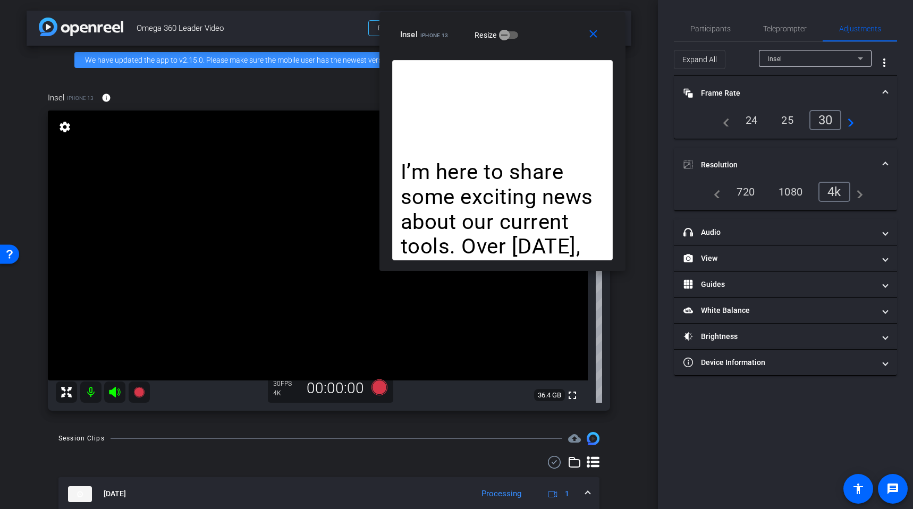
click at [789, 192] on div "1080" at bounding box center [791, 192] width 40 height 18
click at [756, 129] on div "navigate_before 24 25 30 navigate_next" at bounding box center [786, 120] width 138 height 20
click at [750, 115] on div "24" at bounding box center [752, 120] width 28 height 18
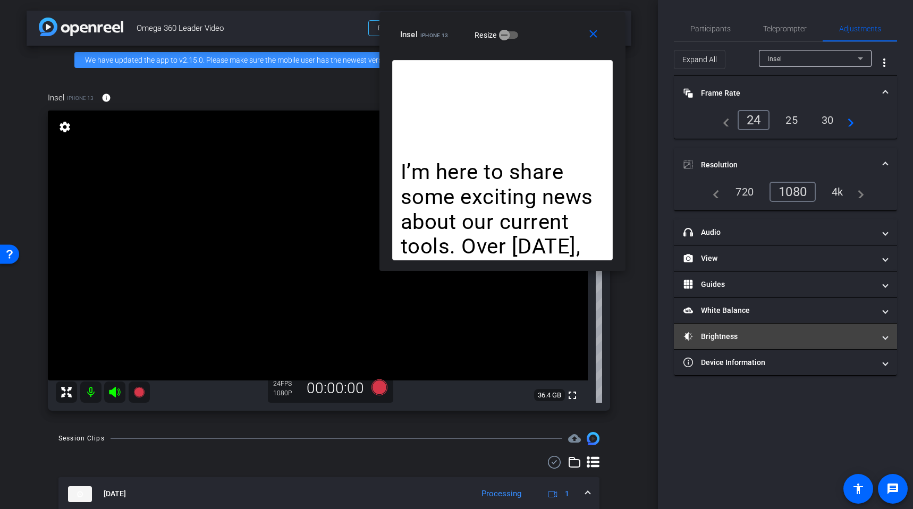
click at [731, 339] on mat-panel-title "Brightness" at bounding box center [779, 336] width 191 height 11
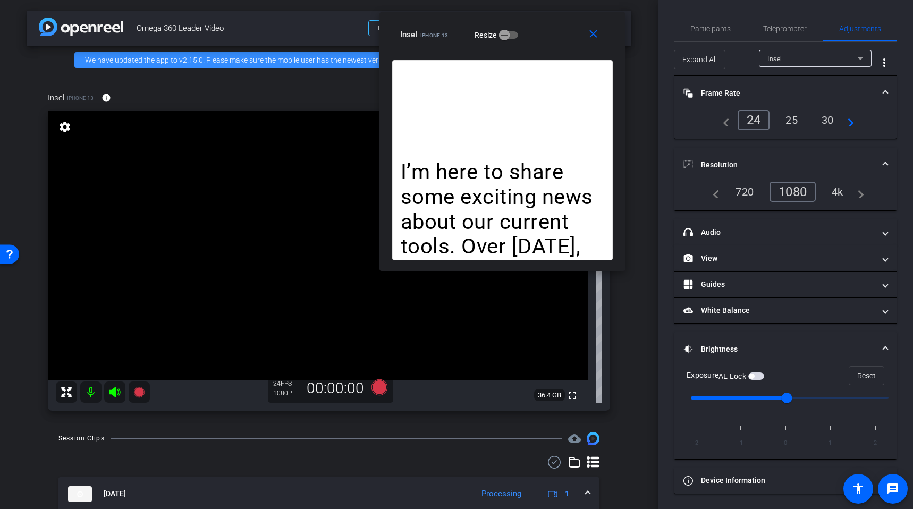
click at [754, 376] on span "button" at bounding box center [751, 376] width 5 height 5
click at [284, 248] on video at bounding box center [318, 246] width 540 height 270
click at [302, 251] on video at bounding box center [318, 246] width 540 height 270
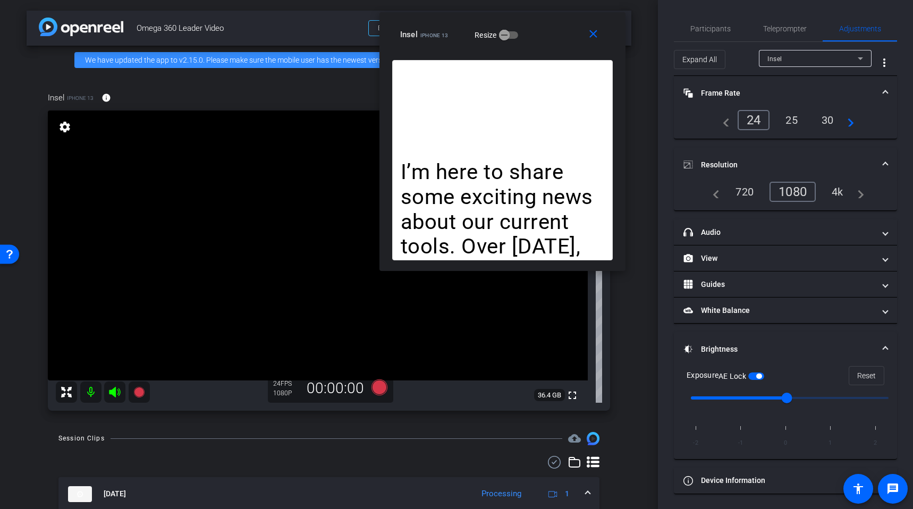
click at [302, 251] on video at bounding box center [318, 246] width 540 height 270
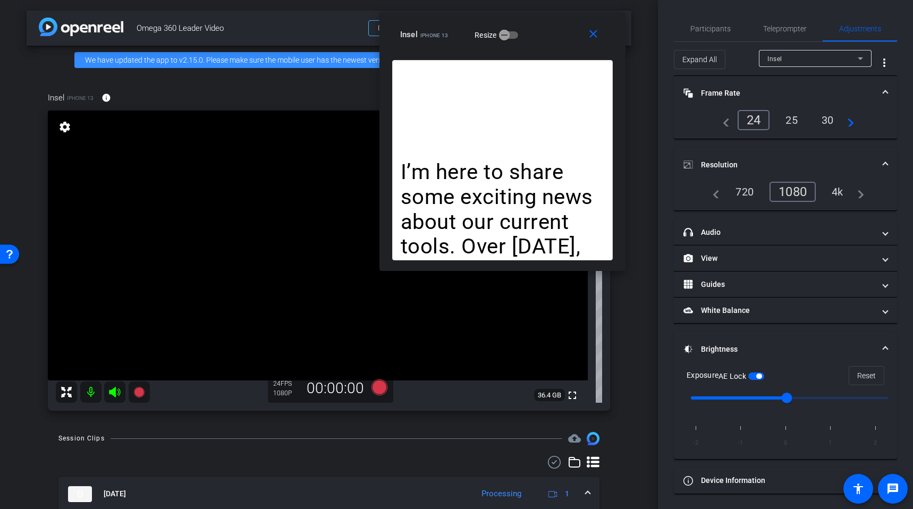
click at [302, 251] on video at bounding box center [318, 246] width 540 height 270
click at [759, 374] on span "button" at bounding box center [758, 376] width 5 height 5
click at [246, 244] on video at bounding box center [318, 246] width 540 height 270
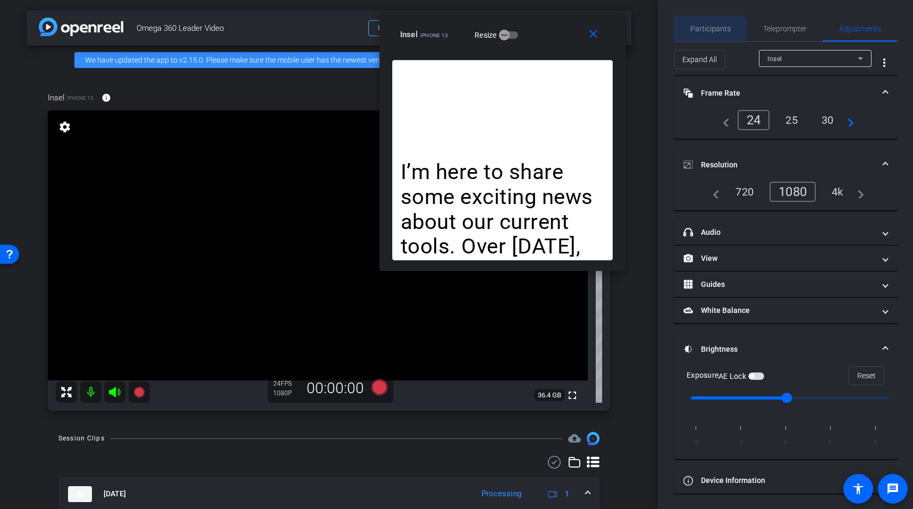
click at [698, 34] on span "Participants" at bounding box center [711, 29] width 40 height 26
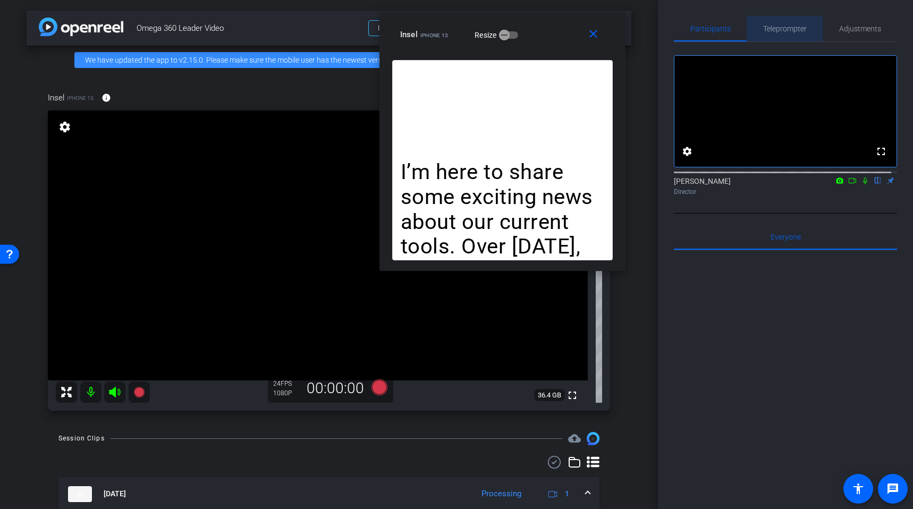
click at [794, 28] on span "Teleprompter" at bounding box center [785, 28] width 44 height 7
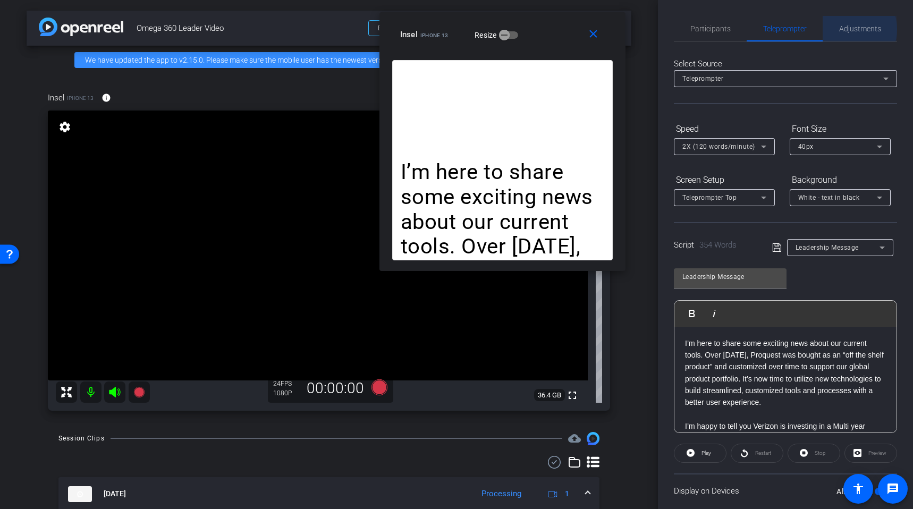
click at [840, 29] on span "Adjustments" at bounding box center [860, 28] width 42 height 7
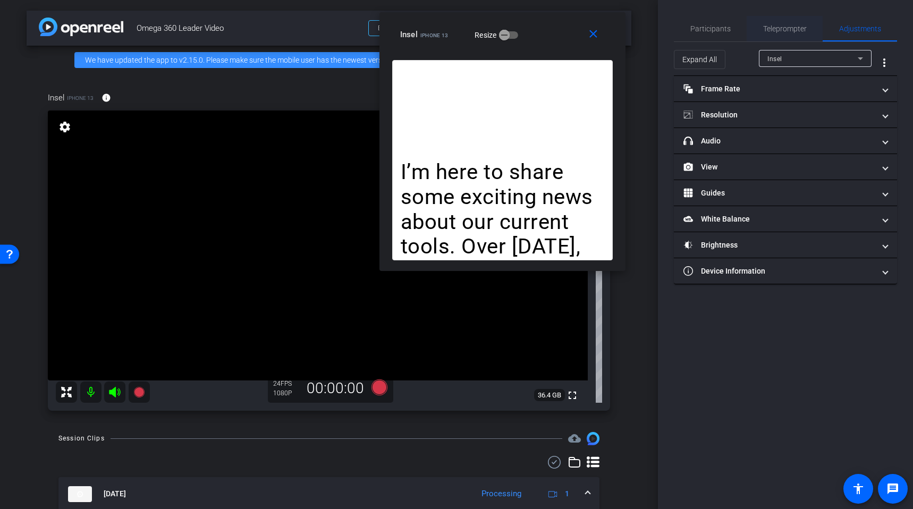
click at [771, 29] on span "Teleprompter" at bounding box center [785, 28] width 44 height 7
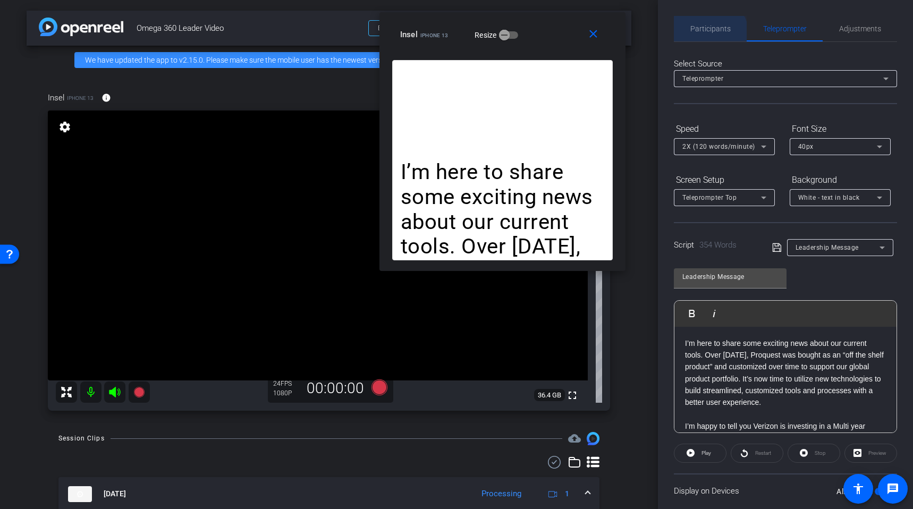
click at [709, 35] on span "Participants" at bounding box center [711, 29] width 40 height 26
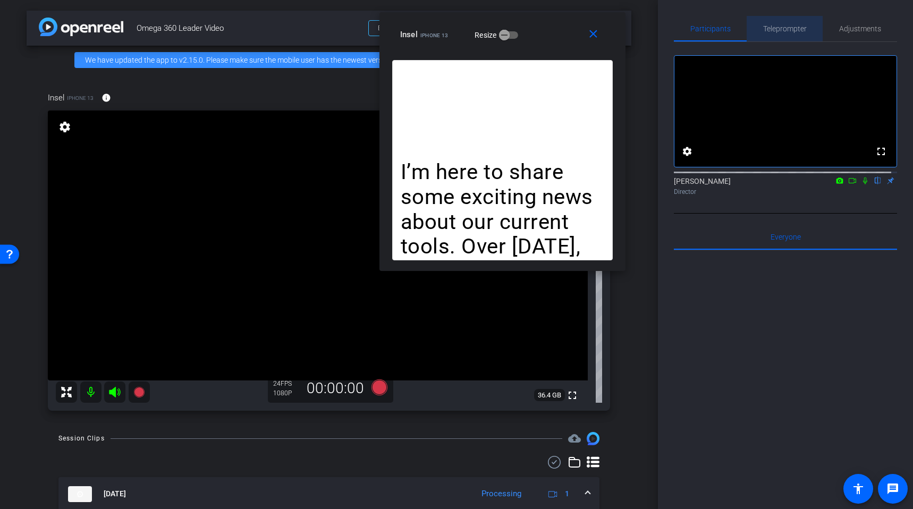
click at [797, 25] on span "Teleprompter" at bounding box center [785, 28] width 44 height 7
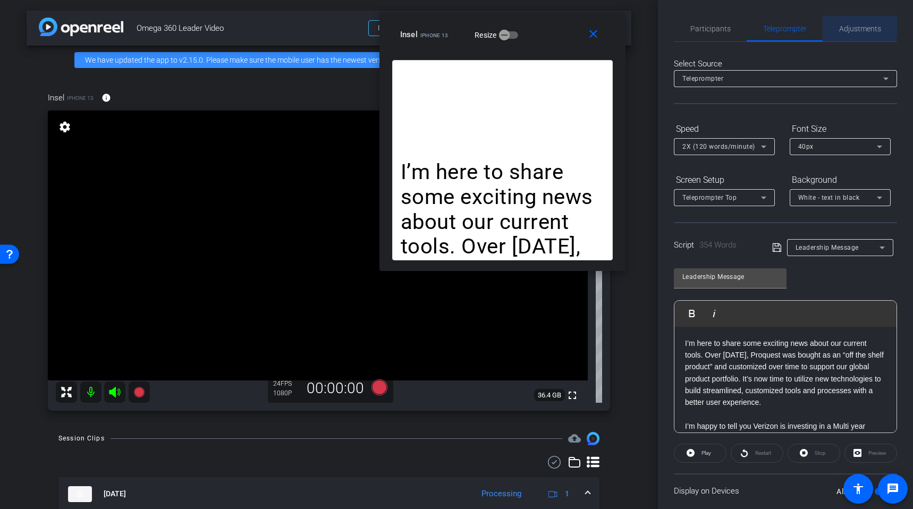
click at [847, 25] on span "Adjustments" at bounding box center [860, 28] width 42 height 7
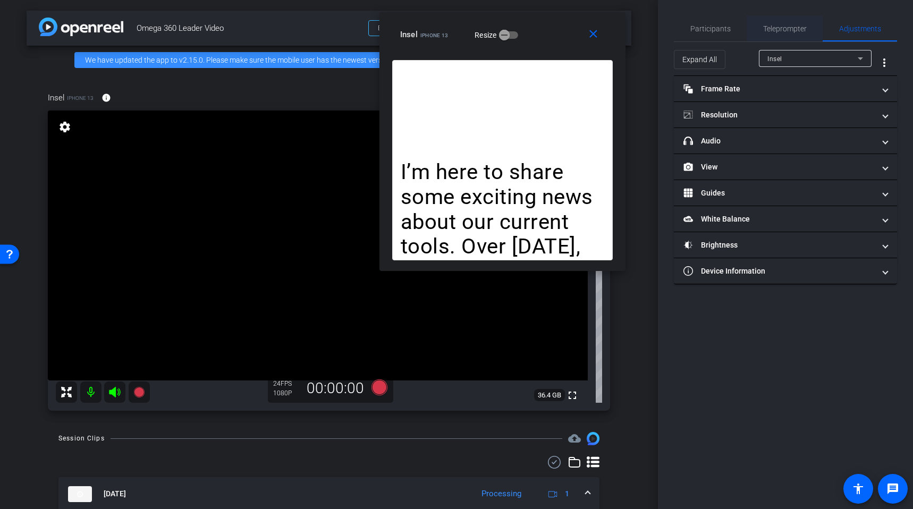
click at [788, 26] on span "Teleprompter" at bounding box center [785, 28] width 44 height 7
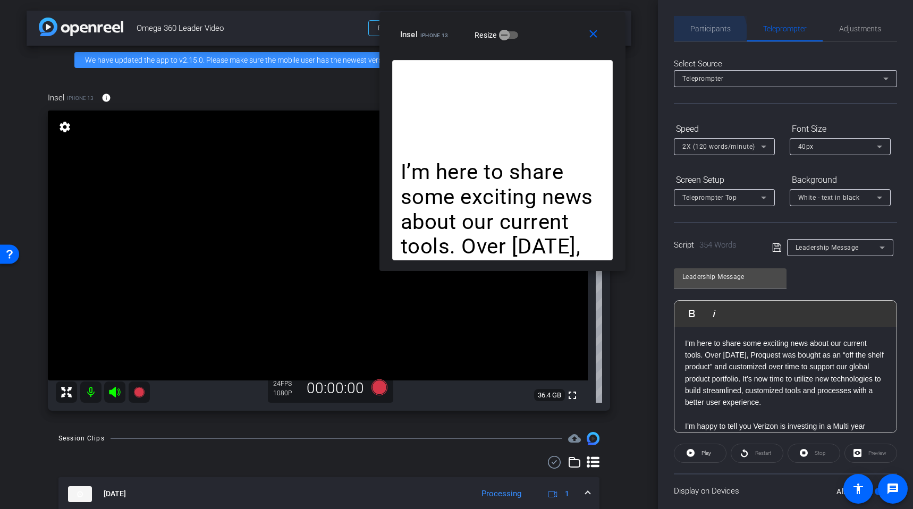
click at [708, 31] on span "Participants" at bounding box center [711, 28] width 40 height 7
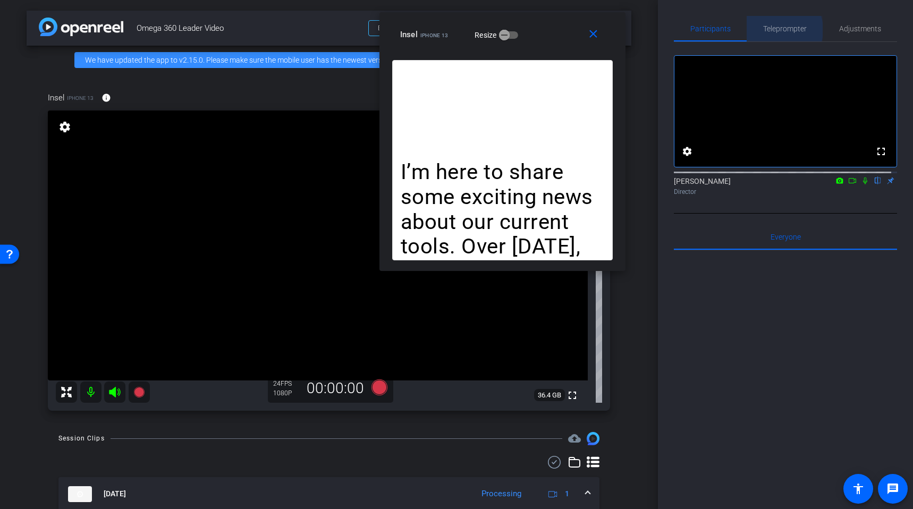
click at [772, 30] on span "Teleprompter" at bounding box center [785, 28] width 44 height 7
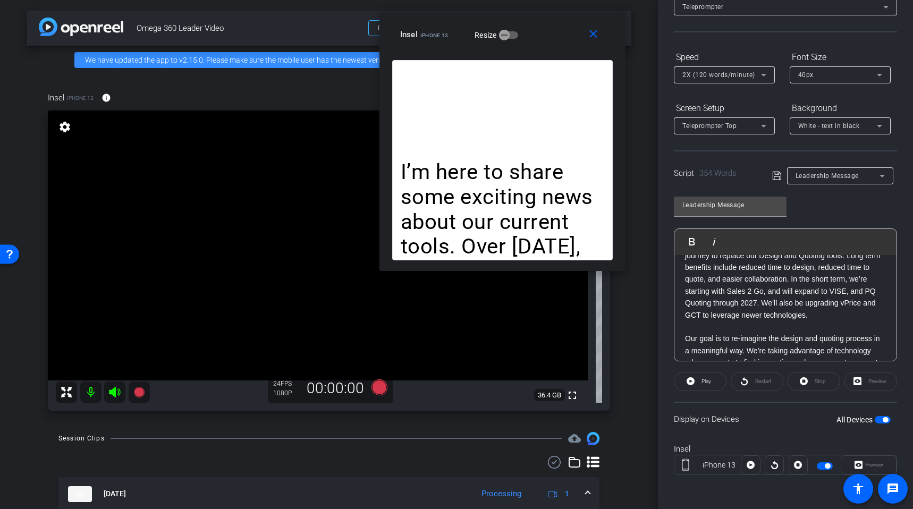
scroll to position [119, 0]
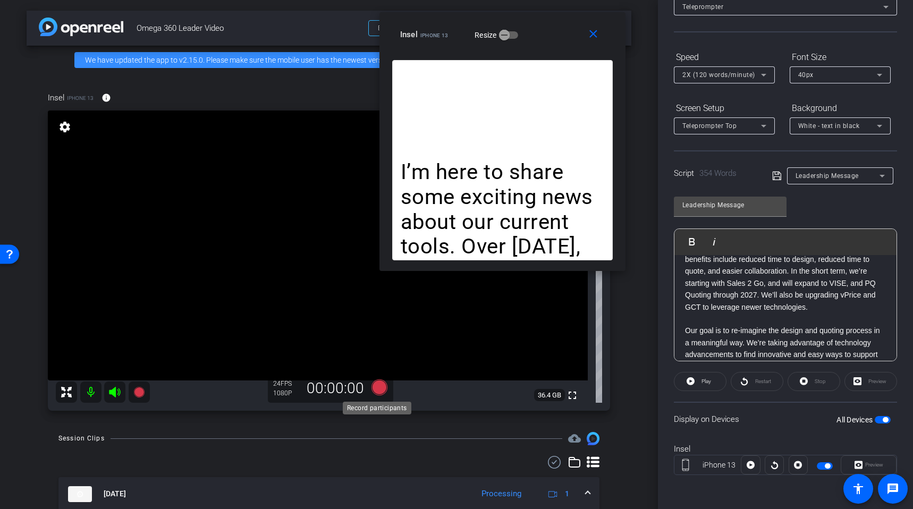
click at [376, 389] on icon at bounding box center [380, 388] width 16 height 16
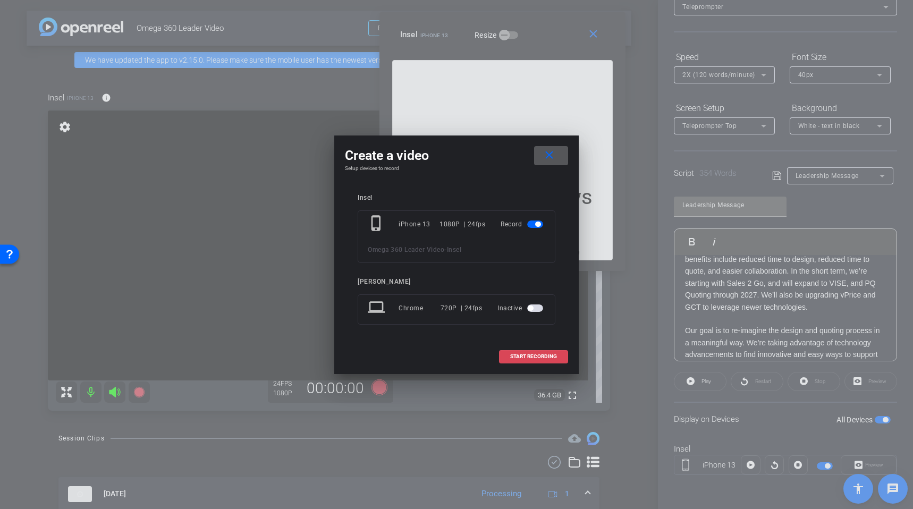
click at [526, 358] on span "START RECORDING" at bounding box center [533, 356] width 47 height 5
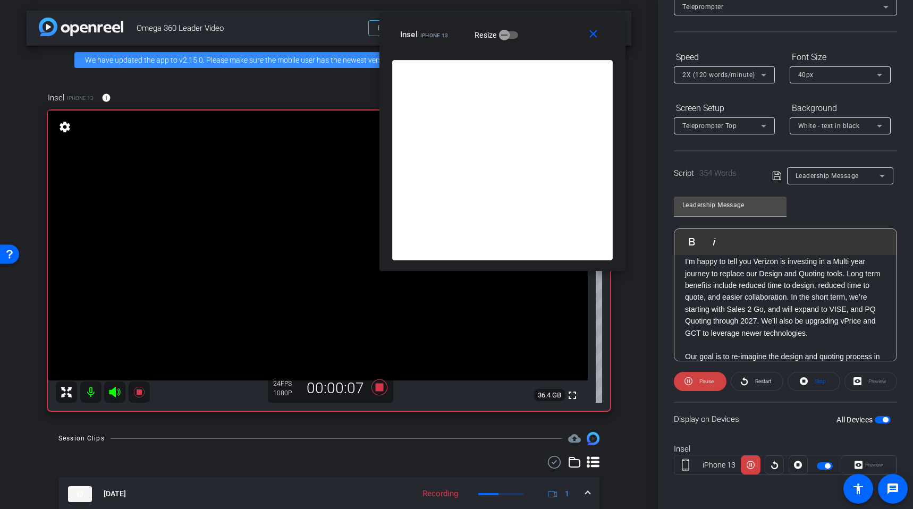
scroll to position [0, 0]
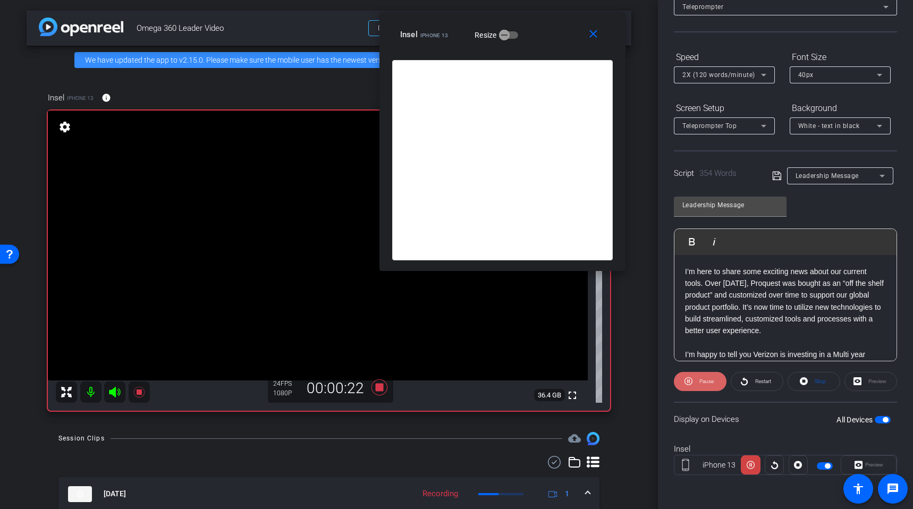
click at [697, 386] on span "Pause" at bounding box center [705, 381] width 17 height 15
click at [374, 389] on icon at bounding box center [380, 388] width 16 height 16
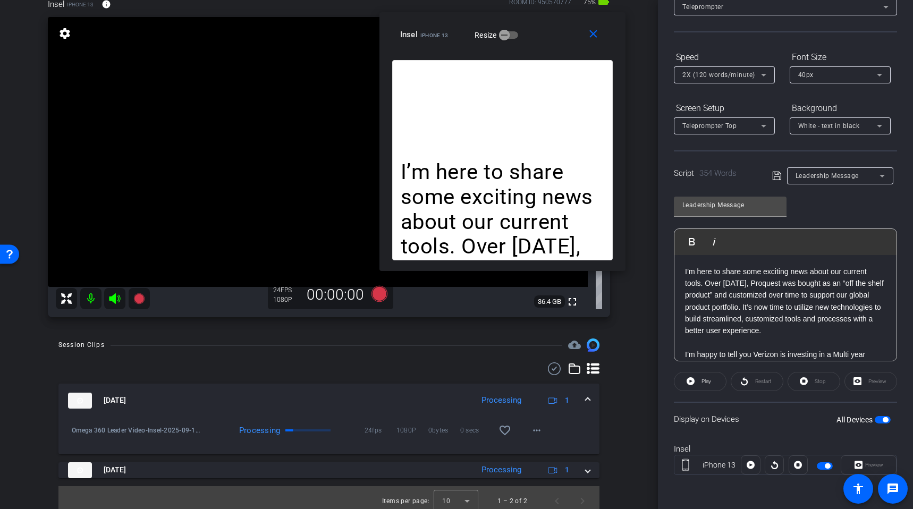
scroll to position [100, 0]
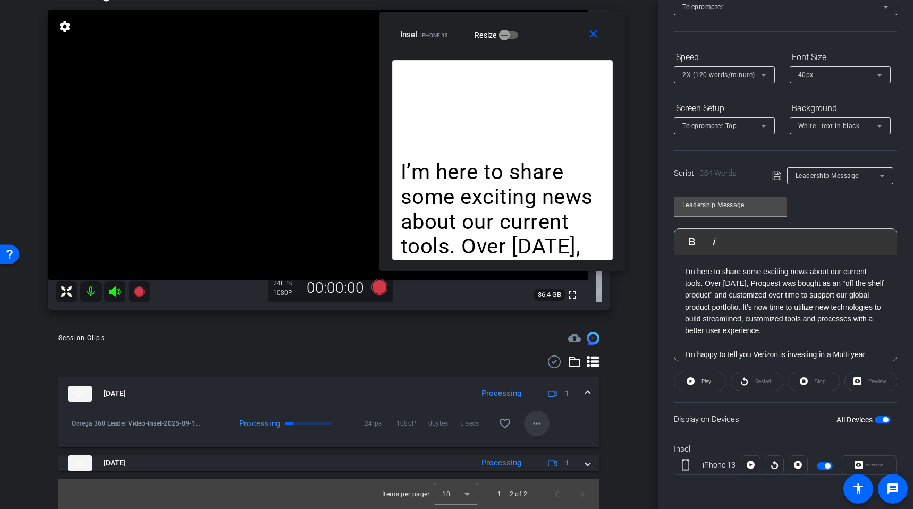
click at [531, 430] on mat-icon "more_horiz" at bounding box center [537, 423] width 13 height 13
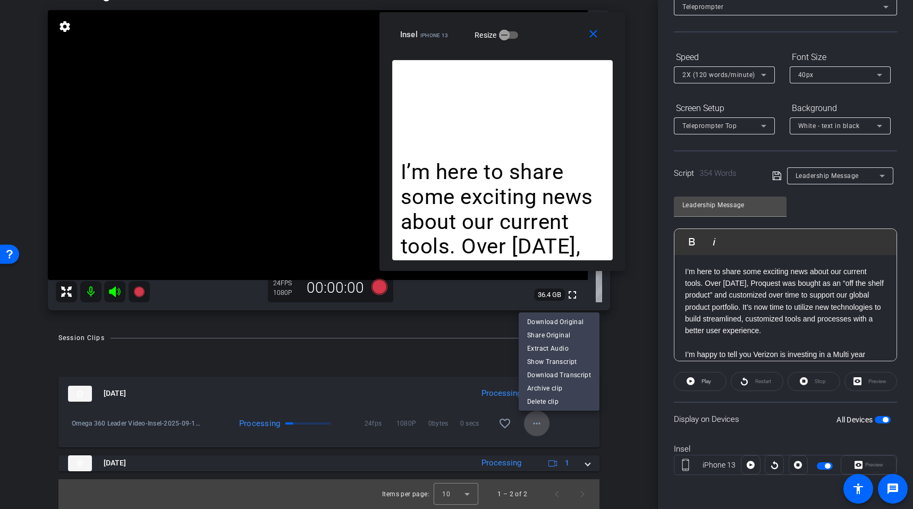
scroll to position [14, 0]
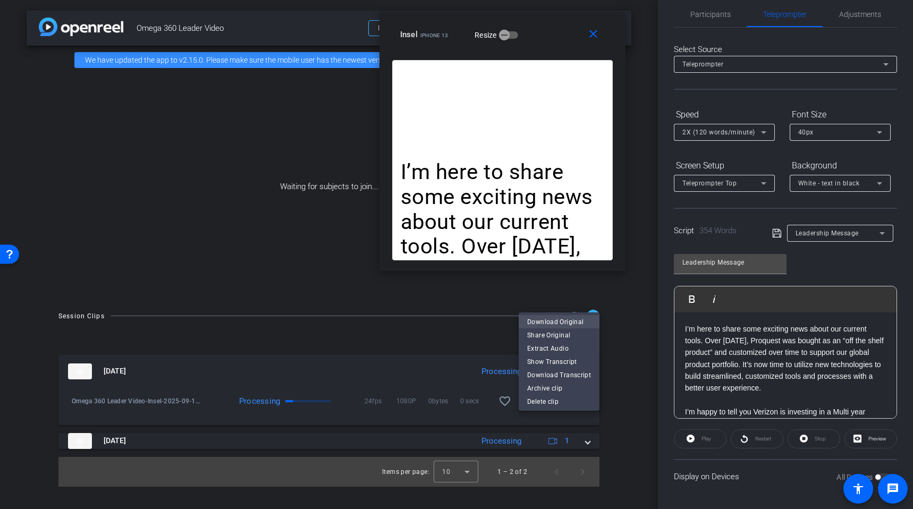
click at [560, 322] on span "Download Original" at bounding box center [559, 321] width 64 height 13
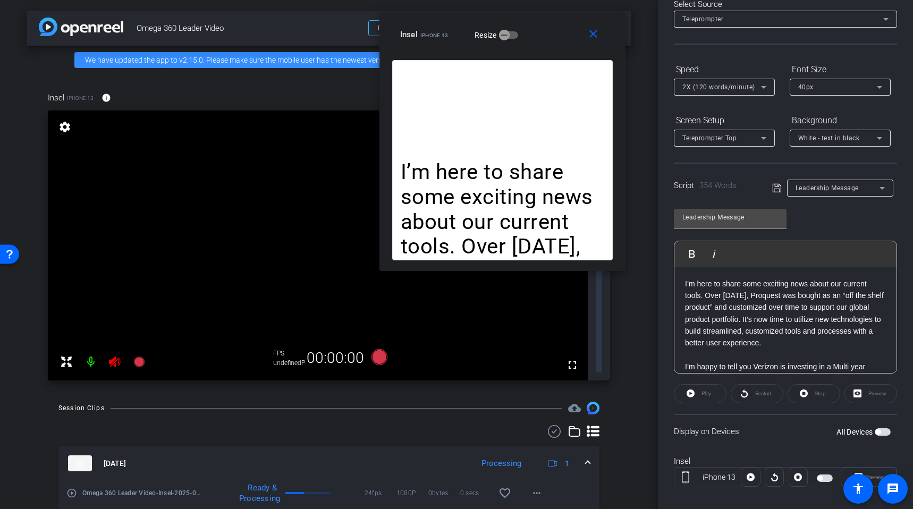
scroll to position [72, 0]
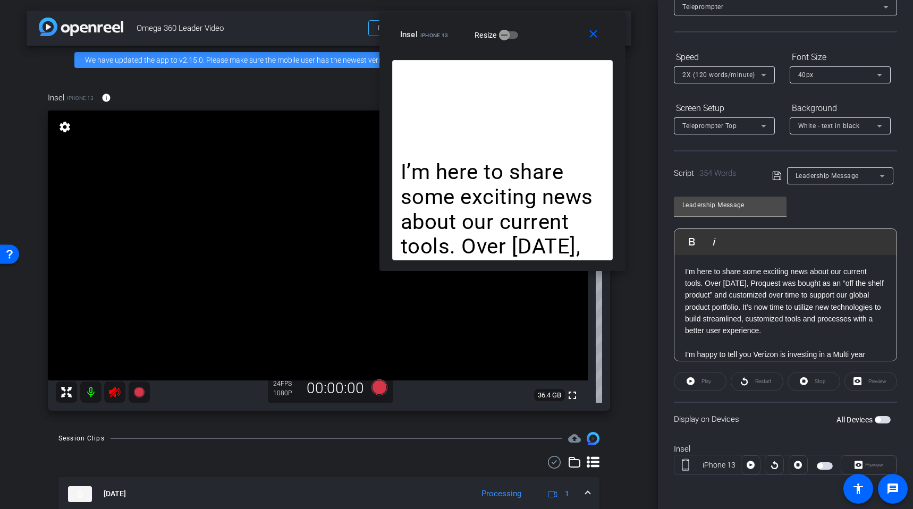
click at [117, 393] on icon at bounding box center [114, 392] width 13 height 13
click at [117, 393] on div at bounding box center [103, 392] width 94 height 21
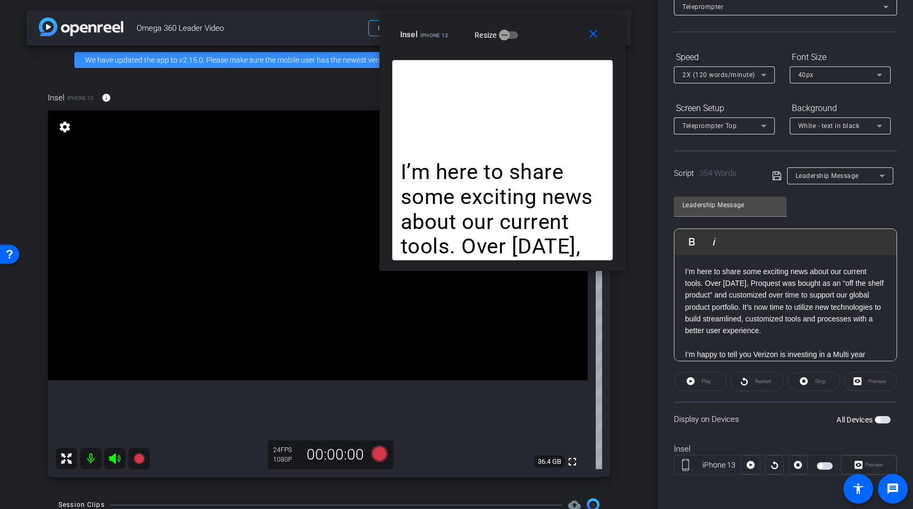
scroll to position [0, 0]
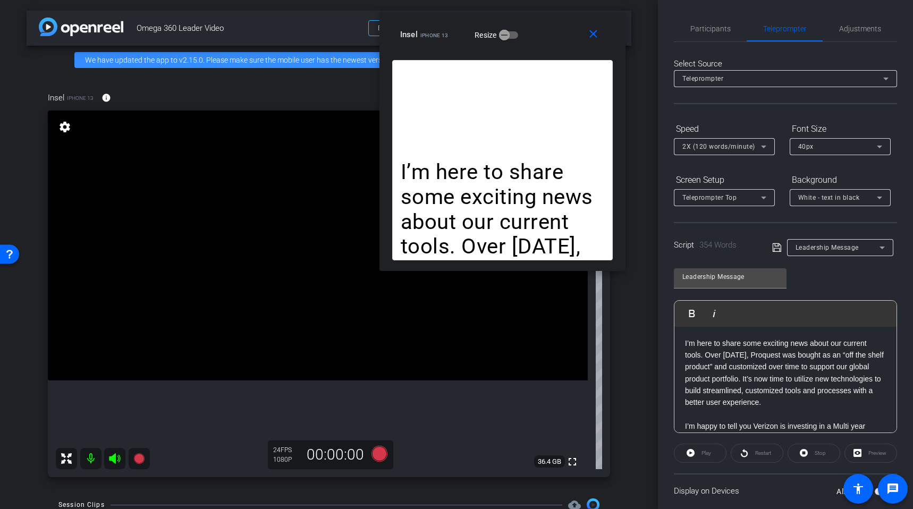
click at [844, 43] on div "Select Source Teleprompter Speed 2X (120 words/minute) Font Size 40px Screen Se…" at bounding box center [785, 303] width 223 height 523
click at [844, 41] on span "Adjustments" at bounding box center [860, 29] width 42 height 26
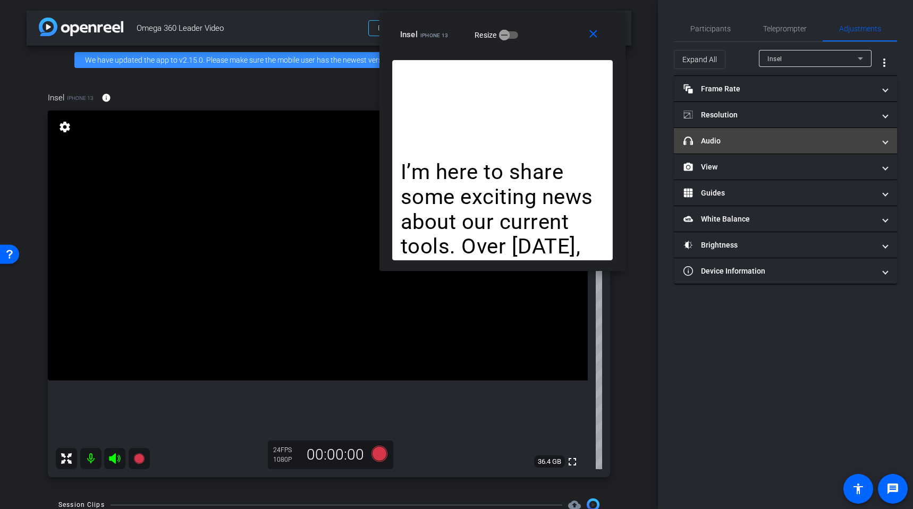
click at [757, 144] on mat-panel-title "headphone icon Audio" at bounding box center [779, 141] width 191 height 11
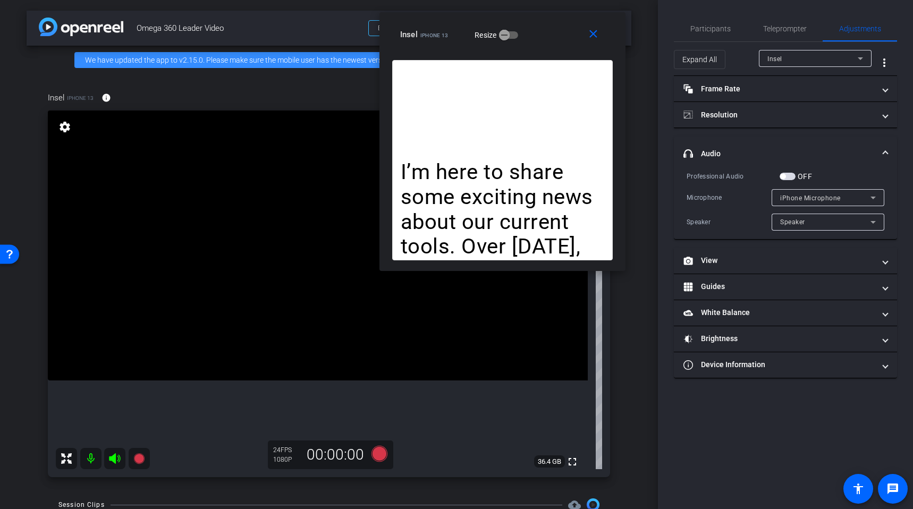
click at [804, 198] on span "iPhone Microphone" at bounding box center [810, 198] width 61 height 7
click at [804, 198] on div at bounding box center [456, 254] width 913 height 509
click at [804, 230] on div "Speaker" at bounding box center [828, 222] width 96 height 17
click at [804, 227] on div at bounding box center [456, 254] width 913 height 509
click at [798, 179] on label "OFF" at bounding box center [804, 176] width 16 height 11
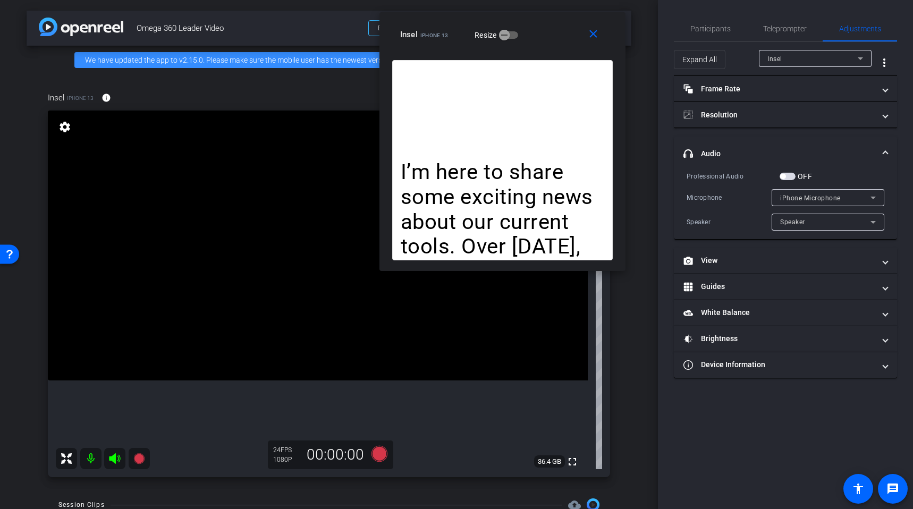
click at [796, 179] on button "OFF" at bounding box center [788, 176] width 16 height 7
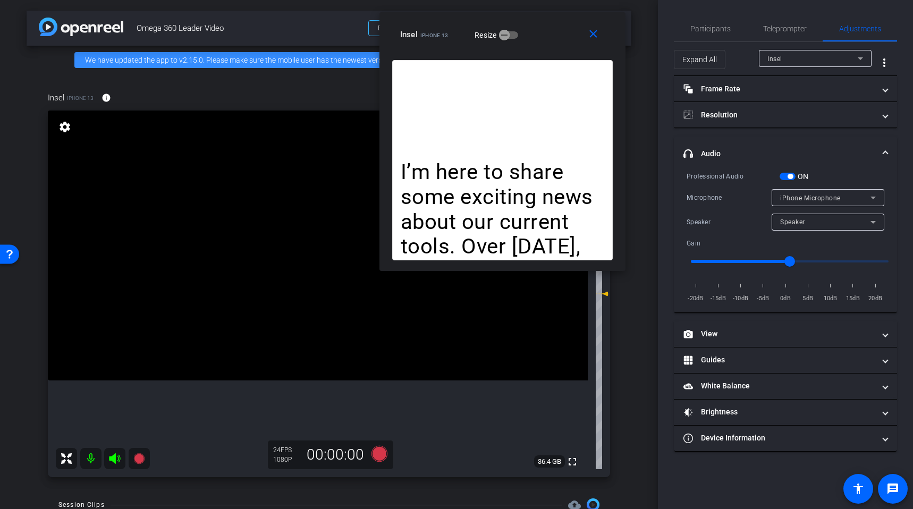
click at [792, 176] on span "button" at bounding box center [790, 176] width 5 height 5
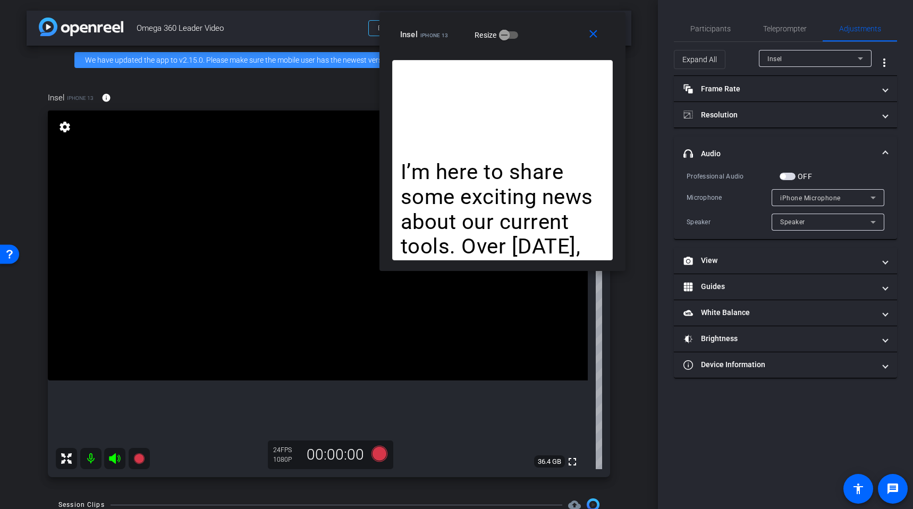
click at [792, 176] on span "button" at bounding box center [788, 176] width 16 height 7
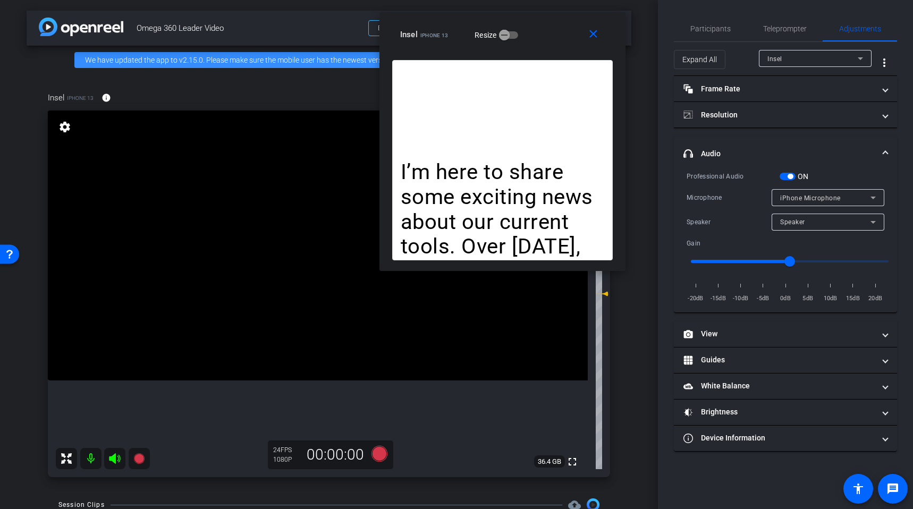
click at [788, 173] on span "button" at bounding box center [788, 176] width 16 height 7
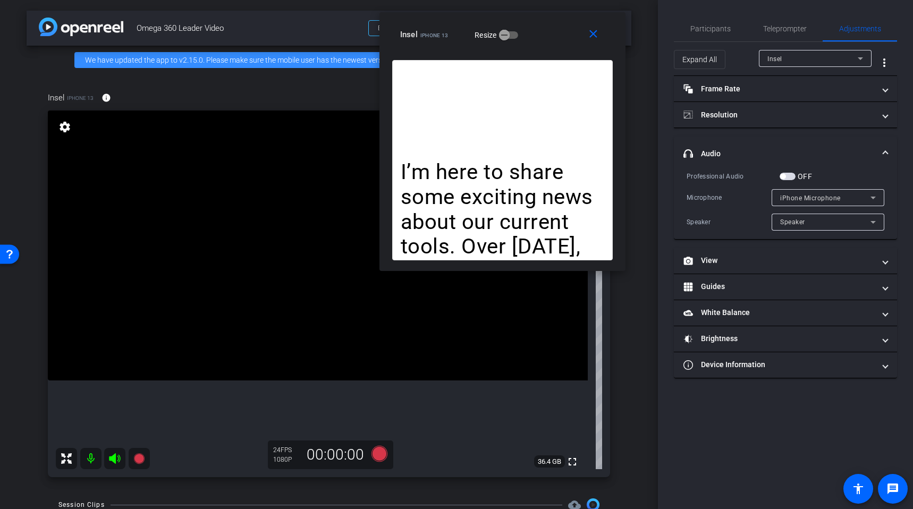
click at [791, 177] on span "button" at bounding box center [788, 176] width 16 height 7
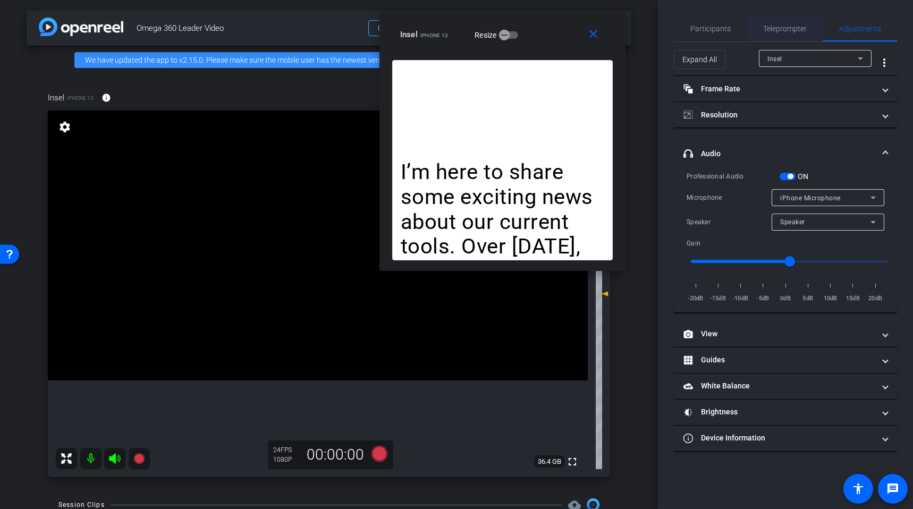
click at [774, 29] on span "Teleprompter" at bounding box center [785, 28] width 44 height 7
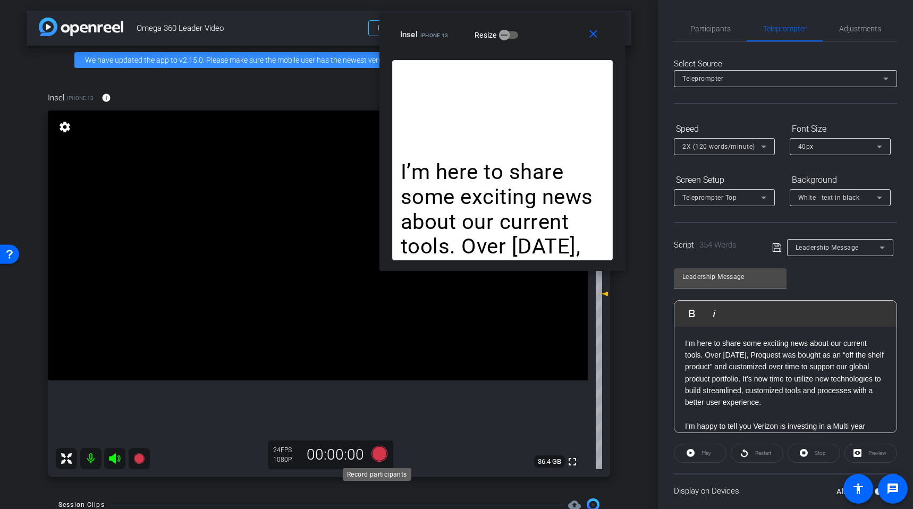
click at [380, 451] on icon at bounding box center [380, 454] width 16 height 16
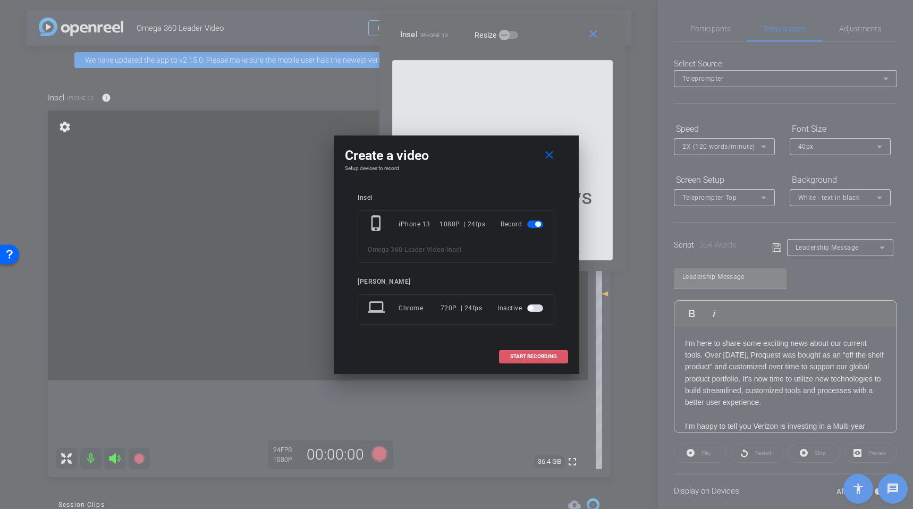
click at [516, 356] on span "START RECORDING" at bounding box center [533, 356] width 47 height 5
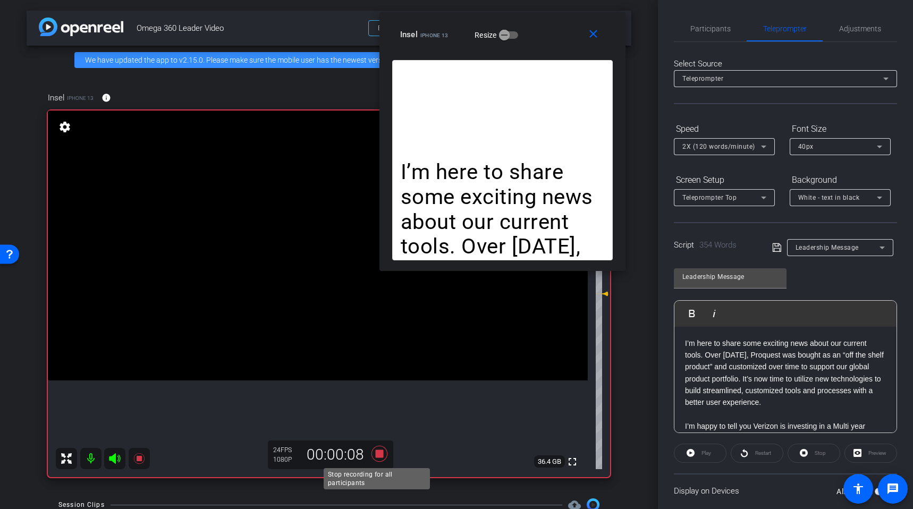
click at [373, 451] on icon at bounding box center [380, 454] width 16 height 16
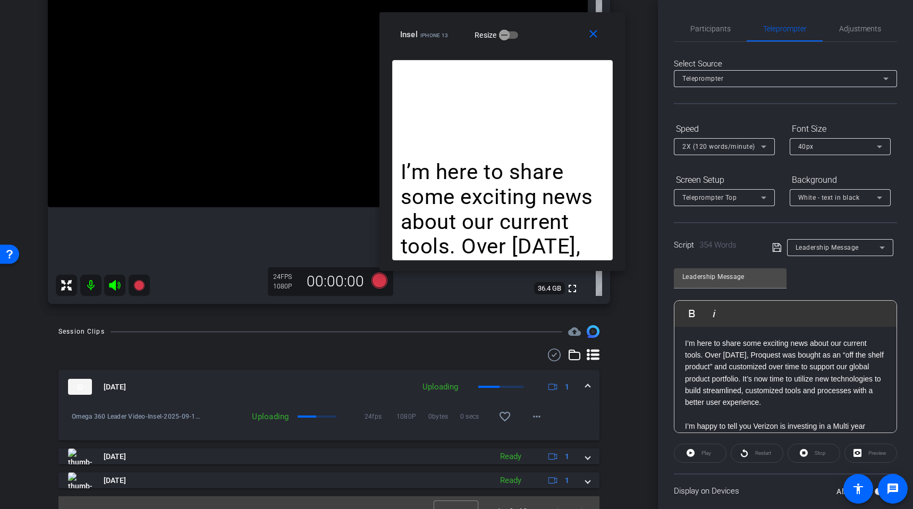
scroll to position [190, 0]
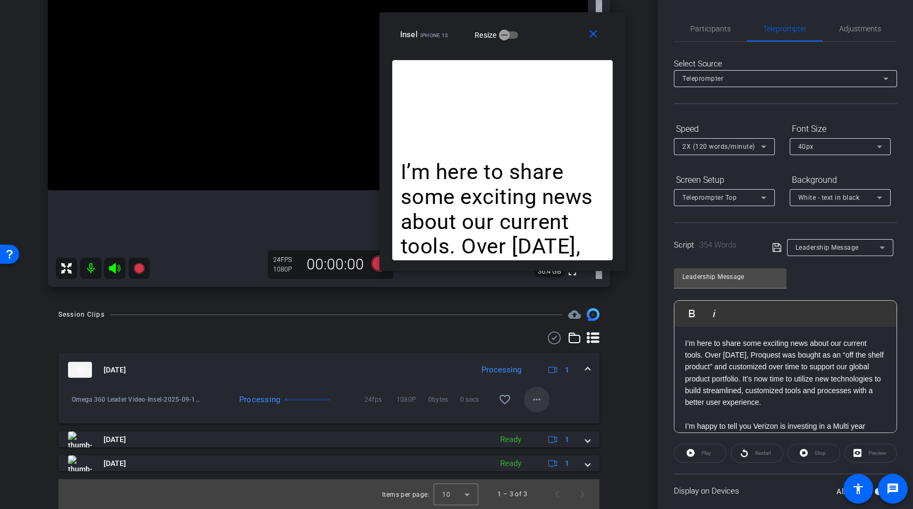
click at [531, 398] on mat-icon "more_horiz" at bounding box center [537, 399] width 13 height 13
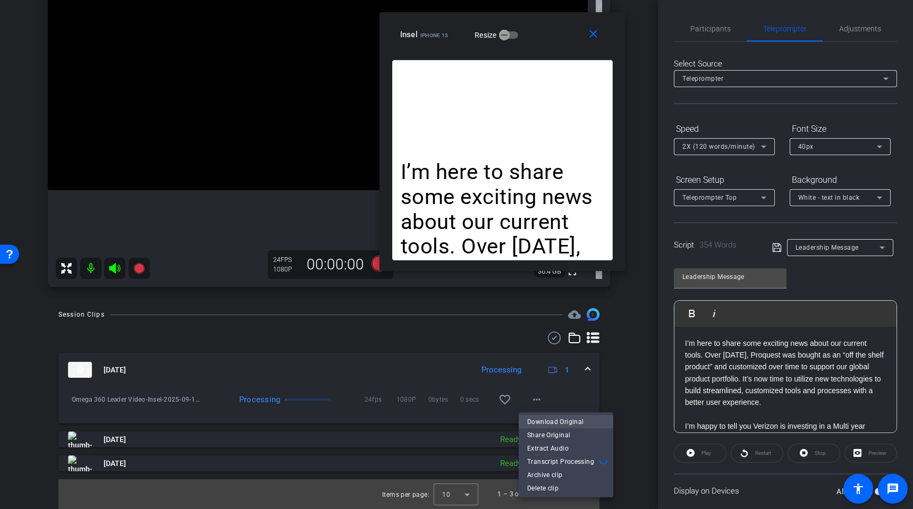
click at [536, 424] on span "Download Original" at bounding box center [566, 422] width 78 height 13
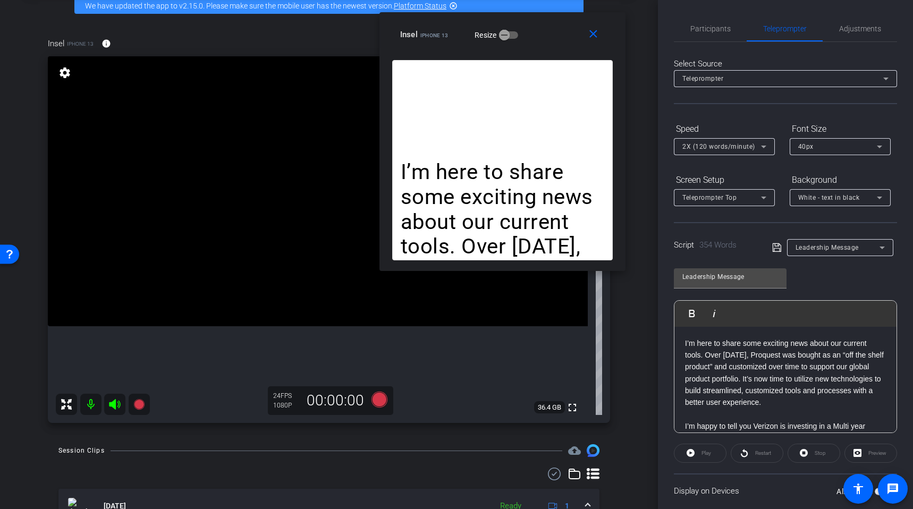
scroll to position [27, 0]
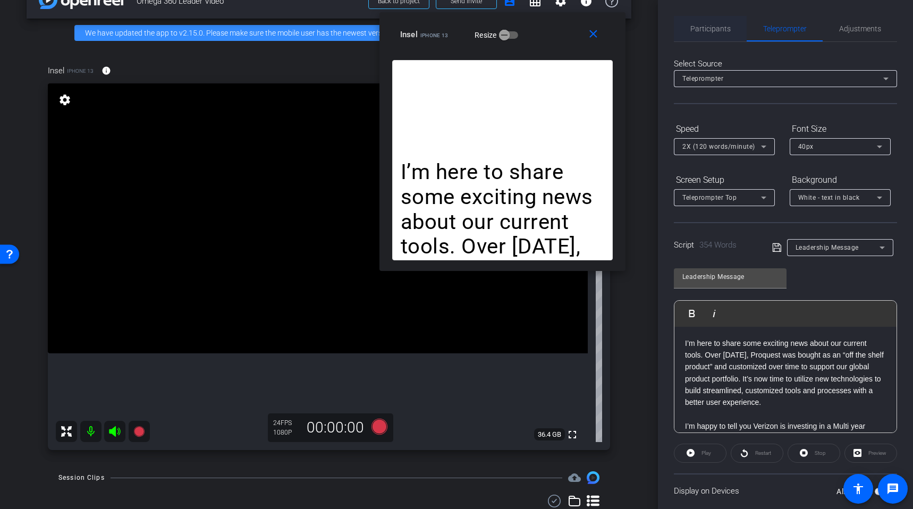
click at [711, 28] on span "Participants" at bounding box center [711, 28] width 40 height 7
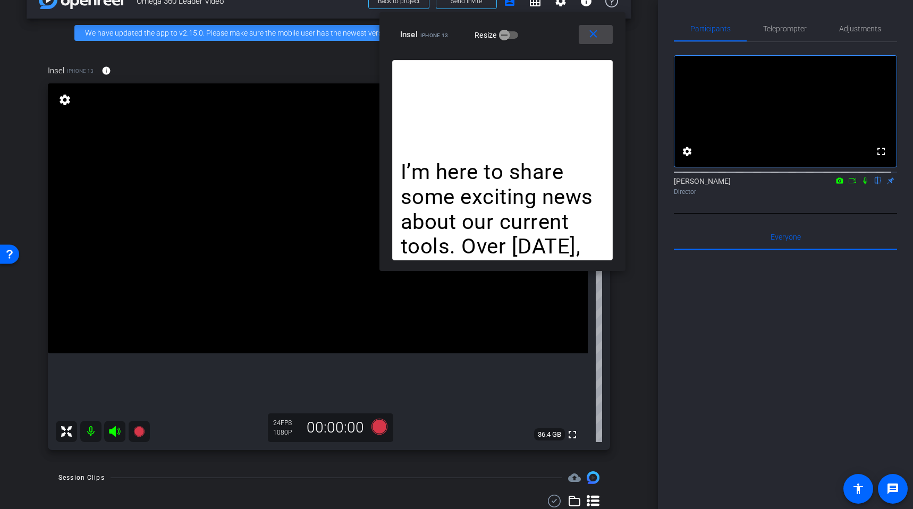
click at [602, 34] on span at bounding box center [596, 35] width 34 height 26
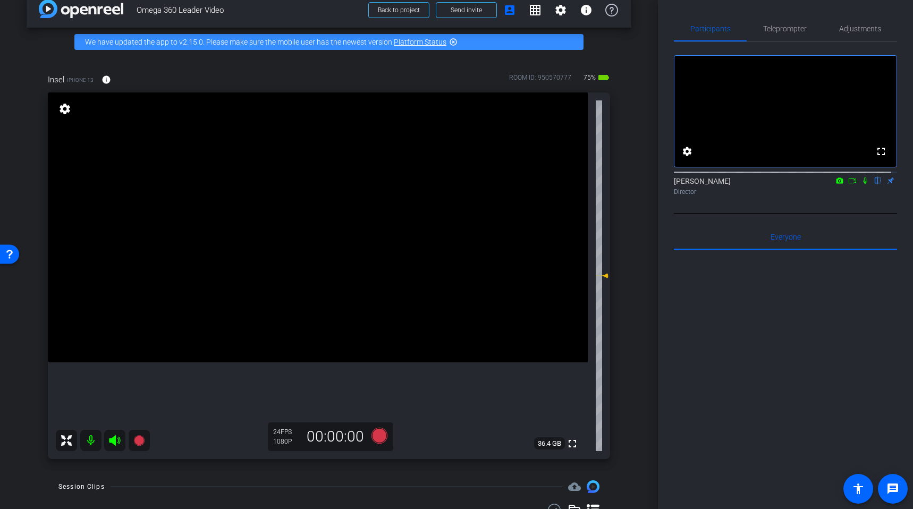
scroll to position [0, 0]
